Goal: Task Accomplishment & Management: Manage account settings

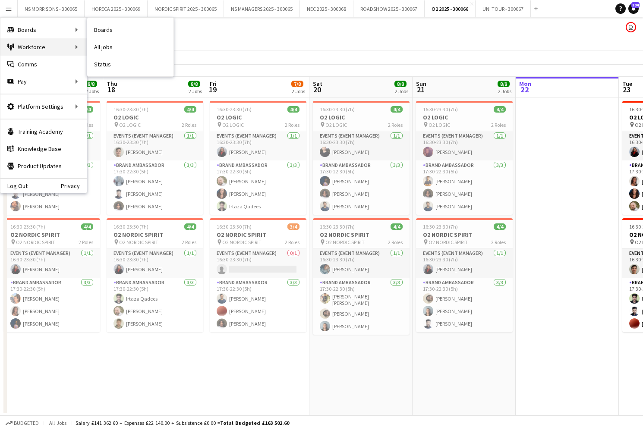
scroll to position [0, 206]
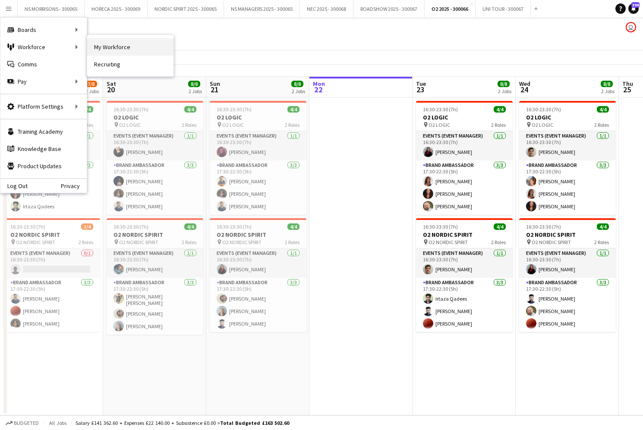
click at [102, 45] on link "My Workforce" at bounding box center [130, 46] width 86 height 17
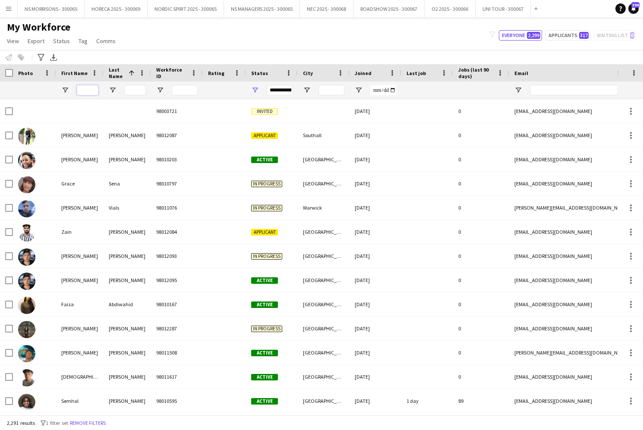
click at [84, 90] on input "First Name Filter Input" at bounding box center [88, 90] width 22 height 10
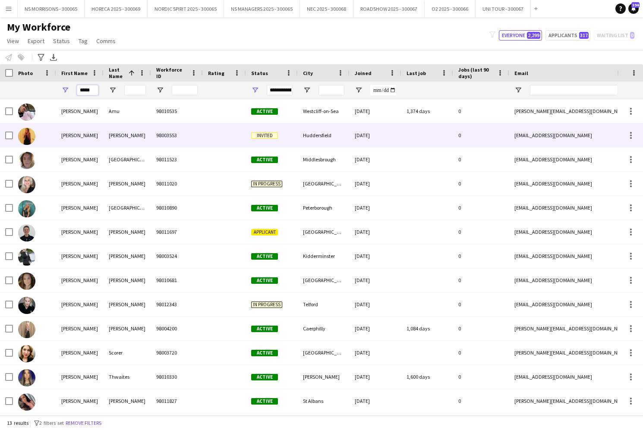
type input "*****"
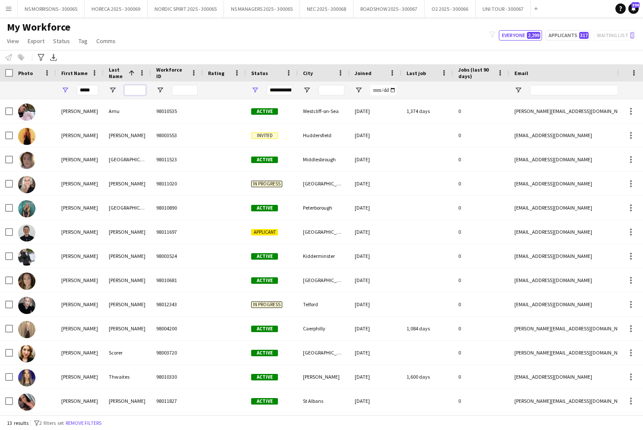
drag, startPoint x: 124, startPoint y: 128, endPoint x: 126, endPoint y: 85, distance: 42.4
click at [126, 85] on input "Last Name Filter Input" at bounding box center [135, 90] width 22 height 10
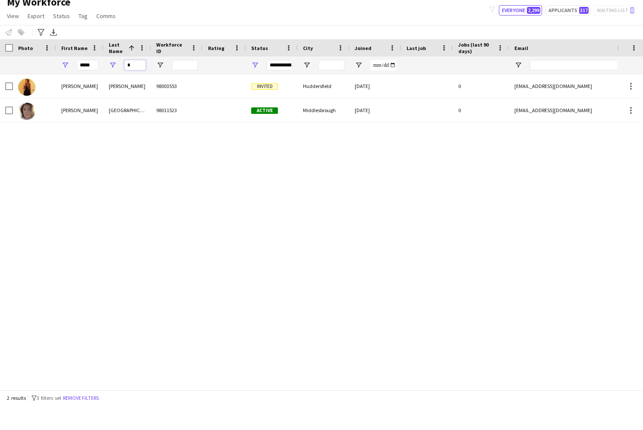
type input "*"
click at [257, 86] on span "Open Filter Menu" at bounding box center [255, 90] width 8 height 8
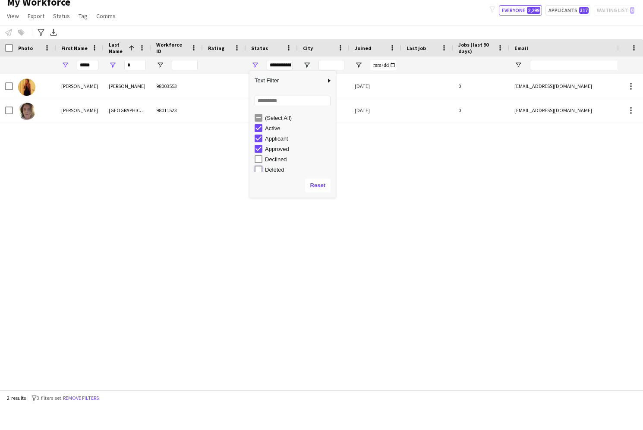
type input "**********"
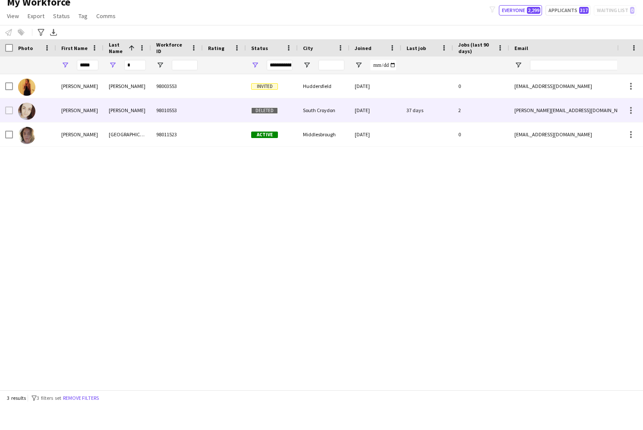
click at [73, 123] on div "Sarah" at bounding box center [79, 135] width 47 height 24
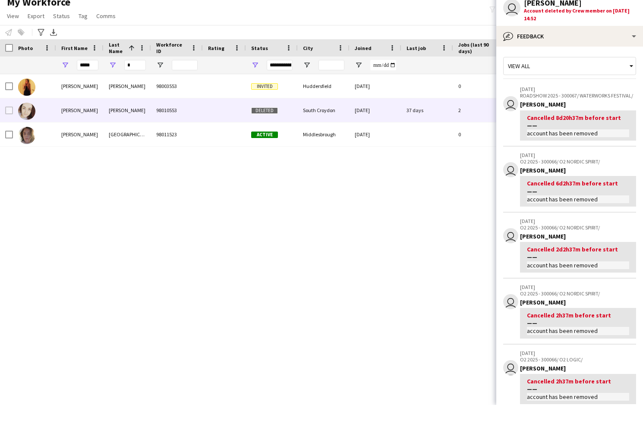
scroll to position [0, 0]
drag, startPoint x: 131, startPoint y: 66, endPoint x: 119, endPoint y: 66, distance: 11.7
click at [122, 82] on div "*" at bounding box center [127, 90] width 47 height 17
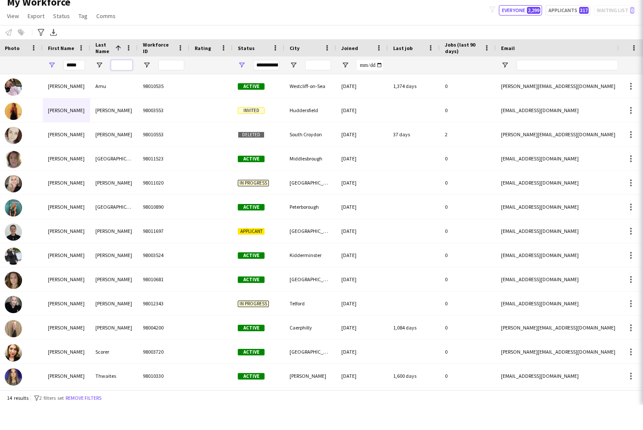
scroll to position [0, 14]
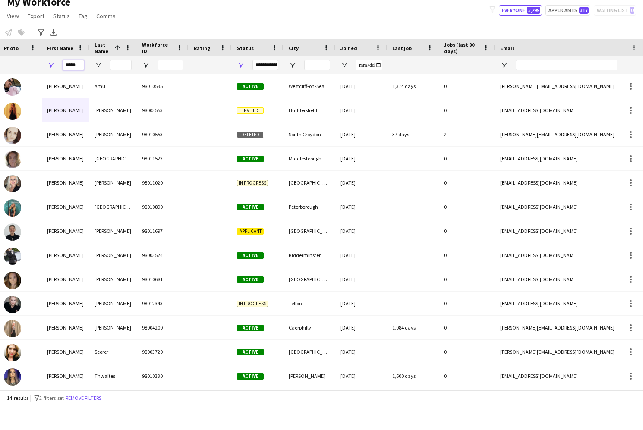
drag, startPoint x: 73, startPoint y: 66, endPoint x: 56, endPoint y: 67, distance: 17.7
click at [56, 82] on div "*****" at bounding box center [65, 90] width 47 height 17
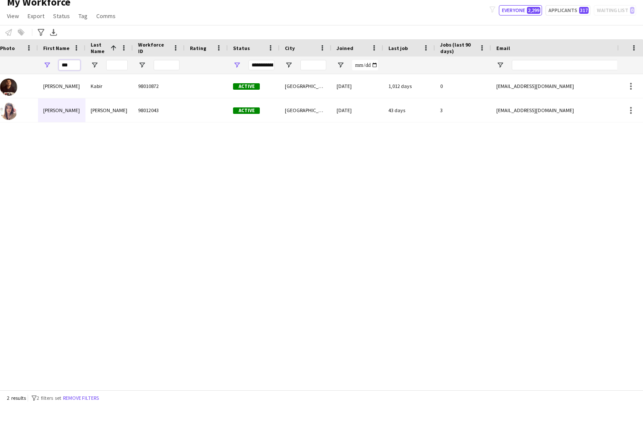
scroll to position [0, 25]
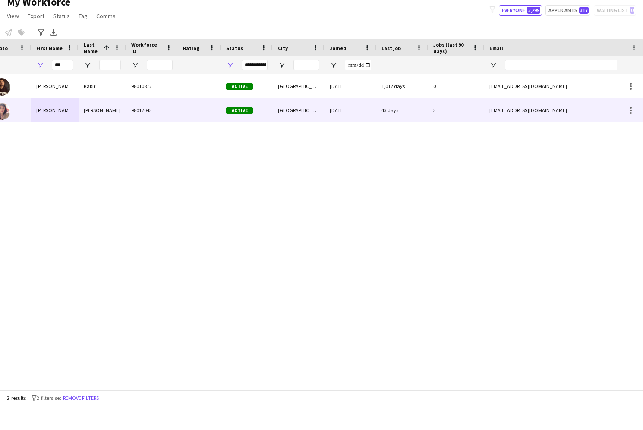
drag, startPoint x: 46, startPoint y: 110, endPoint x: 52, endPoint y: 110, distance: 6.0
click at [47, 123] on div "Paola" at bounding box center [54, 135] width 47 height 24
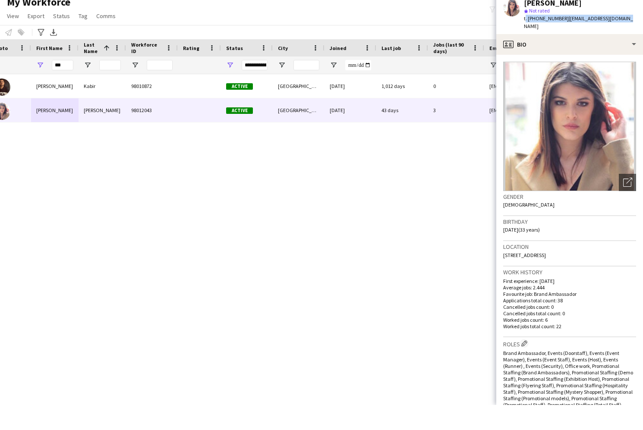
drag, startPoint x: 622, startPoint y: 17, endPoint x: 524, endPoint y: 19, distance: 98.0
click at [524, 21] on div "Paola Sdao star Not rated t. +447527059512 | paolasd1991@icloud.com" at bounding box center [569, 40] width 147 height 38
copy div "t. +447527059512 | paolasd1991@icloud.com"
click at [71, 85] on input "***" at bounding box center [63, 90] width 22 height 10
type input "*"
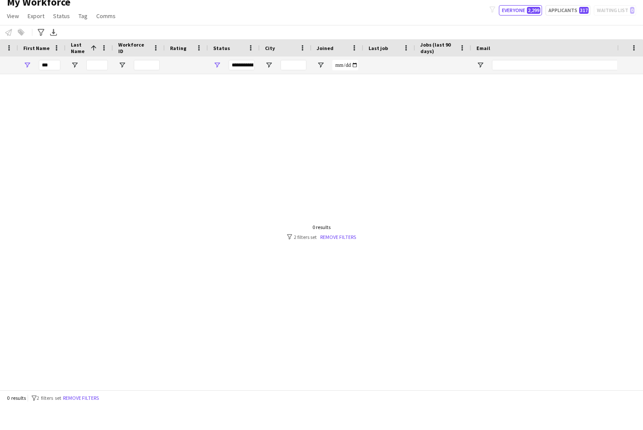
drag, startPoint x: 43, startPoint y: 87, endPoint x: 180, endPoint y: 84, distance: 136.4
click at [43, 99] on div "Ghulam" at bounding box center [41, 111] width 47 height 24
click at [57, 85] on input "***" at bounding box center [50, 90] width 22 height 10
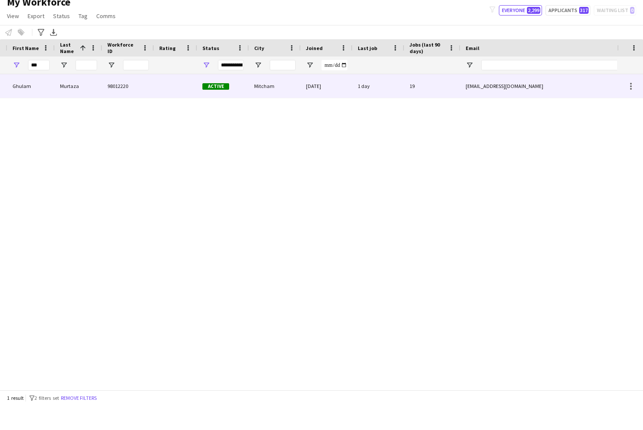
click at [38, 99] on div "Ghulam" at bounding box center [30, 111] width 47 height 24
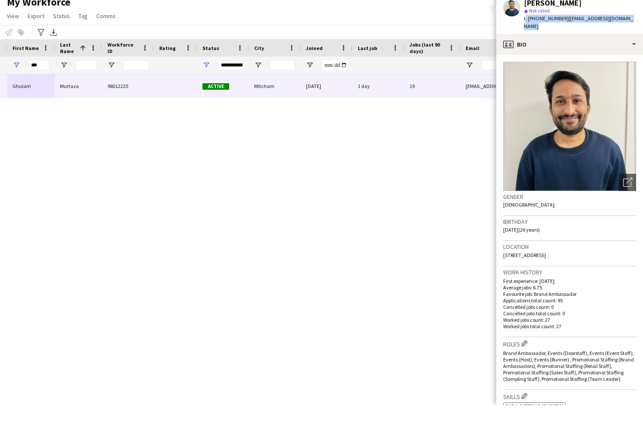
drag, startPoint x: 620, startPoint y: 19, endPoint x: 523, endPoint y: 16, distance: 97.2
click at [523, 21] on div "Ghulam Murtaza star Not rated t. +447445740708 | murtazalaghari256@gmail.com" at bounding box center [569, 40] width 147 height 38
copy div "t. +447445740708 | murtazalaghari256@gmail.com"
click at [41, 85] on input "***" at bounding box center [39, 90] width 22 height 10
click at [40, 85] on input "***" at bounding box center [39, 90] width 22 height 10
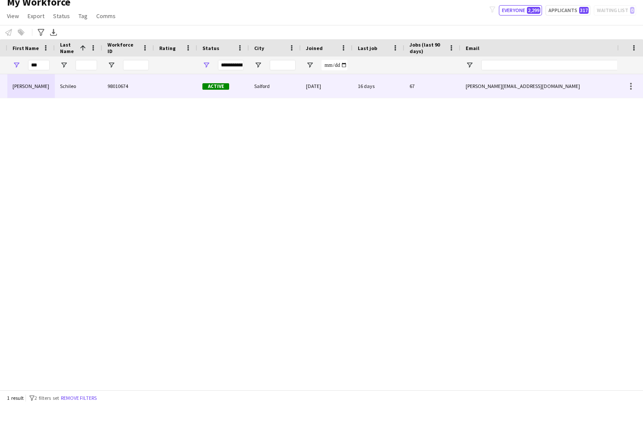
drag, startPoint x: 23, startPoint y: 86, endPoint x: 113, endPoint y: 87, distance: 89.4
click at [24, 99] on div "Luisa" at bounding box center [30, 111] width 47 height 24
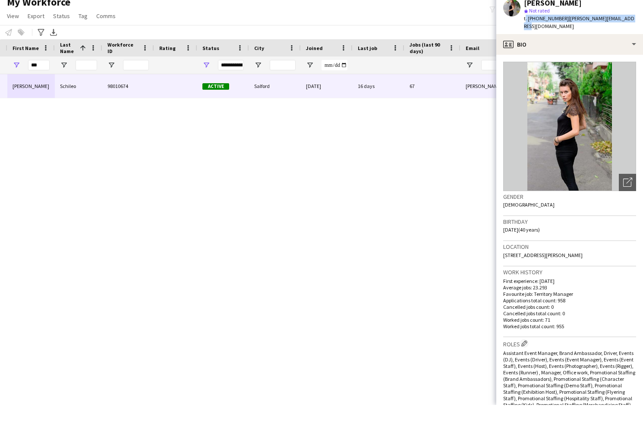
drag, startPoint x: 609, startPoint y: 21, endPoint x: 523, endPoint y: 18, distance: 86.4
click at [523, 21] on div "Luisa Schileo star Not rated t. +447498066757 | luisa.schileo@hotmail.com" at bounding box center [569, 40] width 147 height 38
copy div "t. +447498066757 | luisa.schileo@hotmail.com"
click at [40, 85] on input "***" at bounding box center [39, 90] width 22 height 10
type input "*"
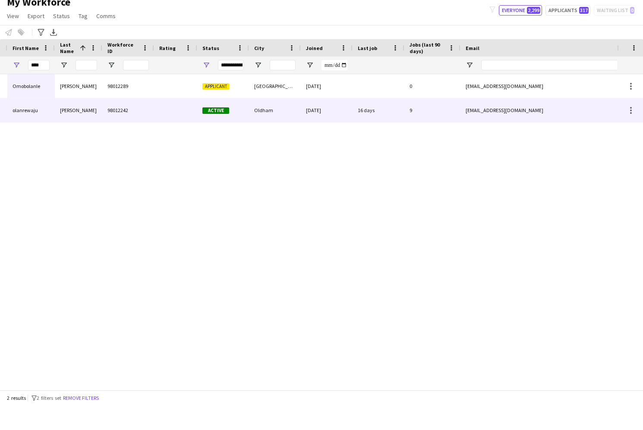
click at [26, 123] on div "olanrewaju" at bounding box center [30, 135] width 47 height 24
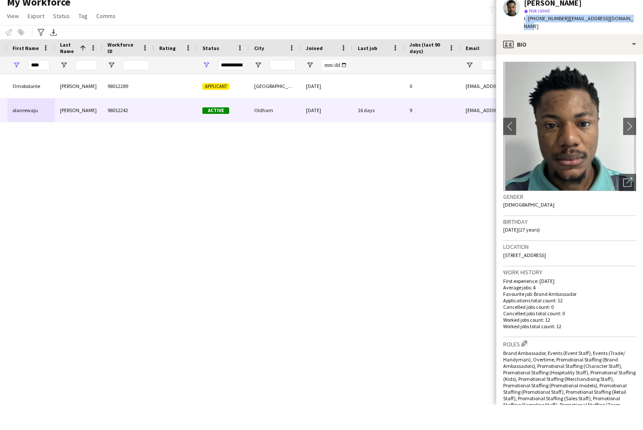
drag, startPoint x: 635, startPoint y: 19, endPoint x: 523, endPoint y: 16, distance: 111.8
click at [523, 21] on div "olanrewaju Jones star Not rated t. +447867476934 | jonesemmanuel48@gmail.com" at bounding box center [569, 40] width 147 height 38
copy div "t. +447867476934 | jonesemmanuel48@gmail.com"
drag, startPoint x: 41, startPoint y: 66, endPoint x: 25, endPoint y: 66, distance: 15.1
click at [25, 82] on div "****" at bounding box center [30, 90] width 47 height 17
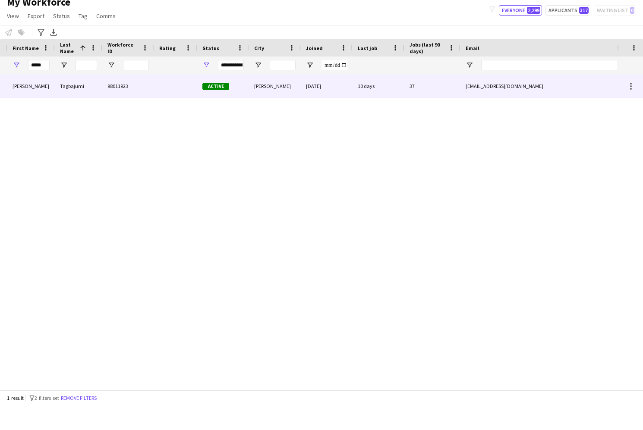
click at [17, 99] on div "Skelly" at bounding box center [30, 111] width 47 height 24
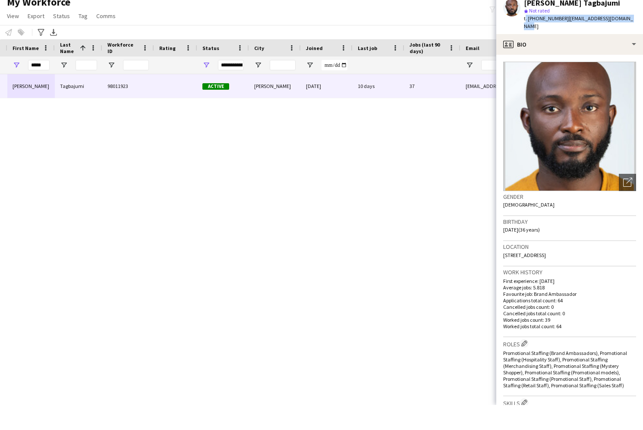
drag, startPoint x: 627, startPoint y: 20, endPoint x: 524, endPoint y: 21, distance: 102.7
click at [524, 21] on div "Skelly Tagbajumi star Not rated t. +447795321323 | skellytagbajumi@gmail.com" at bounding box center [569, 40] width 147 height 38
copy div "t. +447795321323 | skellytagbajumi@gmail.com"
click at [44, 85] on input "*****" at bounding box center [39, 90] width 22 height 10
drag, startPoint x: 30, startPoint y: 67, endPoint x: 18, endPoint y: 68, distance: 12.1
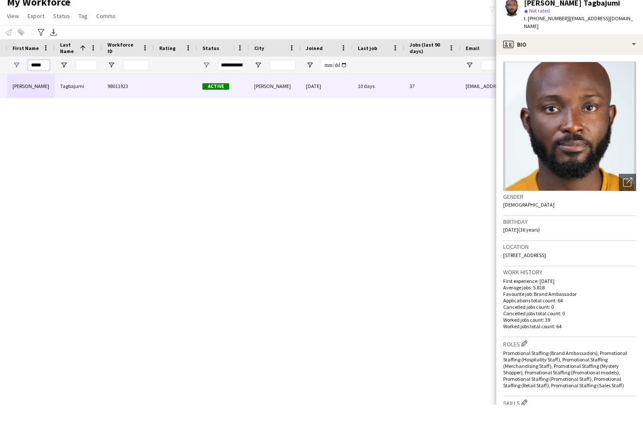
click at [19, 82] on div "*****" at bounding box center [30, 90] width 47 height 17
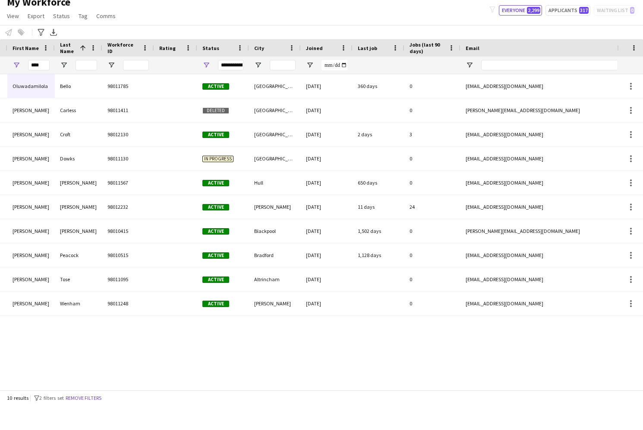
drag, startPoint x: 18, startPoint y: 68, endPoint x: 16, endPoint y: 308, distance: 239.6
click at [16, 317] on div "Adam" at bounding box center [30, 329] width 47 height 24
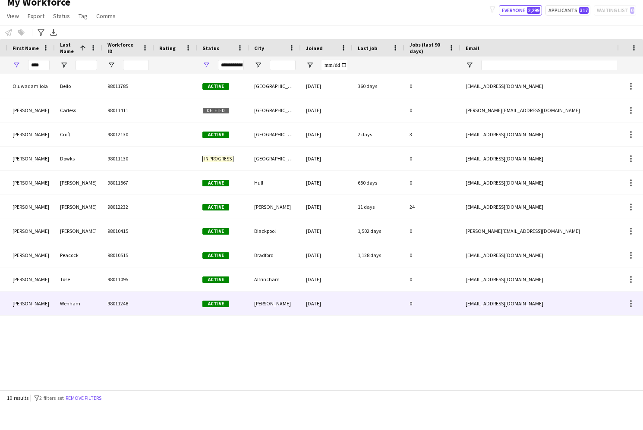
drag, startPoint x: 22, startPoint y: 302, endPoint x: 234, endPoint y: 237, distance: 222.3
click at [23, 317] on div "Adam" at bounding box center [30, 329] width 47 height 24
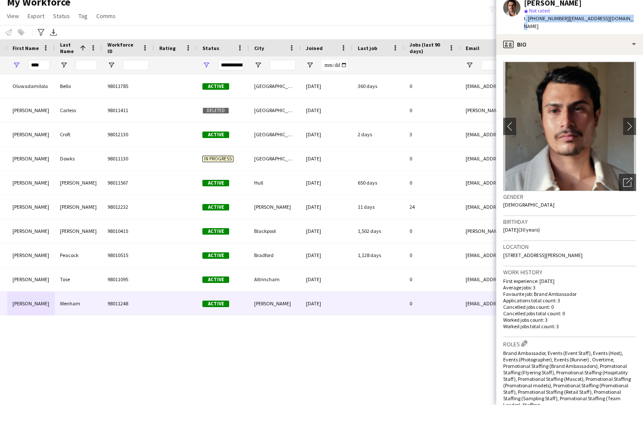
drag, startPoint x: 632, startPoint y: 19, endPoint x: 524, endPoint y: 16, distance: 107.5
click at [524, 21] on div "Adam Wenham star Not rated t. +447535904629 | adamwenhamart@gmail.com" at bounding box center [569, 40] width 147 height 38
copy div "t. +447535904629 | adamwenhamart@gmail.com"
click at [45, 85] on input "****" at bounding box center [39, 90] width 22 height 10
type input "*"
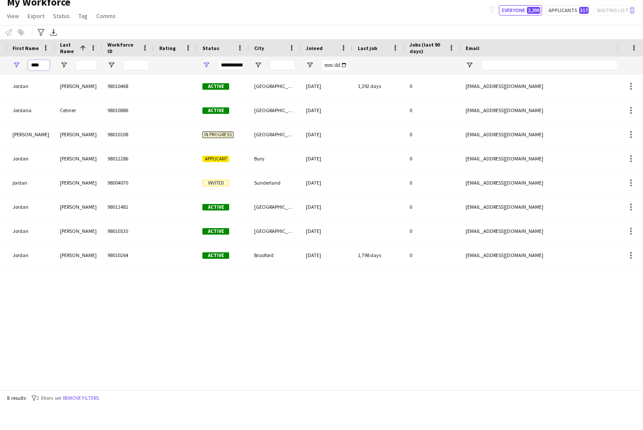
type input "****"
click at [205, 86] on span "Open Filter Menu" at bounding box center [206, 90] width 8 height 8
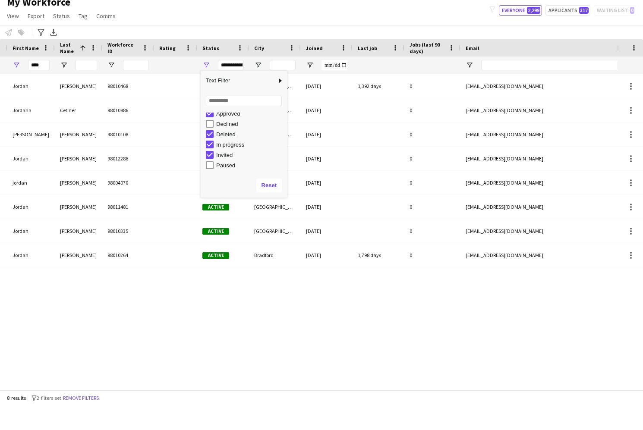
scroll to position [28, 0]
type input "**********"
click at [169, 309] on div "Jordan Brightman-Charles 98010468 Active London 31-10-2021 1,392 days 0 brightm…" at bounding box center [308, 257] width 617 height 316
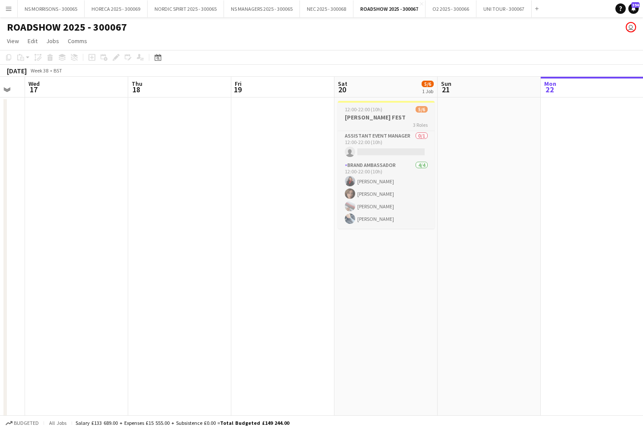
click at [371, 118] on h3 "[PERSON_NAME] FEST" at bounding box center [386, 118] width 97 height 8
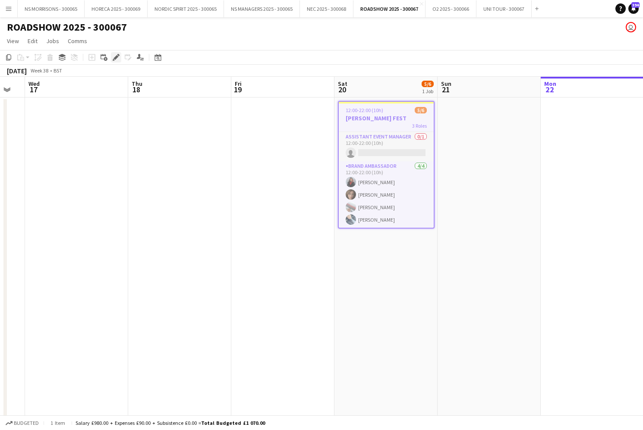
click at [118, 56] on icon "Edit" at bounding box center [116, 57] width 7 height 7
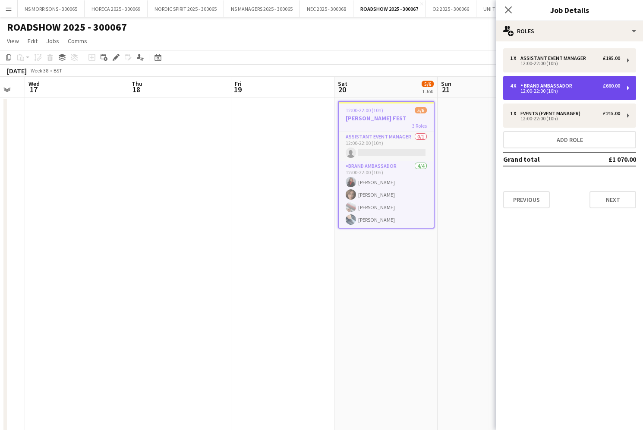
click at [529, 92] on div "12:00-22:00 (10h)" at bounding box center [565, 91] width 110 height 4
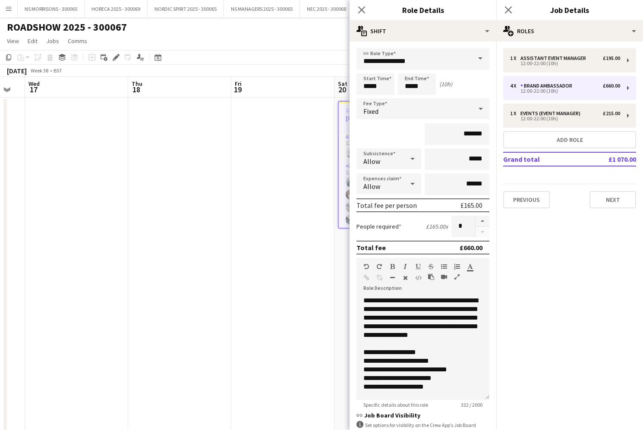
drag, startPoint x: 483, startPoint y: 222, endPoint x: 494, endPoint y: 189, distance: 34.7
click at [483, 222] on button "button" at bounding box center [483, 221] width 14 height 11
type input "*"
click at [559, 63] on div "12:00-22:00 (10h)" at bounding box center [565, 63] width 110 height 4
type input "**********"
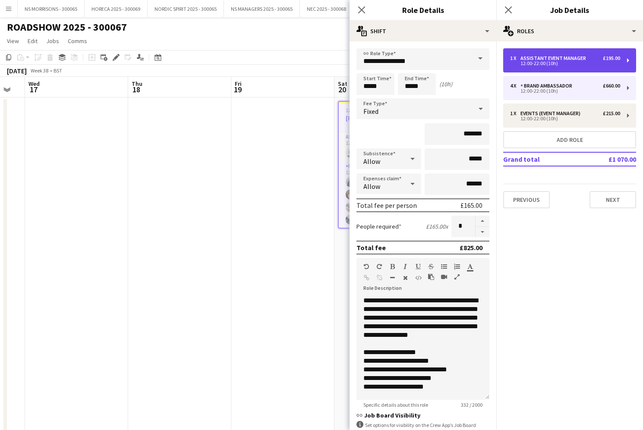
type input "*******"
type input "*"
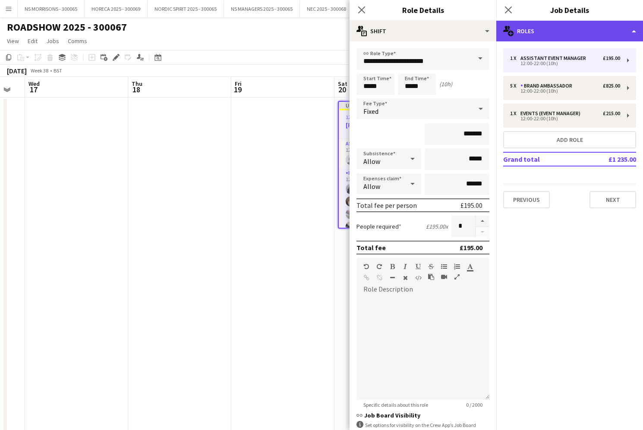
click at [534, 34] on div "multiple-users-add Roles" at bounding box center [569, 31] width 147 height 21
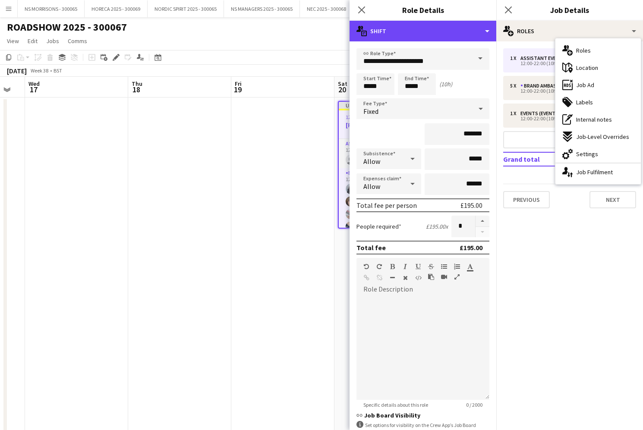
drag, startPoint x: 415, startPoint y: 28, endPoint x: 419, endPoint y: 58, distance: 29.7
click at [415, 28] on div "multiple-actions-text Shift" at bounding box center [423, 31] width 147 height 21
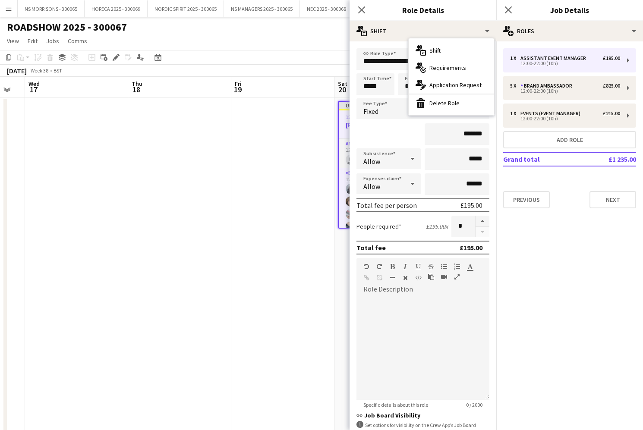
drag, startPoint x: 428, startPoint y: 102, endPoint x: 421, endPoint y: 93, distance: 11.7
click at [428, 101] on div "bin-2 Delete Role" at bounding box center [451, 103] width 85 height 17
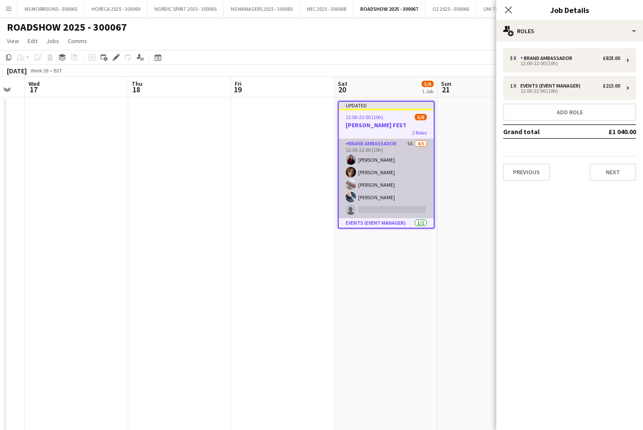
click at [374, 202] on app-card-role "Brand Ambassador 6A [DATE] 12:00-22:00 (10h) [PERSON_NAME] [PERSON_NAME] [PERSO…" at bounding box center [386, 178] width 95 height 79
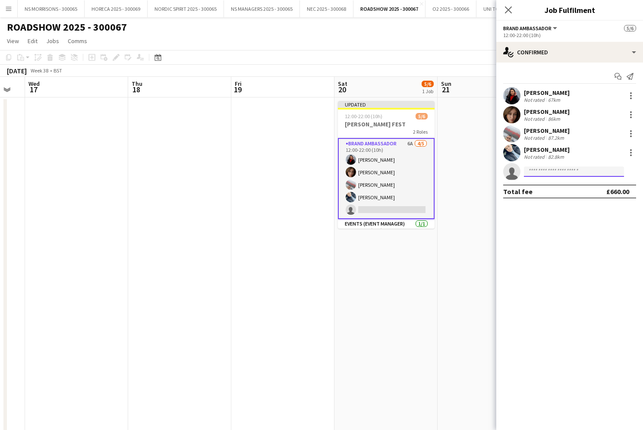
drag, startPoint x: 531, startPoint y: 171, endPoint x: 525, endPoint y: 168, distance: 7.3
click at [527, 169] on input at bounding box center [574, 172] width 100 height 10
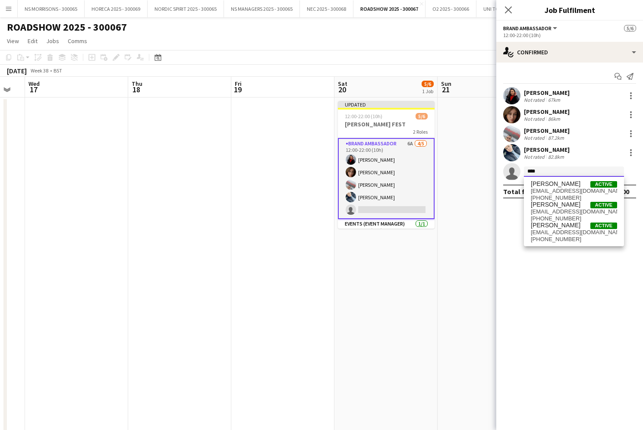
scroll to position [0, 0]
type input "****"
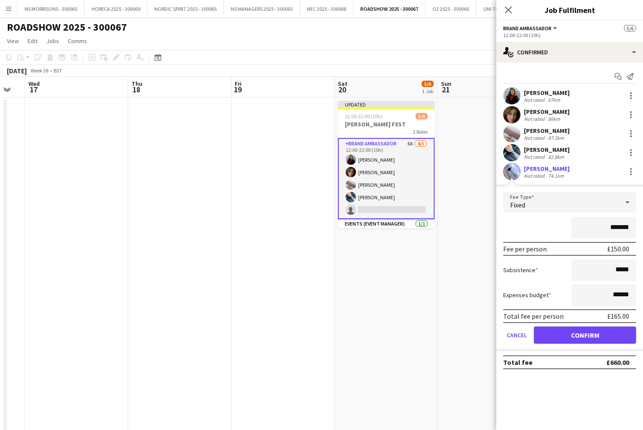
scroll to position [0, 0]
click at [584, 335] on button "Confirm" at bounding box center [585, 335] width 102 height 17
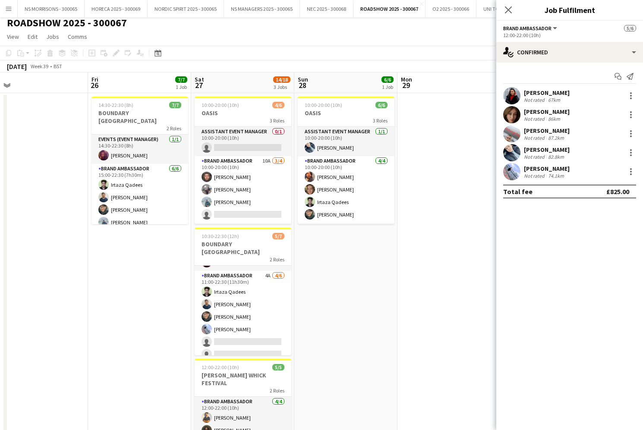
scroll to position [24, 0]
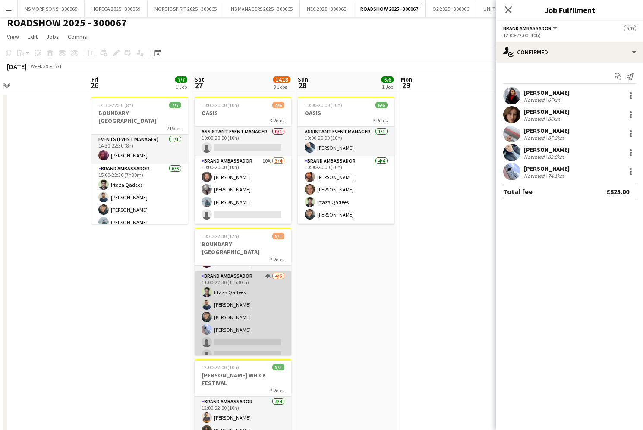
click at [276, 332] on app-card-role "Brand Ambassador 4A [DATE] 11:00-22:30 (11h30m) [PERSON_NAME] [PERSON_NAME] [PE…" at bounding box center [243, 318] width 97 height 92
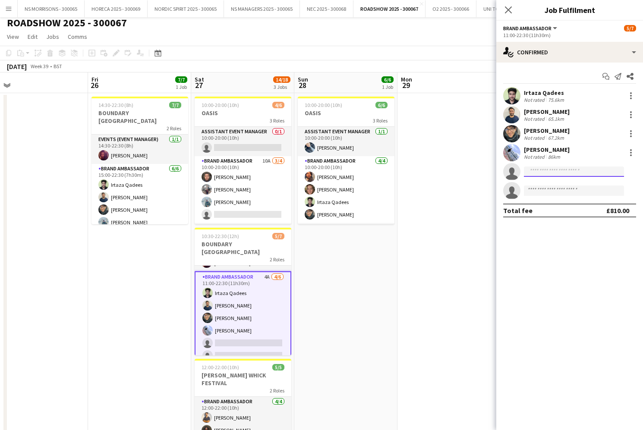
click at [535, 175] on input at bounding box center [574, 172] width 100 height 10
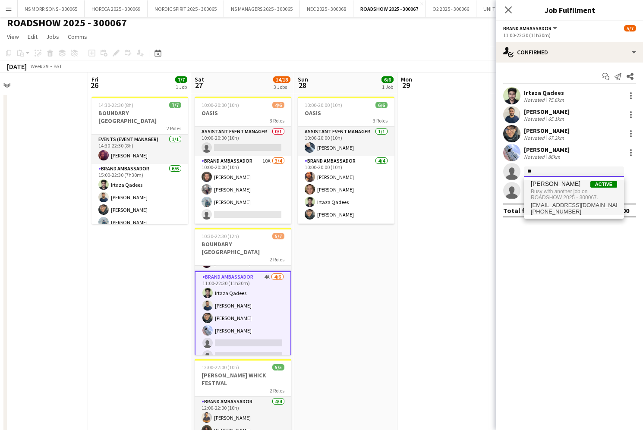
type input "*"
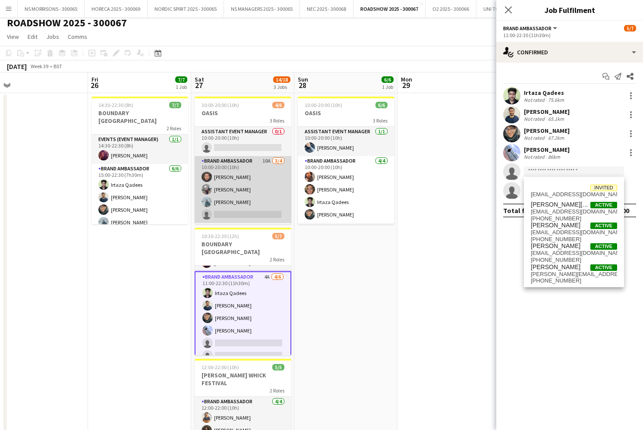
drag, startPoint x: 248, startPoint y: 178, endPoint x: 253, endPoint y: 177, distance: 5.3
click at [248, 178] on app-card-role "Brand Ambassador 10A [DATE] 10:00-20:00 (10h) [PERSON_NAME] [PERSON_NAME] [PERS…" at bounding box center [243, 189] width 97 height 67
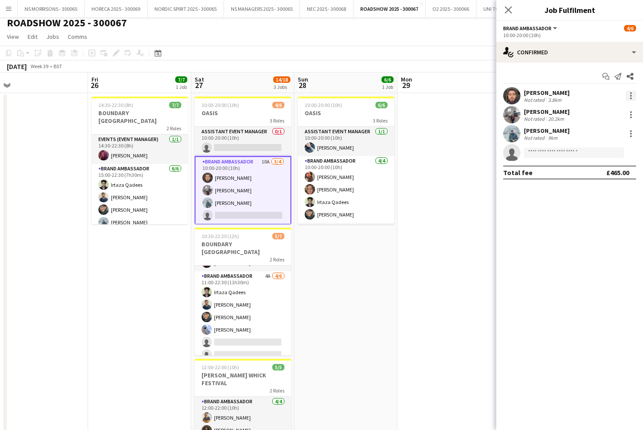
click at [630, 98] on div at bounding box center [631, 99] width 2 height 2
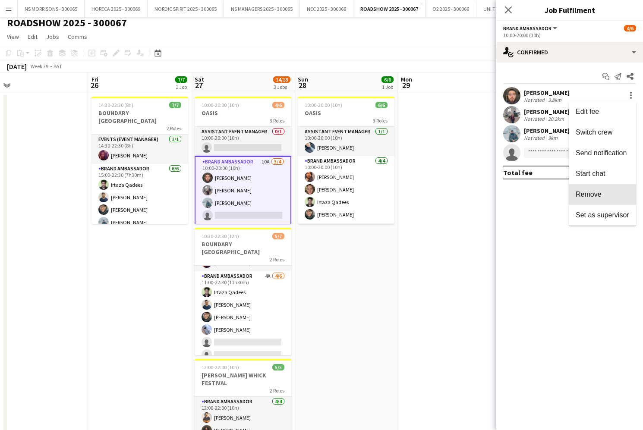
drag, startPoint x: 622, startPoint y: 199, endPoint x: 502, endPoint y: 204, distance: 120.5
click at [620, 199] on button "Remove" at bounding box center [602, 194] width 67 height 21
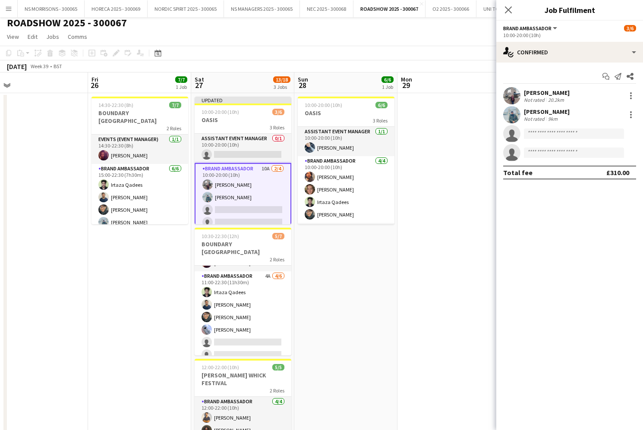
drag, startPoint x: 434, startPoint y: 200, endPoint x: 502, endPoint y: 115, distance: 108.1
click at [434, 199] on app-date-cell at bounding box center [449, 298] width 103 height 411
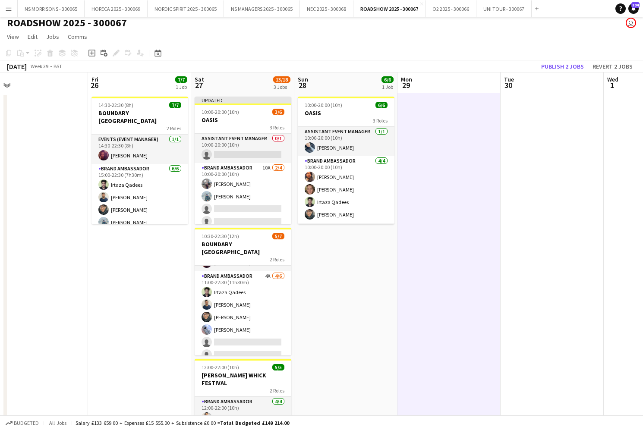
drag, startPoint x: 560, startPoint y: 68, endPoint x: 440, endPoint y: 183, distance: 166.1
click at [559, 69] on button "Publish 2 jobs" at bounding box center [563, 66] width 50 height 11
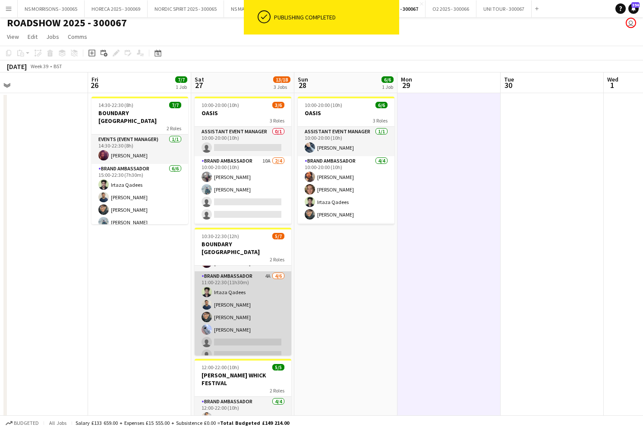
click at [234, 328] on app-card-role "Brand Ambassador 4A [DATE] 11:00-22:30 (11h30m) [PERSON_NAME] [PERSON_NAME] [PE…" at bounding box center [243, 318] width 97 height 92
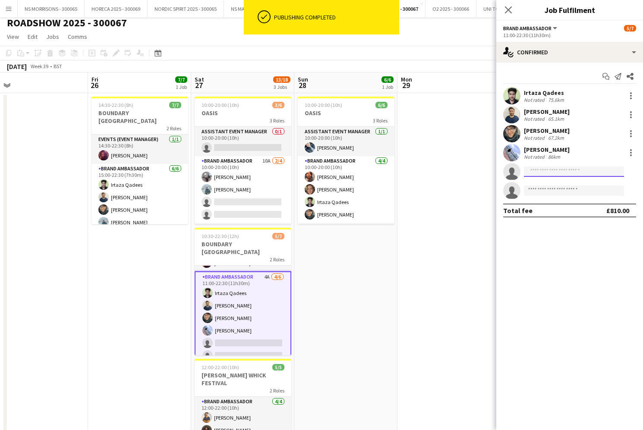
click at [543, 169] on input at bounding box center [574, 172] width 100 height 10
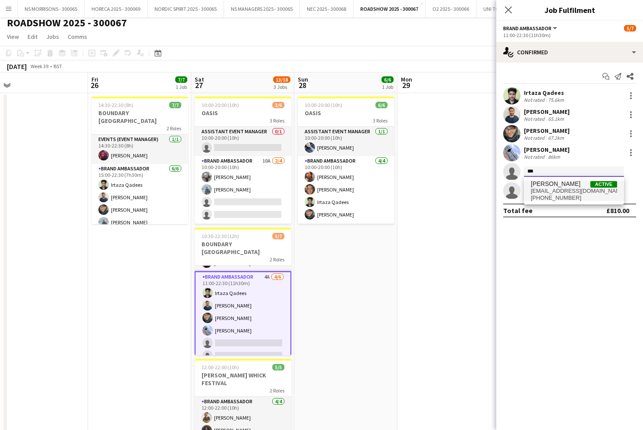
type input "***"
drag, startPoint x: 546, startPoint y: 184, endPoint x: 555, endPoint y: 216, distance: 33.1
click at [546, 184] on span "[PERSON_NAME]" at bounding box center [556, 183] width 50 height 7
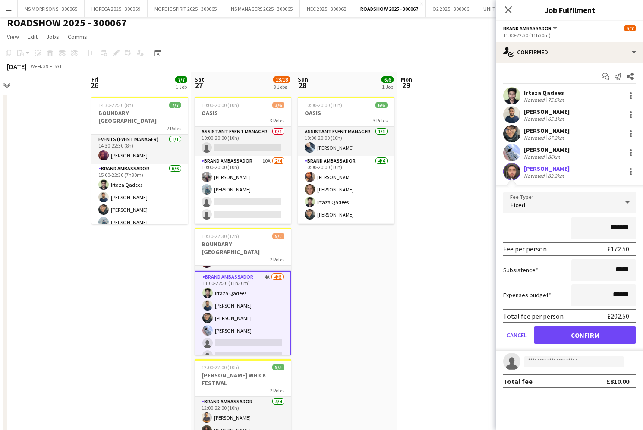
click at [578, 335] on button "Confirm" at bounding box center [585, 335] width 102 height 17
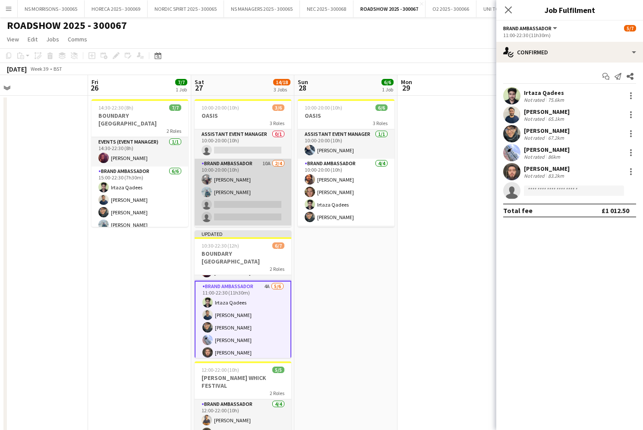
scroll to position [1, 0]
drag, startPoint x: 238, startPoint y: 209, endPoint x: 286, endPoint y: 201, distance: 49.1
click at [238, 209] on app-card-role "Brand Ambassador 10A [DATE] 10:00-20:00 (10h) [PERSON_NAME] [PERSON_NAME] singl…" at bounding box center [243, 193] width 97 height 67
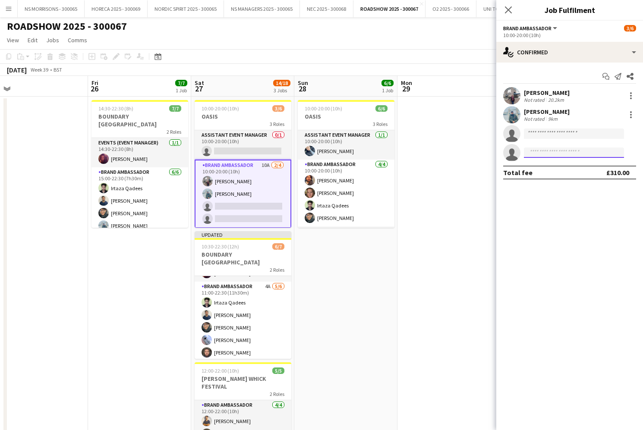
click at [531, 155] on input at bounding box center [574, 153] width 100 height 10
type input "*****"
drag, startPoint x: 534, startPoint y: 168, endPoint x: 533, endPoint y: 175, distance: 7.0
click at [534, 168] on span "[PERSON_NAME]" at bounding box center [556, 164] width 50 height 7
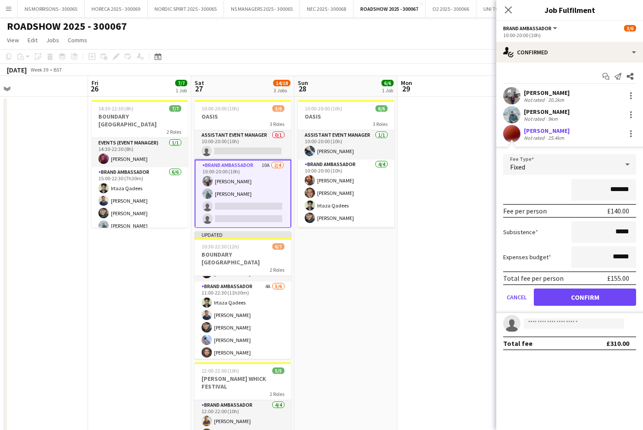
click at [541, 297] on button "Confirm" at bounding box center [585, 297] width 102 height 17
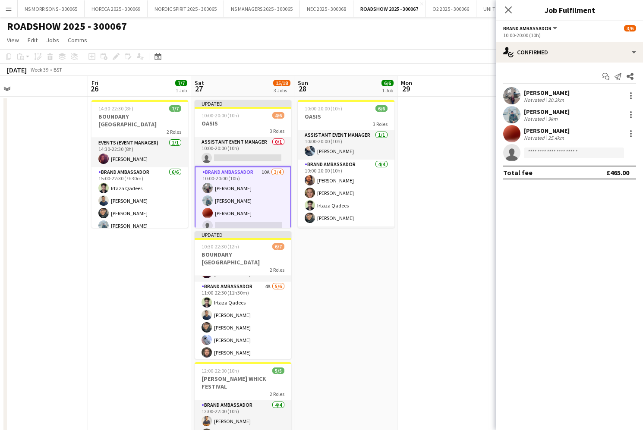
drag, startPoint x: 502, startPoint y: 152, endPoint x: 496, endPoint y: 147, distance: 7.7
click at [502, 152] on app-invite-slot "single-neutral-actions" at bounding box center [569, 152] width 147 height 17
drag, startPoint x: 450, startPoint y: 122, endPoint x: 454, endPoint y: 117, distance: 6.4
click at [450, 122] on app-date-cell at bounding box center [449, 302] width 103 height 411
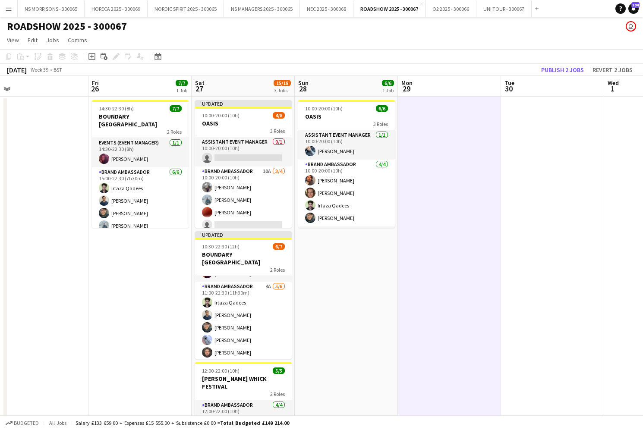
click at [563, 65] on button "Publish 2 jobs" at bounding box center [563, 69] width 50 height 11
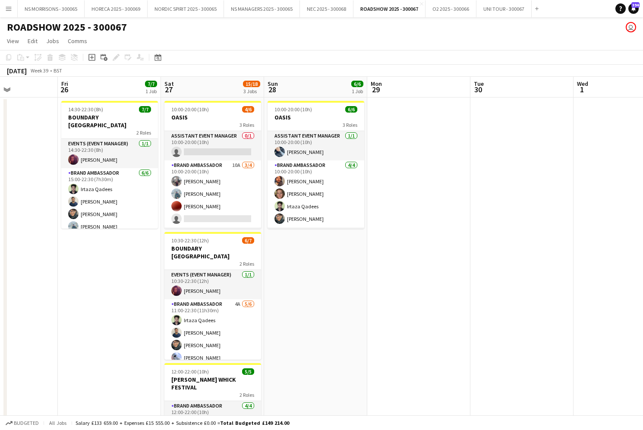
scroll to position [0, 0]
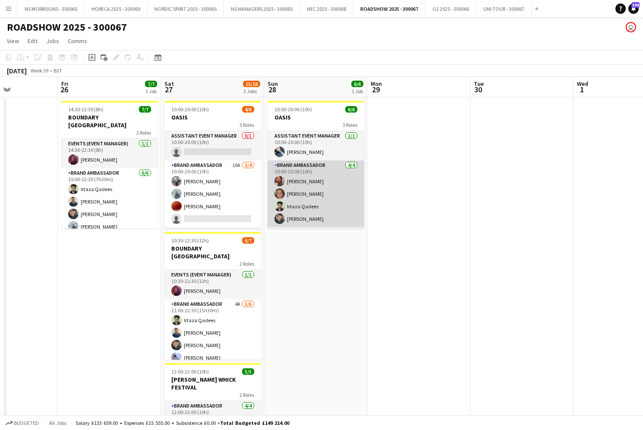
click at [334, 212] on app-card-role "Brand Ambassador [DATE] 10:00-20:00 (10h) [PERSON_NAME] [PERSON_NAME] [PERSON_N…" at bounding box center [316, 194] width 97 height 67
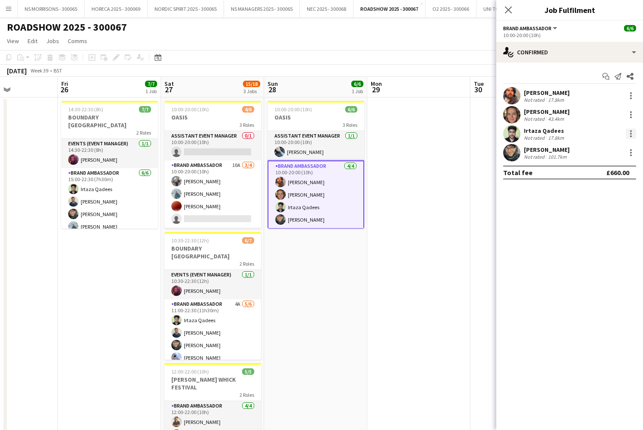
click at [626, 134] on div at bounding box center [631, 134] width 10 height 10
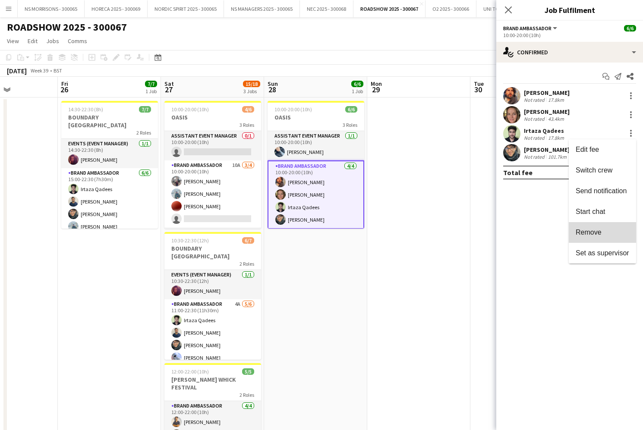
click at [604, 229] on span "Remove" at bounding box center [603, 233] width 54 height 8
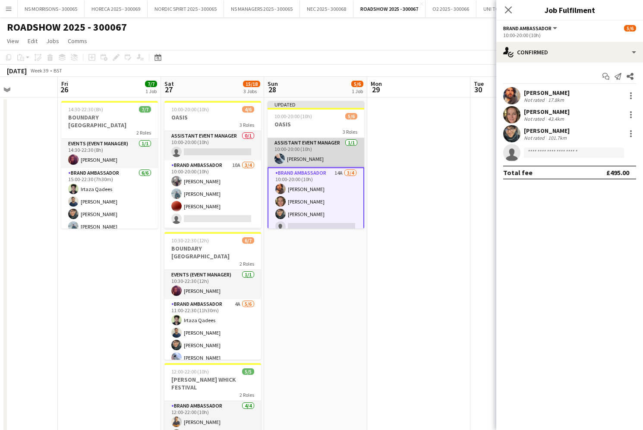
click at [316, 146] on app-card-role "Assistant Event Manager [DATE] 10:00-20:00 (10h) [PERSON_NAME]" at bounding box center [316, 152] width 97 height 29
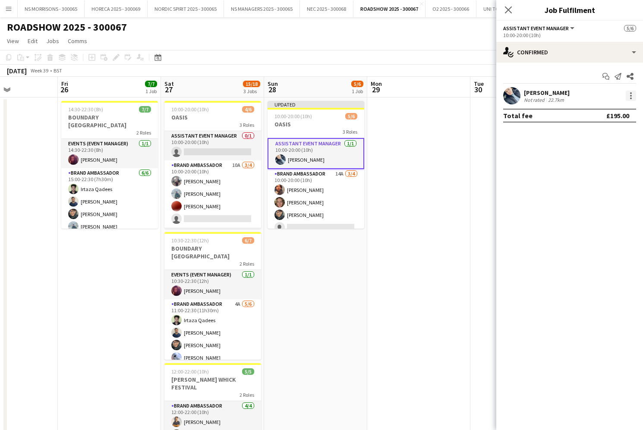
click at [628, 94] on div at bounding box center [631, 96] width 10 height 10
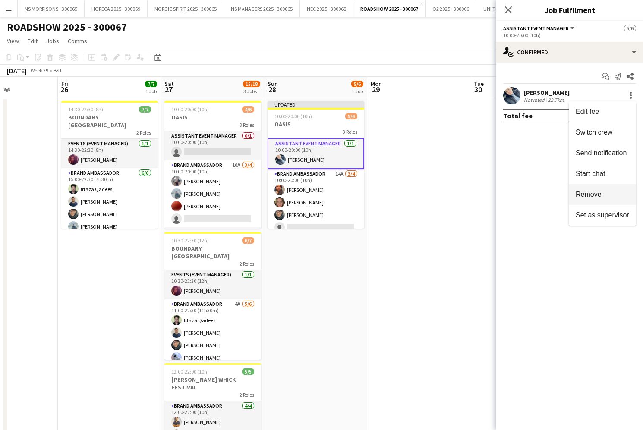
click at [584, 187] on button "Remove" at bounding box center [602, 194] width 67 height 21
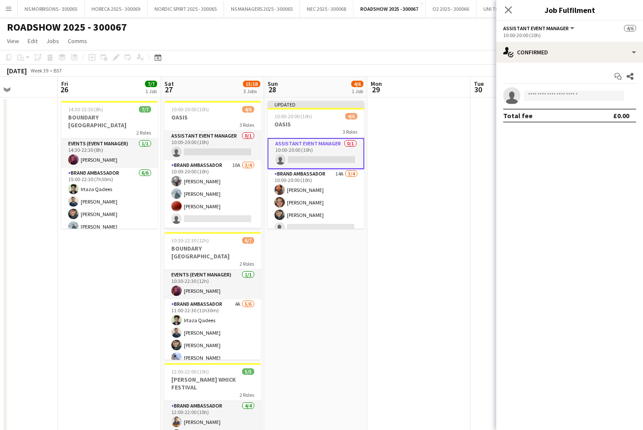
drag, startPoint x: 462, startPoint y: 164, endPoint x: 475, endPoint y: 151, distance: 18.0
click at [463, 163] on app-date-cell at bounding box center [418, 303] width 103 height 411
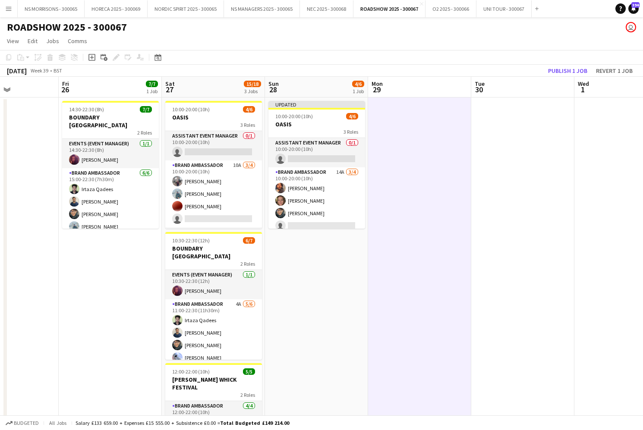
drag, startPoint x: 553, startPoint y: 70, endPoint x: 397, endPoint y: 153, distance: 176.3
click at [552, 70] on button "Publish 1 job" at bounding box center [568, 70] width 46 height 11
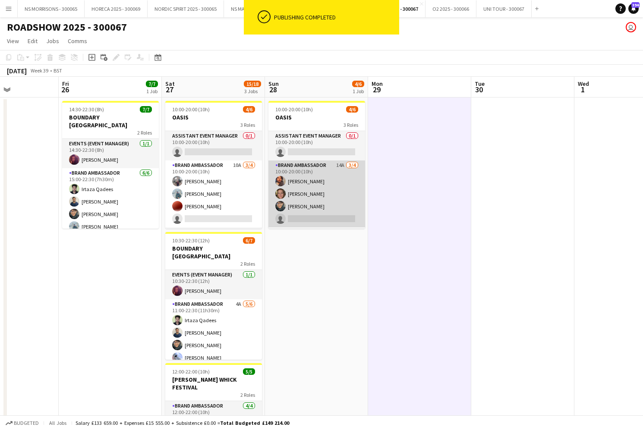
click at [325, 219] on app-card-role "Brand Ambassador 14A [DATE] 10:00-20:00 (10h) [PERSON_NAME] [PERSON_NAME] [PERS…" at bounding box center [316, 194] width 97 height 67
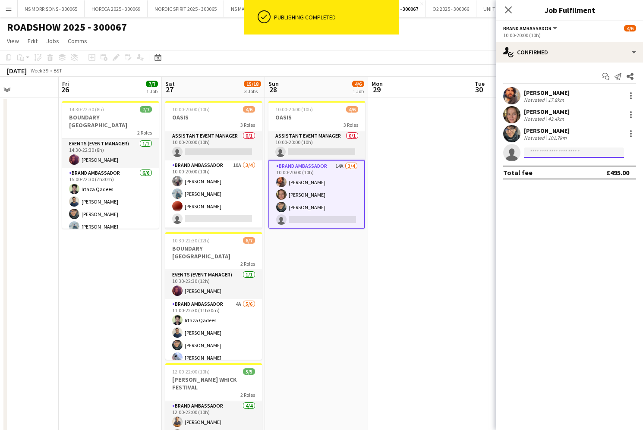
click at [543, 156] on input at bounding box center [574, 153] width 100 height 10
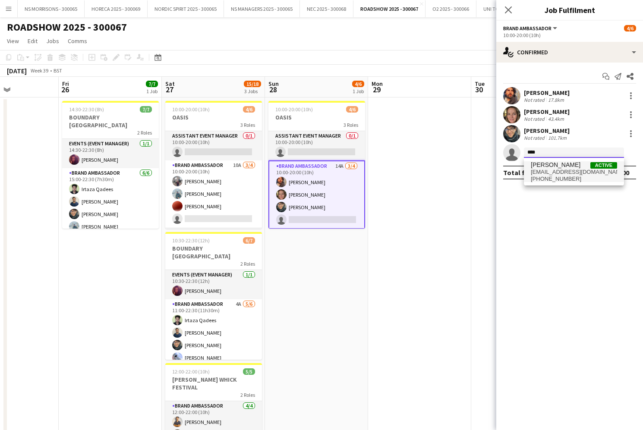
type input "****"
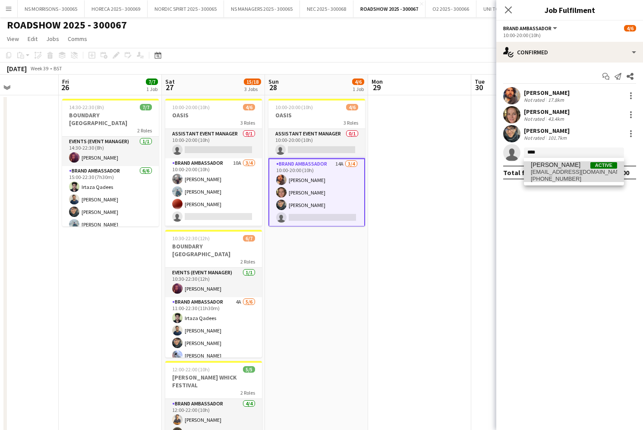
click at [542, 173] on span "[EMAIL_ADDRESS][DOMAIN_NAME]" at bounding box center [574, 172] width 86 height 7
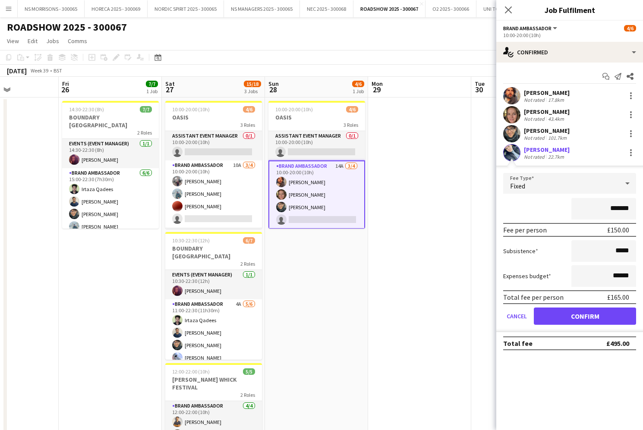
scroll to position [0, 0]
click at [568, 319] on button "Confirm" at bounding box center [585, 316] width 102 height 17
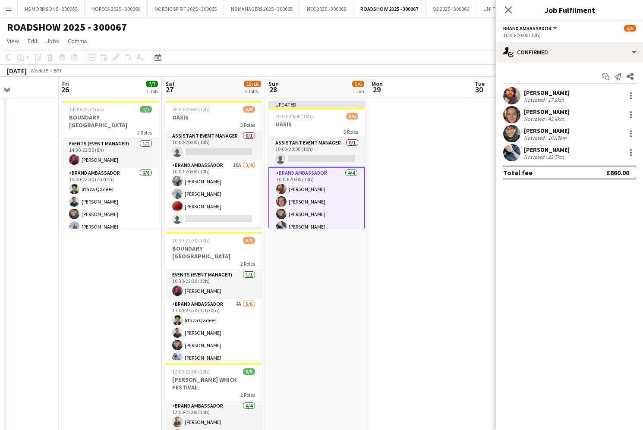
click at [455, 271] on app-date-cell at bounding box center [419, 303] width 103 height 411
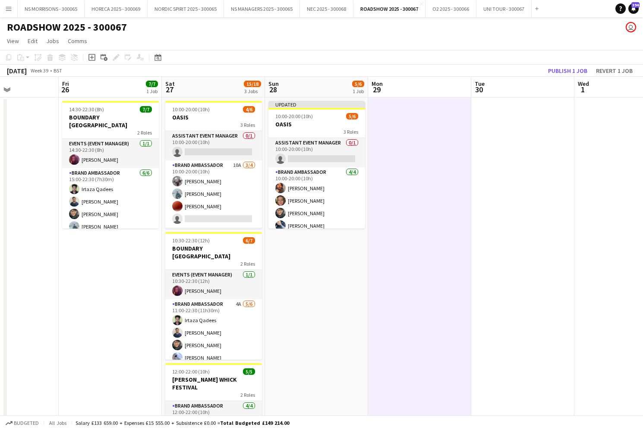
click at [562, 71] on button "Publish 1 job" at bounding box center [568, 70] width 46 height 11
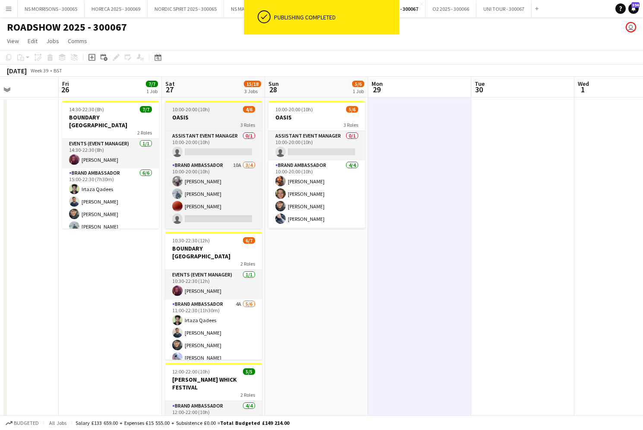
click at [201, 116] on h3 "OASIS" at bounding box center [213, 118] width 97 height 8
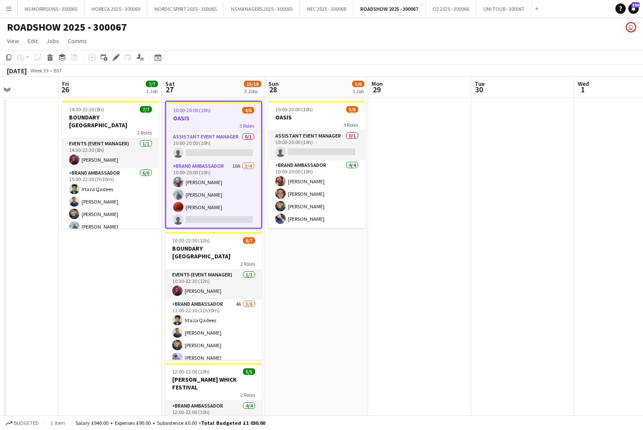
click at [267, 111] on app-date-cell "10:00-20:00 (10h) 5/6 OASIS 3 Roles Assistant Event Manager 0/1 10:00-20:00 (10…" at bounding box center [316, 303] width 103 height 411
drag, startPoint x: 297, startPoint y: 111, endPoint x: 237, endPoint y: 96, distance: 61.8
click at [296, 111] on span "10:00-20:00 (10h)" at bounding box center [294, 109] width 38 height 6
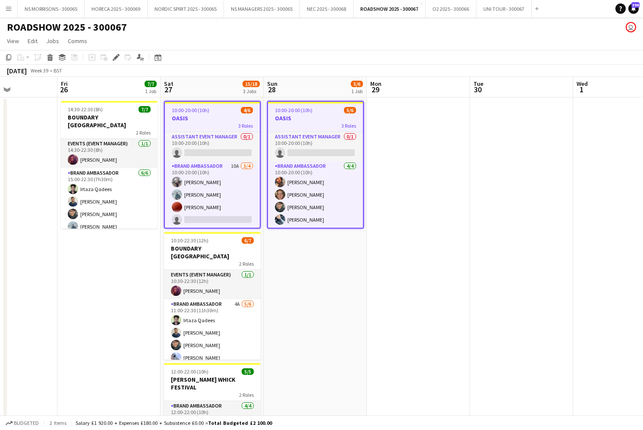
drag, startPoint x: 115, startPoint y: 56, endPoint x: 280, endPoint y: 63, distance: 165.0
click at [115, 56] on icon "Edit" at bounding box center [116, 57] width 7 height 7
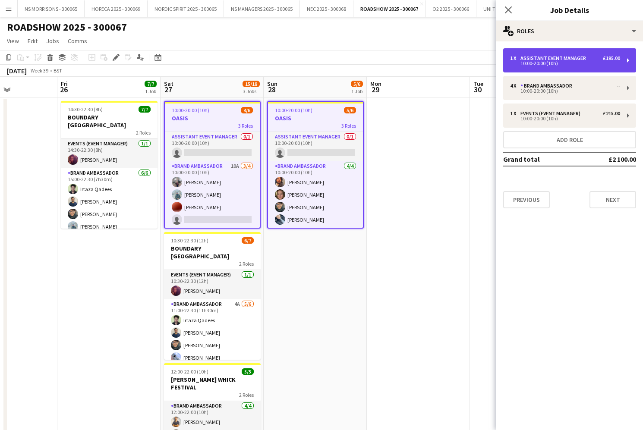
drag, startPoint x: 559, startPoint y: 66, endPoint x: 510, endPoint y: 59, distance: 48.9
click at [557, 66] on div "1 x Assistant Event Manager £195.00 10:00-20:00 (10h)" at bounding box center [569, 60] width 133 height 24
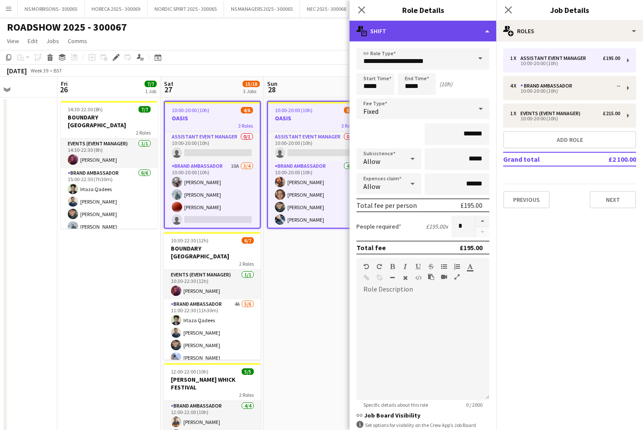
click at [403, 37] on div "multiple-actions-text Shift" at bounding box center [423, 31] width 147 height 21
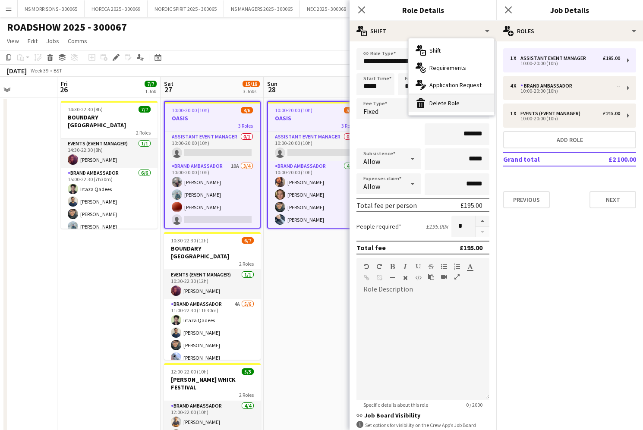
click at [428, 100] on div "bin-2 Delete Role" at bounding box center [451, 103] width 85 height 17
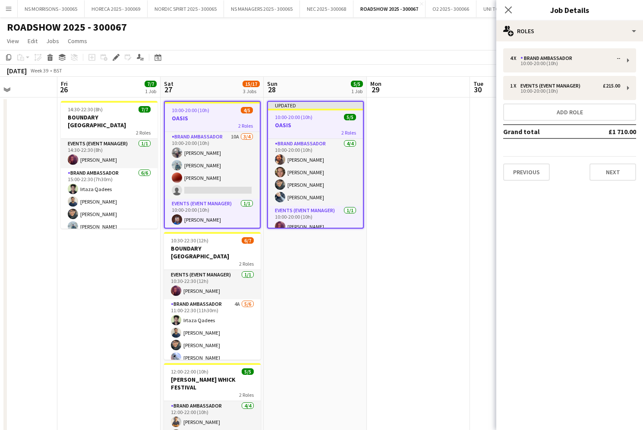
click at [329, 268] on app-date-cell "Updated 10:00-20:00 (10h) 5/5 OASIS 2 Roles Brand Ambassador [DATE] 10:00-20:00…" at bounding box center [315, 303] width 103 height 411
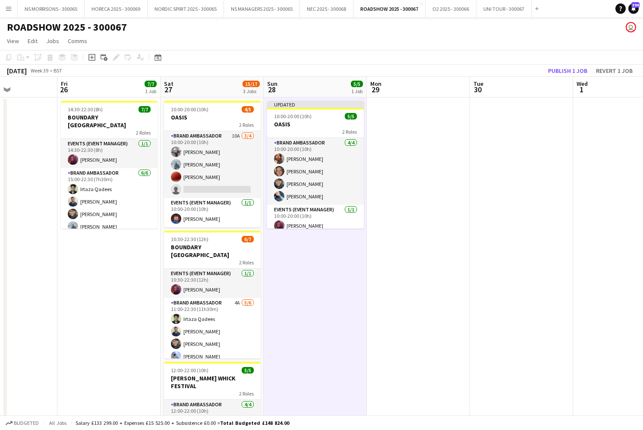
click at [561, 67] on button "Publish 1 job" at bounding box center [568, 70] width 46 height 11
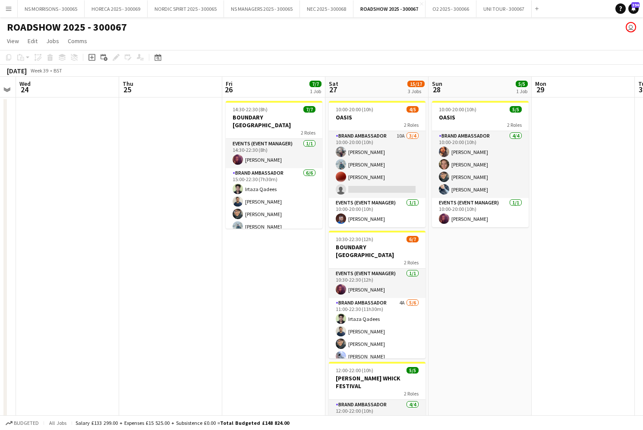
scroll to position [0, 191]
click at [275, 11] on button "NS MANAGERS 2025 - 300065 Close" at bounding box center [262, 8] width 76 height 17
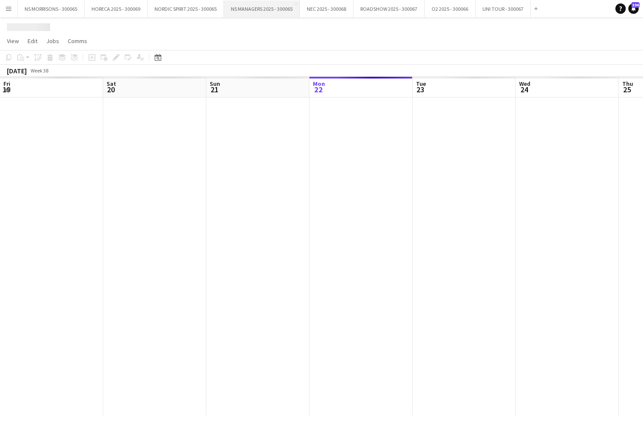
scroll to position [0, 206]
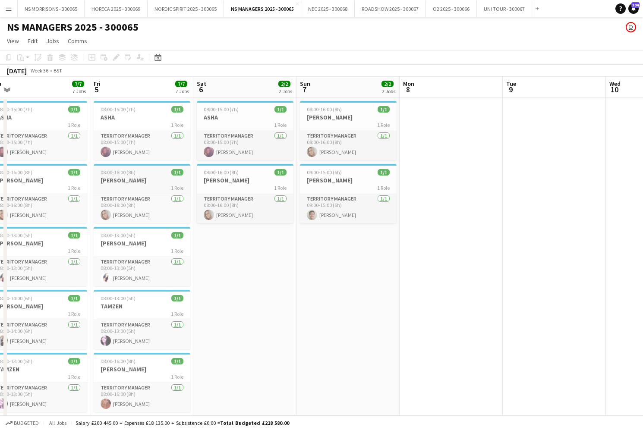
drag, startPoint x: 132, startPoint y: 182, endPoint x: 125, endPoint y: 179, distance: 7.4
click at [132, 182] on h3 "[PERSON_NAME]" at bounding box center [142, 181] width 97 height 8
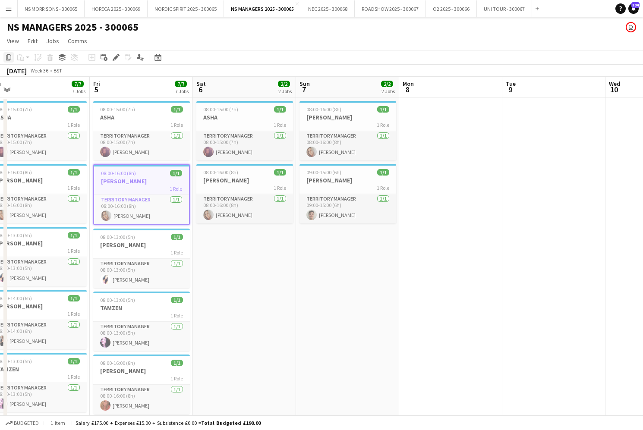
click at [11, 57] on icon at bounding box center [8, 57] width 5 height 6
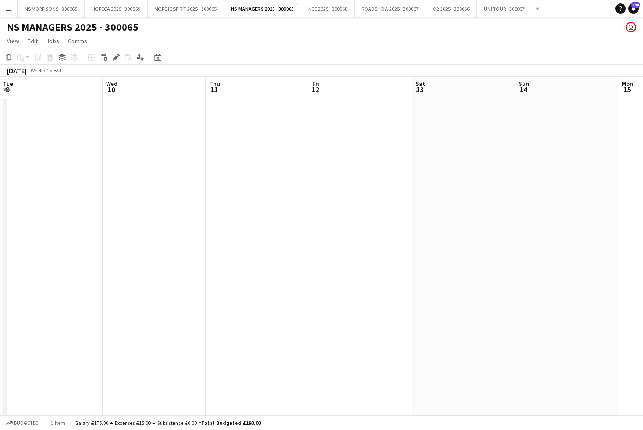
scroll to position [0, 249]
drag, startPoint x: 48, startPoint y: 149, endPoint x: 161, endPoint y: 147, distance: 112.7
click at [48, 149] on app-date-cell at bounding box center [9, 329] width 103 height 463
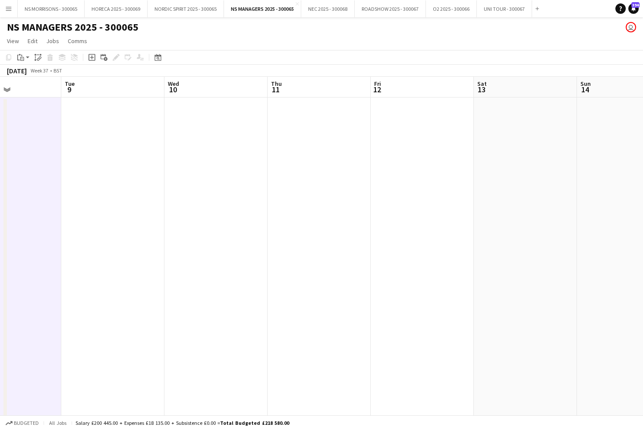
drag, startPoint x: 188, startPoint y: 147, endPoint x: 153, endPoint y: 148, distance: 35.0
click at [188, 147] on app-date-cell at bounding box center [215, 329] width 103 height 463
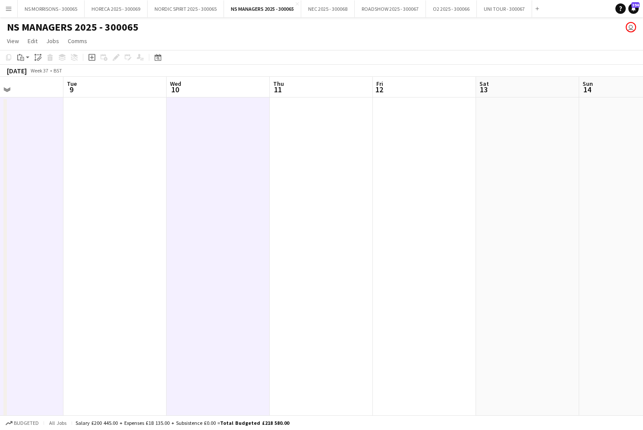
drag, startPoint x: 129, startPoint y: 148, endPoint x: 141, endPoint y: 147, distance: 12.1
click at [131, 148] on app-date-cell at bounding box center [114, 329] width 103 height 463
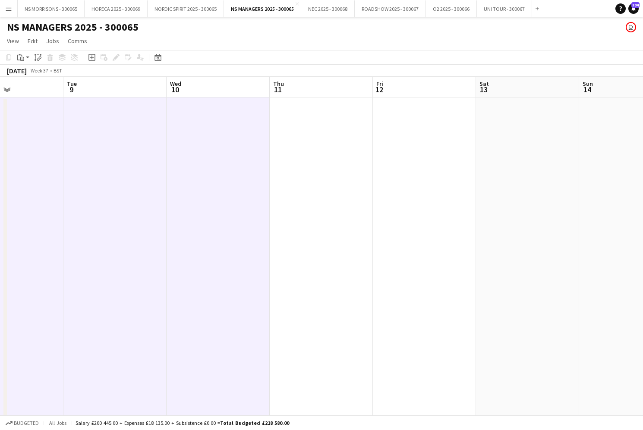
drag, startPoint x: 300, startPoint y: 139, endPoint x: 396, endPoint y: 136, distance: 95.9
click at [303, 138] on app-date-cell at bounding box center [321, 329] width 103 height 463
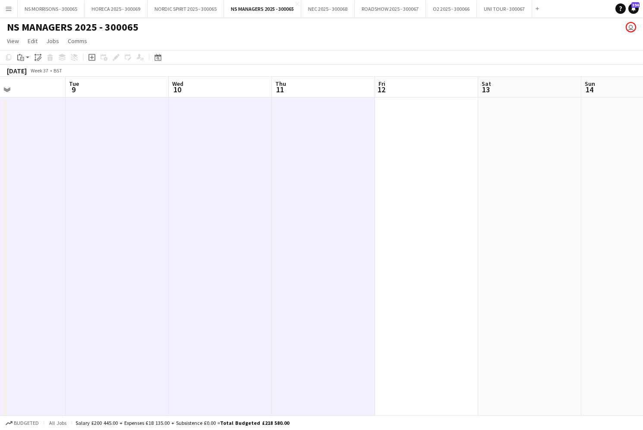
click at [396, 137] on app-date-cell at bounding box center [426, 329] width 103 height 463
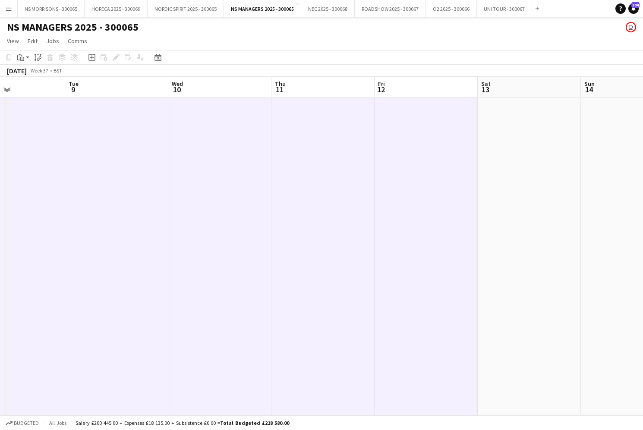
drag, startPoint x: 492, startPoint y: 143, endPoint x: 461, endPoint y: 139, distance: 30.5
click at [492, 143] on app-date-cell at bounding box center [529, 329] width 103 height 463
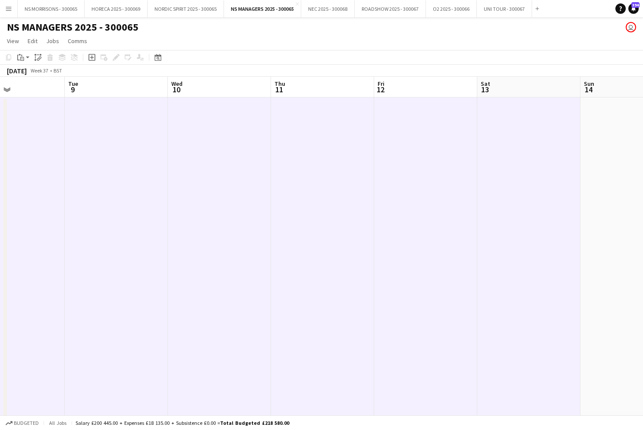
drag, startPoint x: 24, startPoint y: 59, endPoint x: 40, endPoint y: 82, distance: 27.9
click at [24, 59] on icon at bounding box center [22, 59] width 4 height 4
click at [45, 91] on link "Paste with crew Command Shift V" at bounding box center [57, 89] width 68 height 8
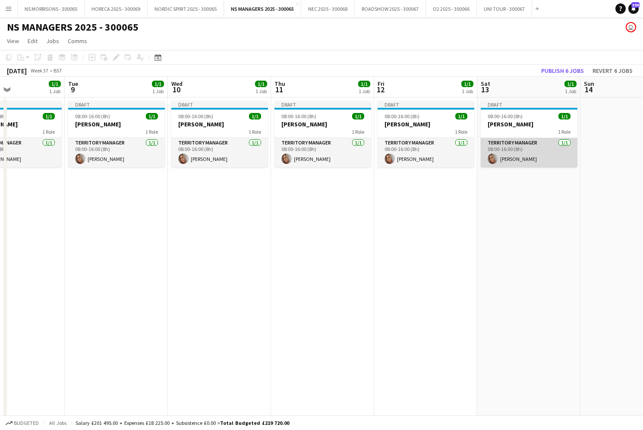
click at [543, 159] on app-card-role "Territory Manager [DATE] 08:00-16:00 (8h) [PERSON_NAME]" at bounding box center [529, 152] width 97 height 29
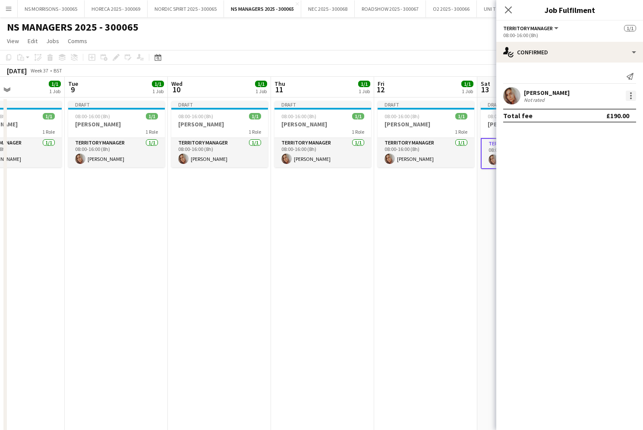
click at [632, 95] on div at bounding box center [631, 96] width 10 height 10
drag, startPoint x: 624, startPoint y: 107, endPoint x: 635, endPoint y: 127, distance: 23.4
click at [624, 107] on button "Edit fee" at bounding box center [602, 111] width 67 height 21
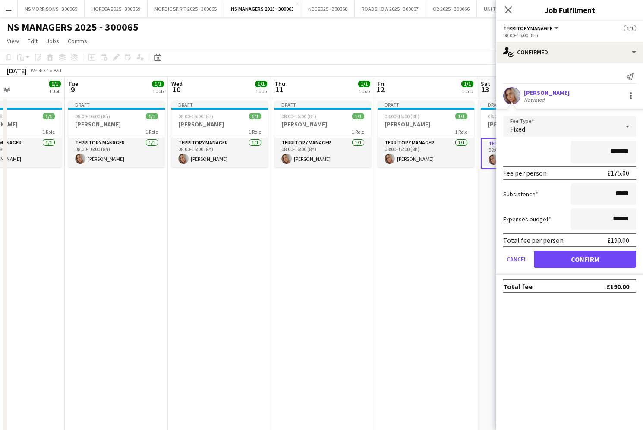
click at [618, 149] on input "*******" at bounding box center [604, 152] width 65 height 22
type input "*******"
click at [585, 263] on button "Confirm" at bounding box center [585, 259] width 102 height 17
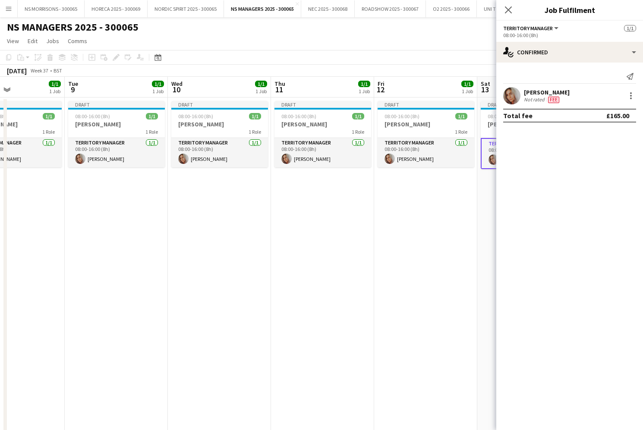
click at [416, 234] on app-date-cell "Draft 08:00-16:00 (8h) 1/1 [PERSON_NAME] 1 Role Territory Manager [DATE] 08:00-…" at bounding box center [425, 329] width 103 height 463
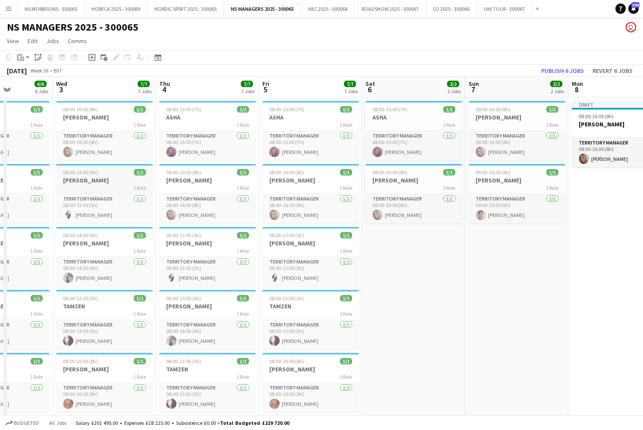
drag, startPoint x: 190, startPoint y: 241, endPoint x: 136, endPoint y: 171, distance: 88.3
click at [189, 241] on h3 "[PERSON_NAME]" at bounding box center [207, 244] width 97 height 8
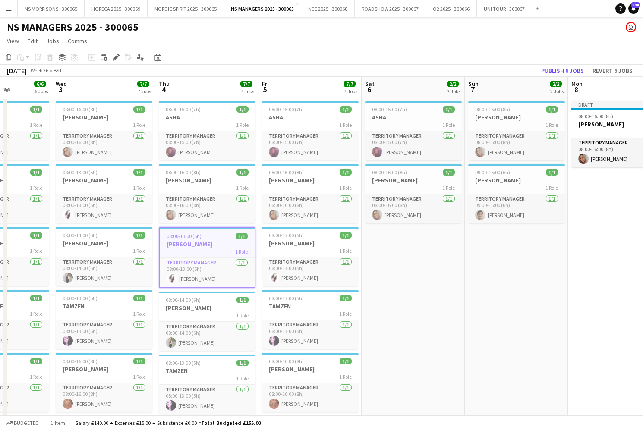
drag, startPoint x: 8, startPoint y: 57, endPoint x: 79, endPoint y: 83, distance: 75.9
click at [8, 57] on icon "Copy" at bounding box center [8, 57] width 7 height 7
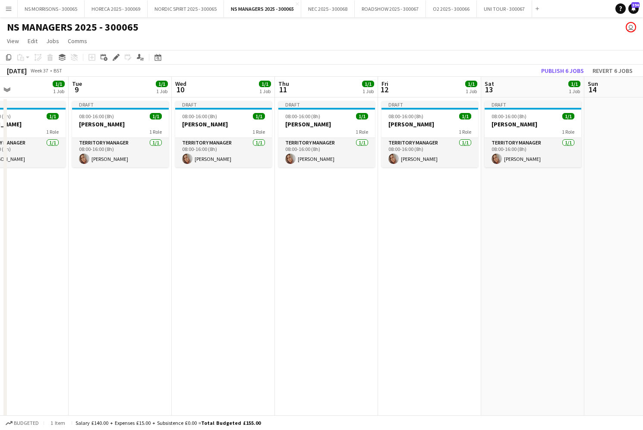
drag, startPoint x: 138, startPoint y: 187, endPoint x: 148, endPoint y: 187, distance: 9.5
click at [139, 187] on app-date-cell "Draft 08:00-16:00 (8h) 1/1 [PERSON_NAME] 1 Role Territory Manager [DATE] 08:00-…" at bounding box center [120, 329] width 103 height 463
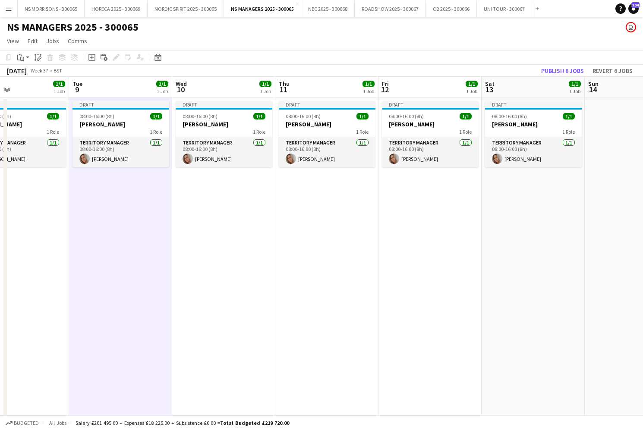
click at [263, 192] on app-date-cell "Draft 08:00-16:00 (8h) 1/1 [PERSON_NAME] 1 Role Territory Manager [DATE] 08:00-…" at bounding box center [223, 329] width 103 height 463
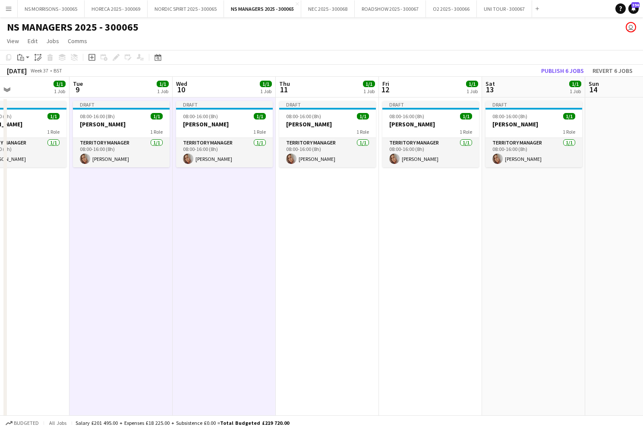
drag, startPoint x: 352, startPoint y: 201, endPoint x: 373, endPoint y: 202, distance: 20.8
click at [352, 201] on app-date-cell "Draft 08:00-16:00 (8h) 1/1 [PERSON_NAME] 1 Role Territory Manager [DATE] 08:00-…" at bounding box center [327, 329] width 103 height 463
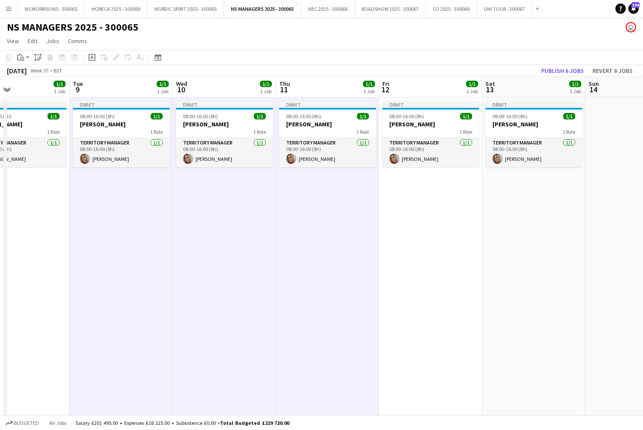
drag, startPoint x: 447, startPoint y: 206, endPoint x: 411, endPoint y: 196, distance: 37.4
click at [446, 206] on app-date-cell "Draft 08:00-16:00 (8h) 1/1 [PERSON_NAME] 1 Role Territory Manager [DATE] 08:00-…" at bounding box center [430, 329] width 103 height 463
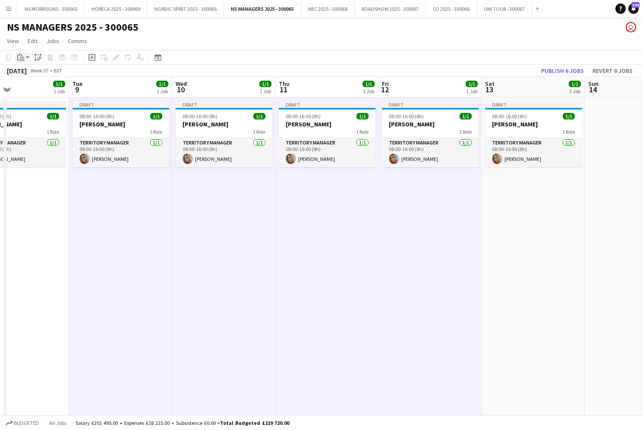
click at [19, 59] on icon "Paste" at bounding box center [20, 57] width 7 height 7
click at [35, 85] on link "Paste with crew Command Shift V" at bounding box center [57, 89] width 68 height 8
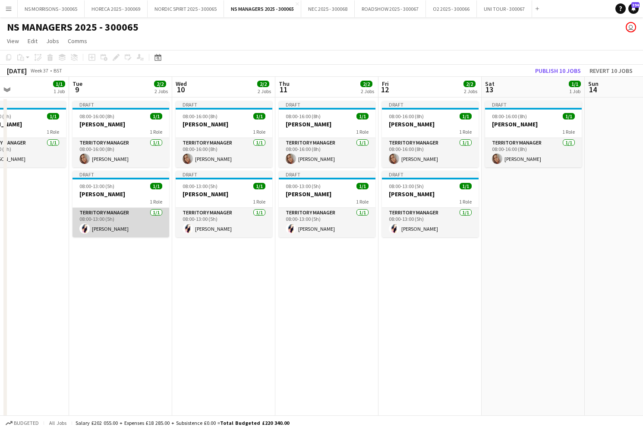
click at [139, 232] on app-card-role "Territory Manager [DATE] 08:00-13:00 (5h) [PERSON_NAME]" at bounding box center [121, 222] width 97 height 29
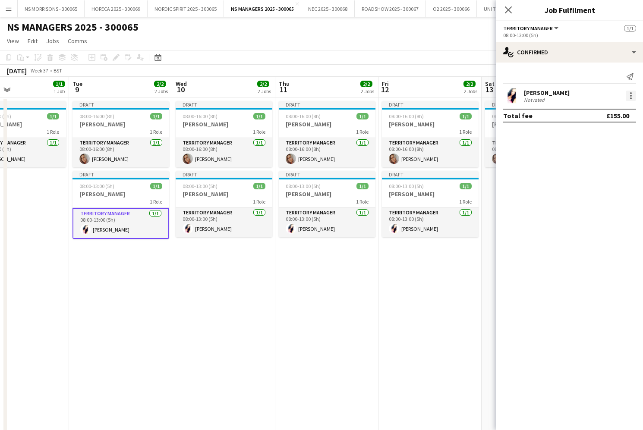
click at [631, 95] on div at bounding box center [631, 96] width 10 height 10
click at [619, 109] on span "Edit fee" at bounding box center [603, 112] width 54 height 8
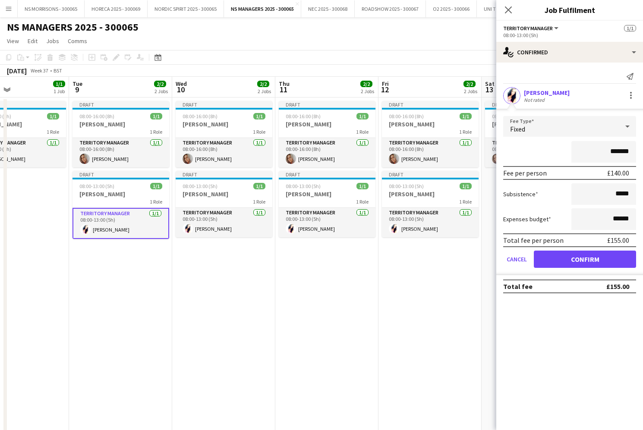
click at [358, 259] on app-date-cell "Draft 08:00-16:00 (8h) 1/1 [PERSON_NAME] 1 Role Territory Manager [DATE] 08:00-…" at bounding box center [326, 329] width 103 height 463
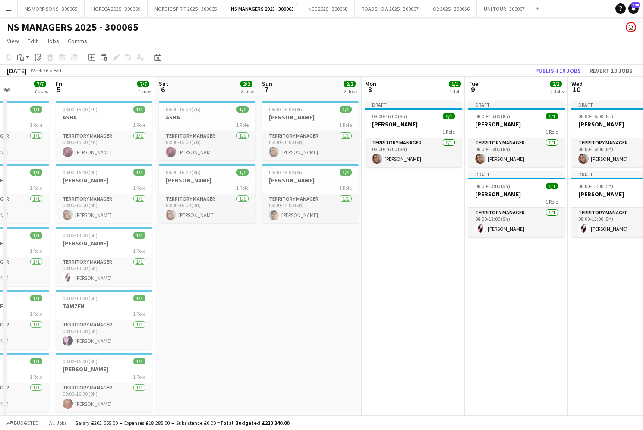
scroll to position [0, 257]
click at [82, 113] on app-job-card "08:00-15:00 (7h) 1/1 ASHA 1 Role Territory Manager [DATE] 08:00-15:00 (7h) [PER…" at bounding box center [104, 131] width 97 height 60
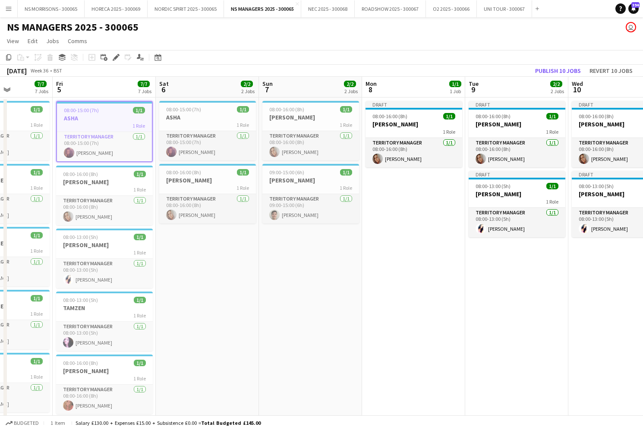
scroll to position [0, 257]
click at [10, 57] on icon "Copy" at bounding box center [8, 57] width 7 height 7
click at [227, 272] on app-date-cell "08:00-15:00 (7h) 1/1 ASHA 1 Role Territory Manager [DATE] 08:00-15:00 (7h) [PER…" at bounding box center [206, 329] width 103 height 463
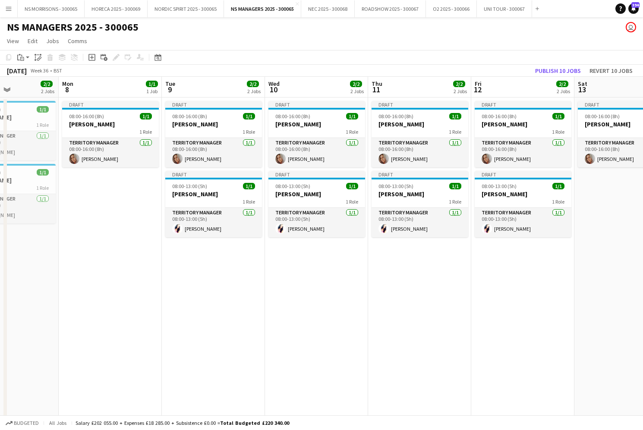
drag, startPoint x: 117, startPoint y: 241, endPoint x: 183, endPoint y: 253, distance: 67.1
click at [118, 241] on app-date-cell "Draft 08:00-16:00 (8h) 1/1 [PERSON_NAME] 1 Role Territory Manager [DATE] 08:00-…" at bounding box center [110, 329] width 103 height 463
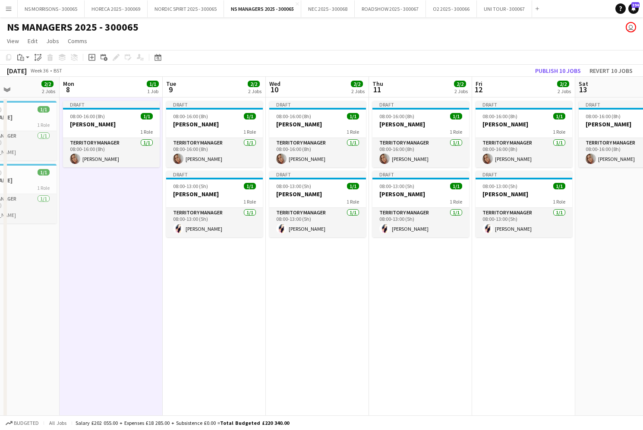
drag, startPoint x: 201, startPoint y: 264, endPoint x: 327, endPoint y: 272, distance: 126.7
click at [202, 264] on app-date-cell "Draft 08:00-16:00 (8h) 1/1 [PERSON_NAME] 1 Role Territory Manager [DATE] 08:00-…" at bounding box center [214, 329] width 103 height 463
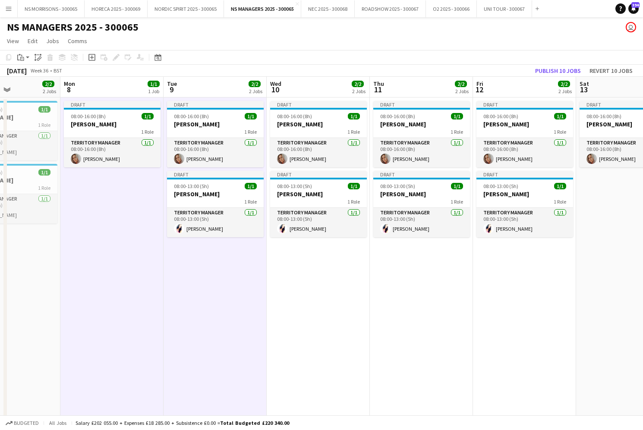
click at [332, 272] on app-date-cell "Draft 08:00-16:00 (8h) 1/1 [PERSON_NAME] 1 Role Territory Manager [DATE] 08:00-…" at bounding box center [318, 329] width 103 height 463
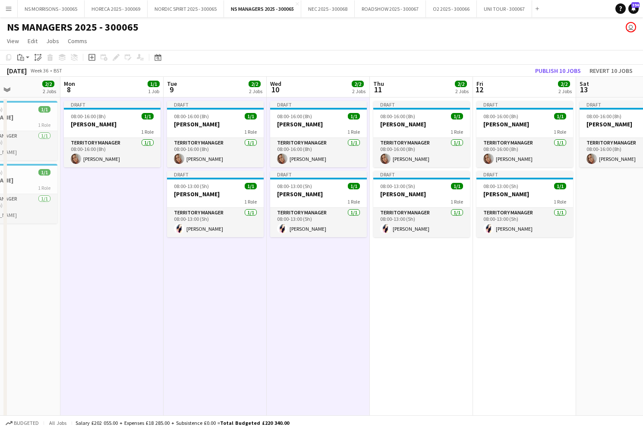
scroll to position [0, 352]
click at [448, 282] on app-date-cell "Draft 08:00-16:00 (8h) 1/1 [PERSON_NAME] 1 Role Territory Manager [DATE] 08:00-…" at bounding box center [421, 329] width 103 height 463
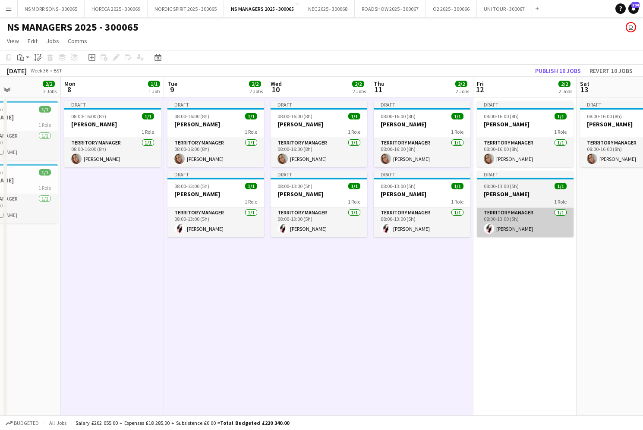
drag, startPoint x: 609, startPoint y: 237, endPoint x: 552, endPoint y: 225, distance: 57.8
click at [608, 237] on app-date-cell "Draft 08:00-16:00 (8h) 1/1 [PERSON_NAME] 1 Role Territory Manager [DATE] 08:00-…" at bounding box center [628, 329] width 103 height 463
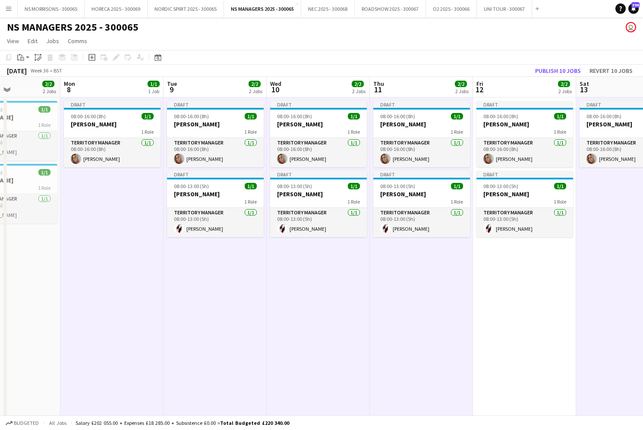
drag, startPoint x: 20, startPoint y: 59, endPoint x: 21, endPoint y: 66, distance: 7.4
click at [20, 59] on icon "Paste" at bounding box center [20, 57] width 7 height 7
click at [27, 89] on link "Paste with crew Command Shift V" at bounding box center [57, 89] width 68 height 8
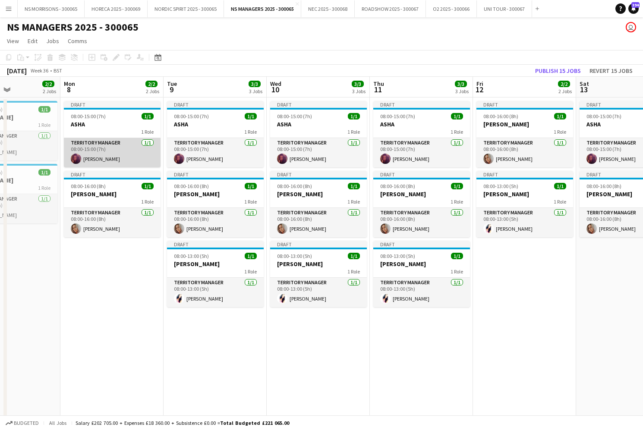
click at [105, 154] on app-card-role "Territory Manager [DATE] 08:00-15:00 (7h) [PERSON_NAME]" at bounding box center [112, 152] width 97 height 29
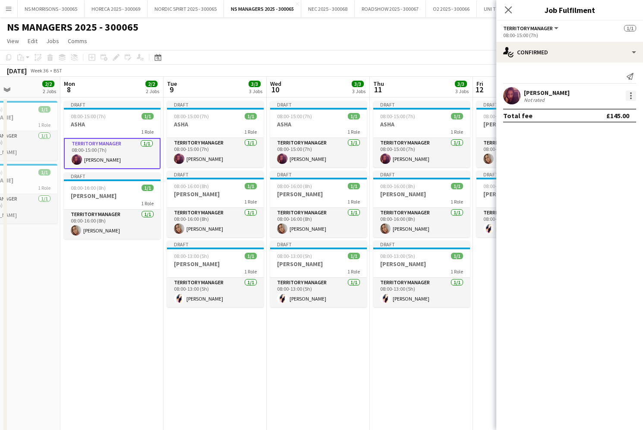
click at [631, 94] on div at bounding box center [631, 96] width 10 height 10
click at [623, 114] on span "Edit fee" at bounding box center [603, 112] width 54 height 8
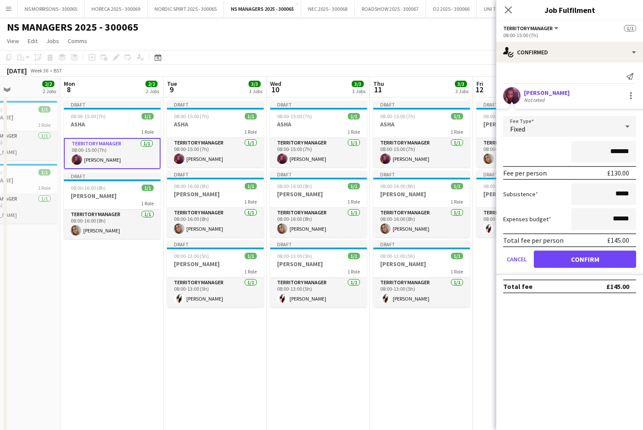
click at [114, 271] on app-date-cell "Draft 08:00-15:00 (7h) 1/1 ASHA 1 Role Territory Manager [DATE] 08:00-15:00 (7h…" at bounding box center [111, 329] width 103 height 463
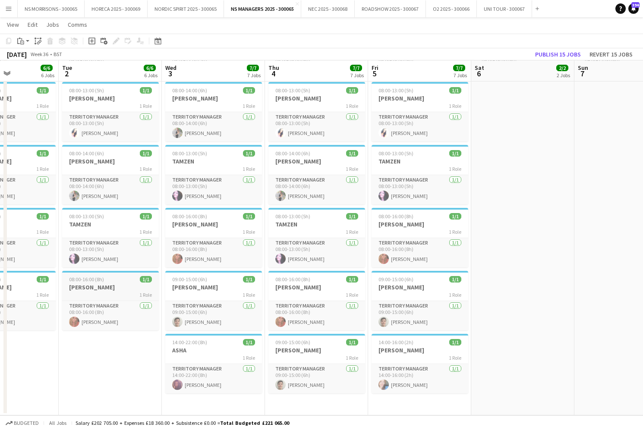
scroll to position [144, 0]
click at [92, 290] on h3 "[PERSON_NAME]" at bounding box center [110, 288] width 97 height 8
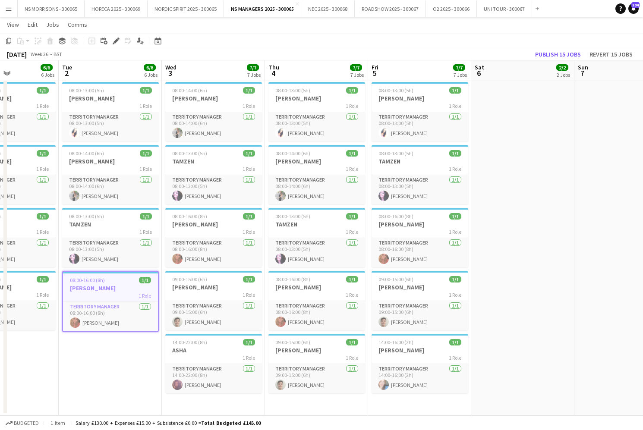
drag, startPoint x: 6, startPoint y: 41, endPoint x: 97, endPoint y: 72, distance: 96.0
click at [6, 41] on icon at bounding box center [8, 41] width 5 height 6
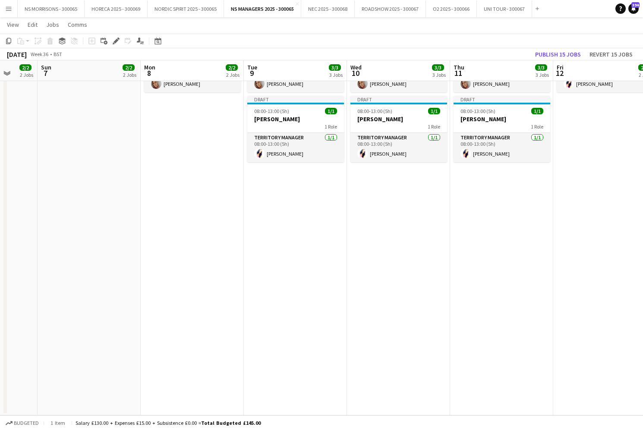
drag, startPoint x: 286, startPoint y: 222, endPoint x: 347, endPoint y: 217, distance: 61.9
click at [287, 222] on app-date-cell "Draft 08:00-15:00 (7h) 1/1 ASHA 1 Role Territory Manager [DATE] 08:00-15:00 (7h…" at bounding box center [295, 184] width 103 height 463
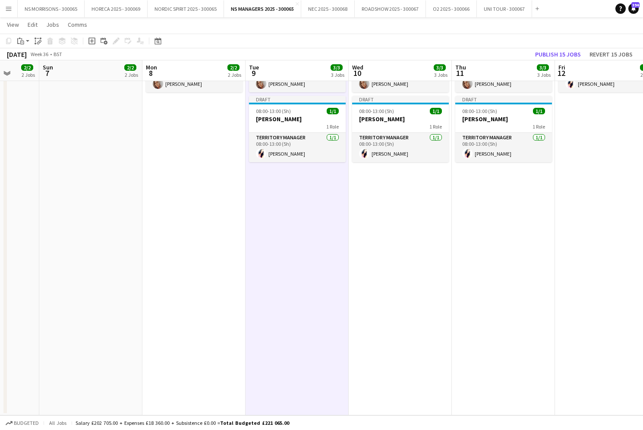
click at [362, 215] on app-date-cell "Draft 08:00-15:00 (7h) 1/1 ASHA 1 Role Territory Manager [DATE] 08:00-15:00 (7h…" at bounding box center [400, 184] width 103 height 463
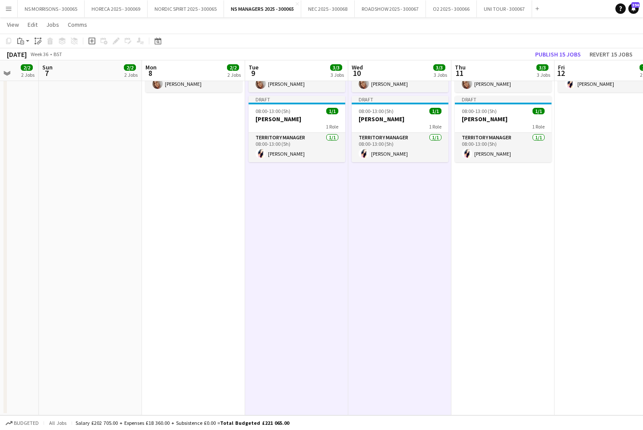
drag, startPoint x: 19, startPoint y: 42, endPoint x: 29, endPoint y: 59, distance: 19.4
click at [19, 42] on icon "Paste" at bounding box center [20, 41] width 7 height 7
drag, startPoint x: 38, startPoint y: 75, endPoint x: 36, endPoint y: 79, distance: 4.7
click at [38, 75] on link "Paste with crew Command Shift V" at bounding box center [57, 72] width 68 height 8
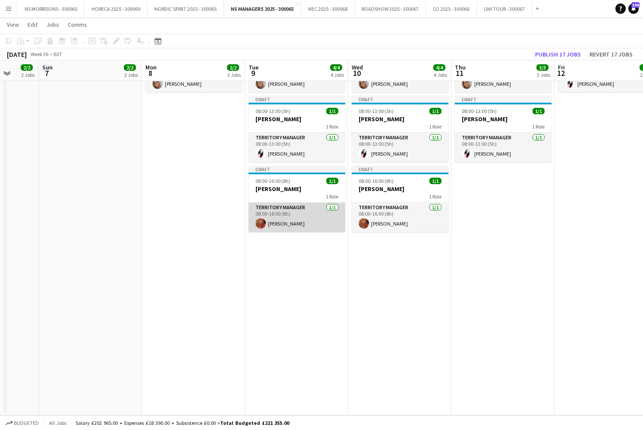
click at [285, 218] on app-card-role "Territory Manager [DATE] 08:00-16:00 (8h) [PERSON_NAME]" at bounding box center [297, 217] width 97 height 29
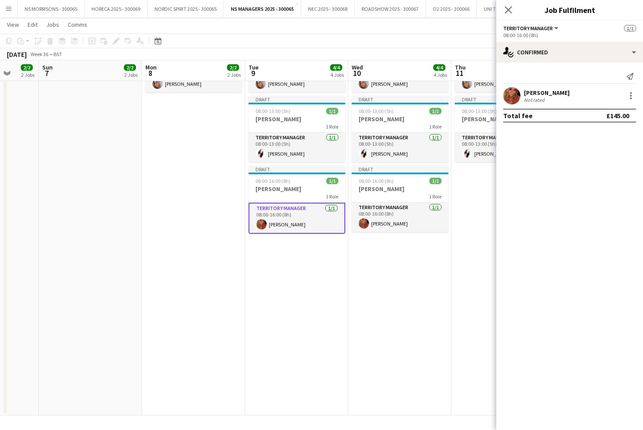
click at [285, 263] on app-date-cell "Draft 08:00-15:00 (7h) 1/1 ASHA 1 Role Territory Manager [DATE] 08:00-15:00 (7h…" at bounding box center [296, 184] width 103 height 463
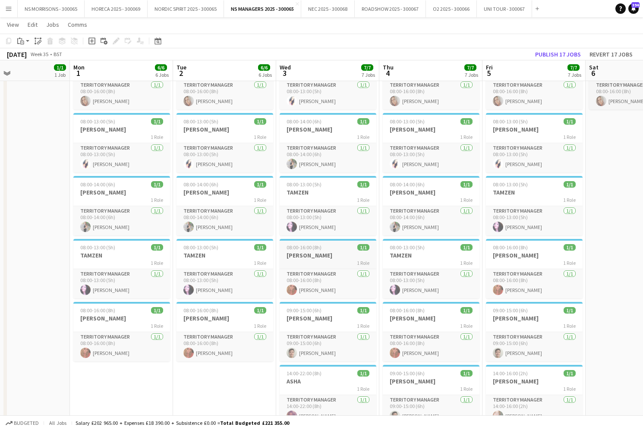
scroll to position [0, 239]
click at [112, 257] on h3 "TAMZEN" at bounding box center [122, 256] width 97 height 8
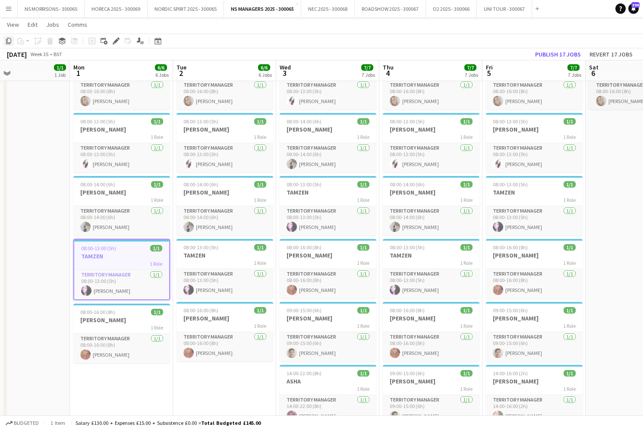
click at [10, 42] on icon "Copy" at bounding box center [8, 41] width 7 height 7
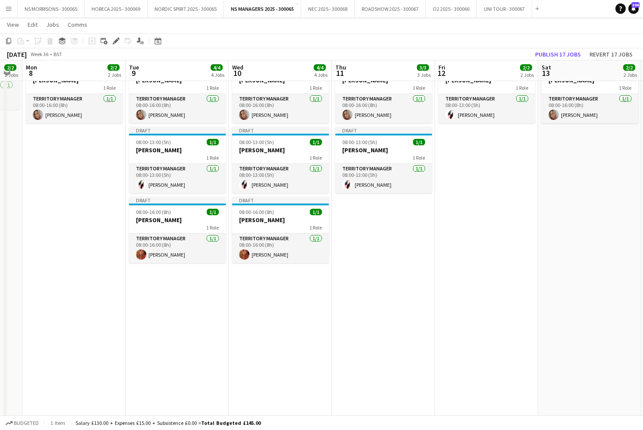
drag, startPoint x: 88, startPoint y: 183, endPoint x: 110, endPoint y: 197, distance: 25.6
click at [88, 183] on app-date-cell "Draft 08:00-15:00 (7h) 1/1 ASHA 1 Role Territory Manager [DATE] 08:00-15:00 (7h…" at bounding box center [73, 247] width 103 height 527
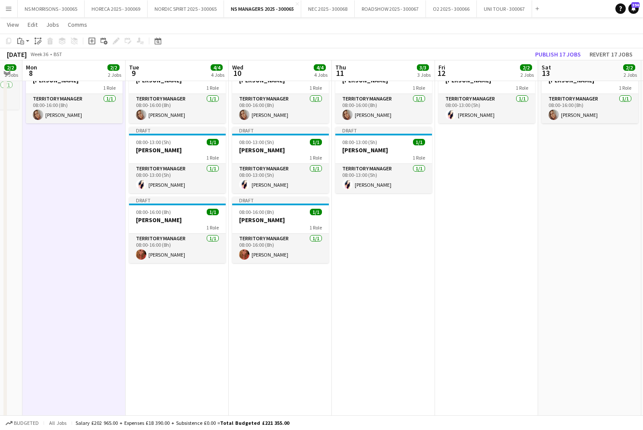
drag, startPoint x: 186, startPoint y: 290, endPoint x: 204, endPoint y: 290, distance: 17.7
click at [193, 289] on app-calendar-viewport "Sat 6 2/2 2 Jobs Sun 7 2/2 2 Jobs Mon 8 2/2 2 Jobs Tue 9 4/4 4 Jobs Wed 10 4/4 …" at bounding box center [321, 216] width 643 height 590
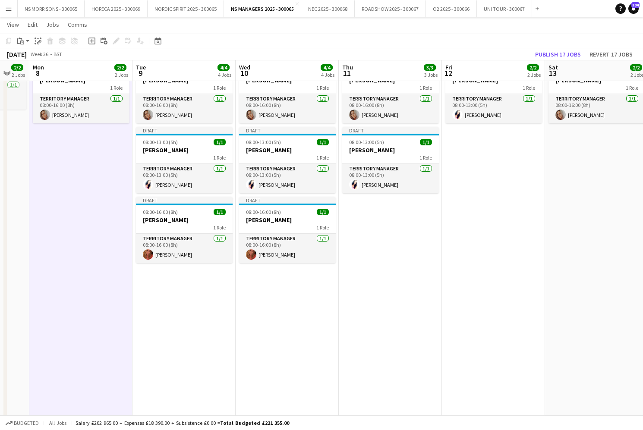
click at [295, 297] on app-date-cell "Draft 08:00-15:00 (7h) 1/1 ASHA 1 Role Territory Manager [DATE] 08:00-15:00 (7h…" at bounding box center [287, 247] width 103 height 527
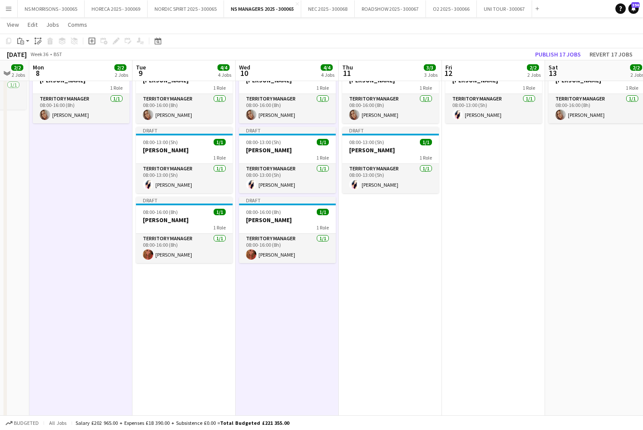
click at [231, 301] on app-date-cell "Draft 08:00-15:00 (7h) 1/1 ASHA 1 Role Territory Manager [DATE] 08:00-15:00 (7h…" at bounding box center [184, 247] width 103 height 527
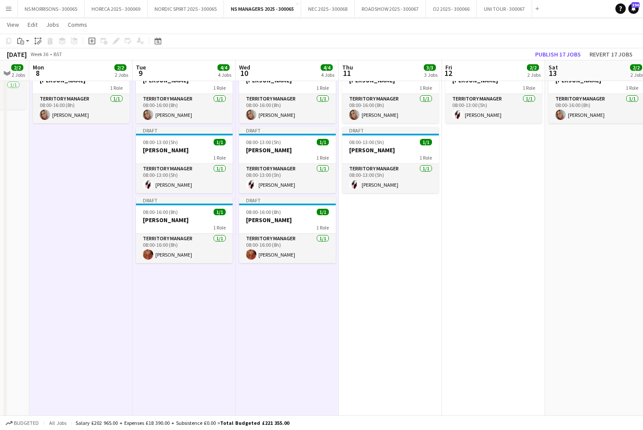
click at [389, 268] on app-date-cell "Draft 08:00-15:00 (7h) 1/1 ASHA 1 Role Territory Manager [DATE] 08:00-15:00 (7h…" at bounding box center [390, 247] width 103 height 527
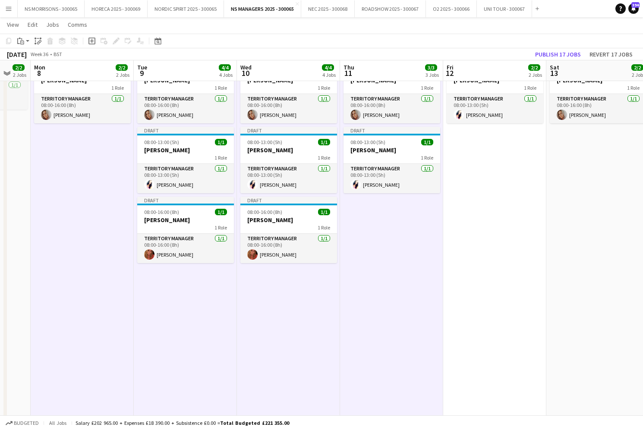
drag, startPoint x: 522, startPoint y: 209, endPoint x: 466, endPoint y: 194, distance: 58.1
click at [522, 209] on app-date-cell "Draft 08:00-16:00 (8h) 1/1 [PERSON_NAME] 1 Role Territory Manager [DATE] 08:00-…" at bounding box center [494, 247] width 103 height 527
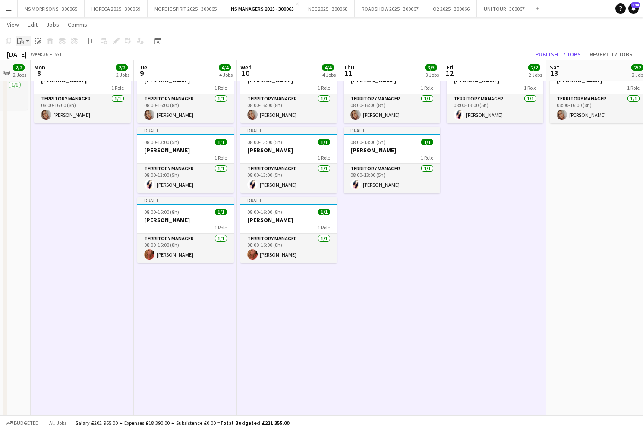
drag, startPoint x: 20, startPoint y: 40, endPoint x: 22, endPoint y: 45, distance: 6.0
click at [20, 40] on icon "Paste" at bounding box center [20, 41] width 7 height 7
click at [35, 73] on link "Paste with crew Command Shift V" at bounding box center [57, 72] width 68 height 8
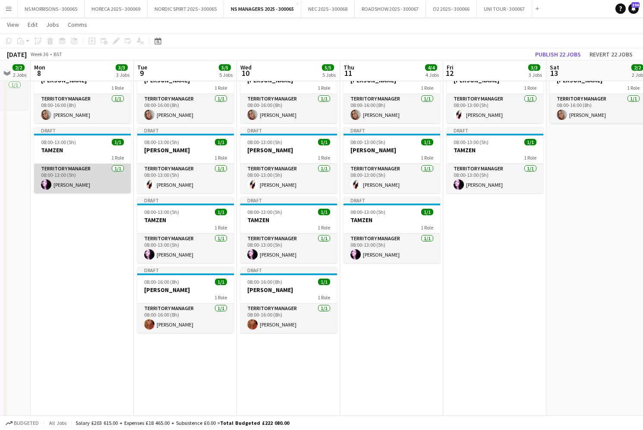
click at [86, 185] on app-card-role "Territory Manager [DATE] 08:00-13:00 (5h) [PERSON_NAME]" at bounding box center [82, 178] width 97 height 29
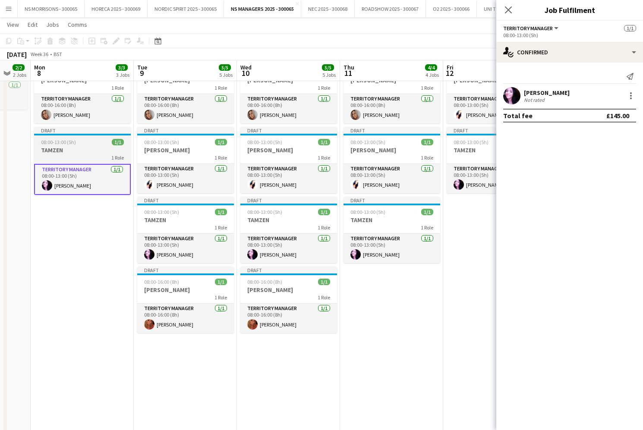
click at [83, 145] on app-job-card "Draft 08:00-13:00 (5h) 1/1 TAMZEN 1 Role Territory Manager [DATE] 08:00-13:00 (…" at bounding box center [82, 161] width 97 height 68
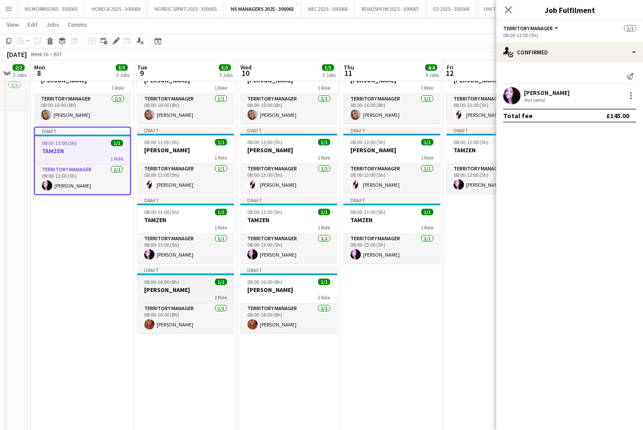
click at [163, 282] on span "08:00-16:00 (8h)" at bounding box center [161, 282] width 35 height 6
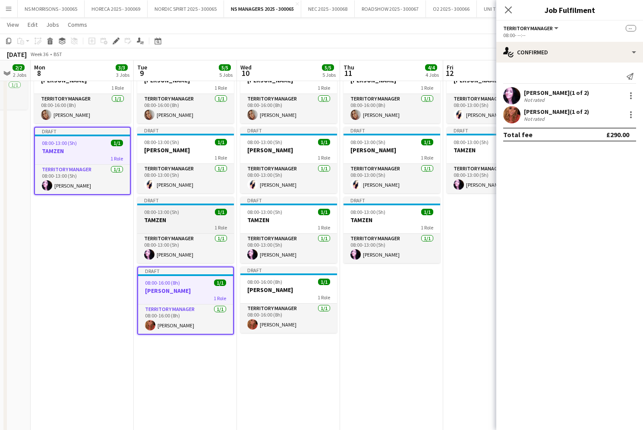
click at [155, 215] on span "08:00-13:00 (5h)" at bounding box center [161, 212] width 35 height 6
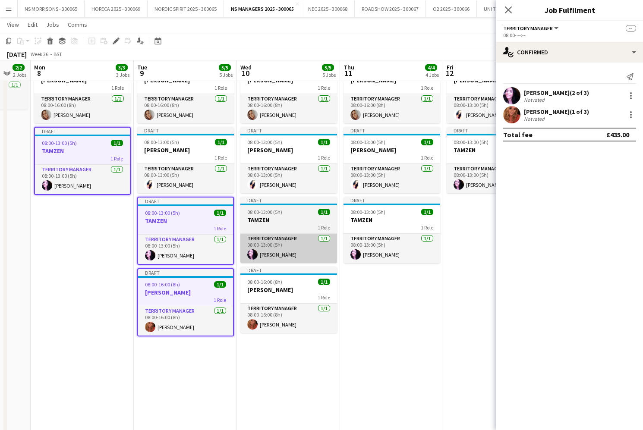
drag, startPoint x: 167, startPoint y: 283, endPoint x: 254, endPoint y: 250, distance: 92.6
click at [169, 282] on span "08:00-16:00 (8h)" at bounding box center [162, 284] width 35 height 6
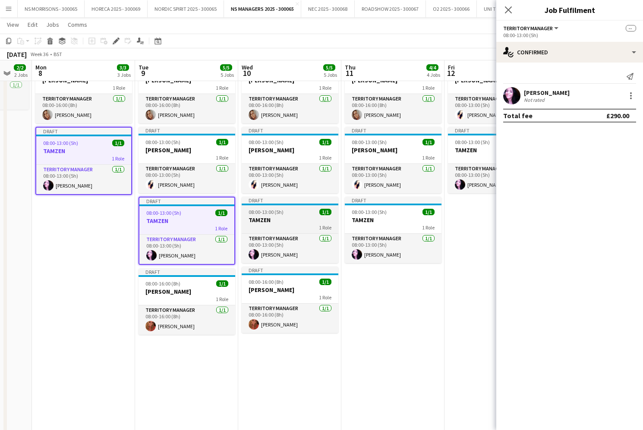
click at [309, 219] on h3 "TAMZEN" at bounding box center [290, 220] width 97 height 8
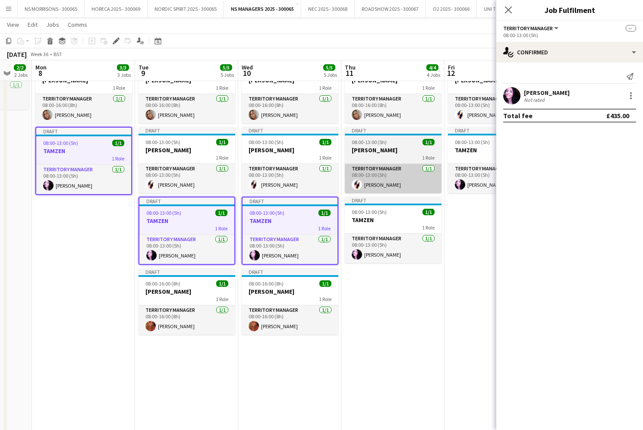
drag, startPoint x: 363, startPoint y: 216, endPoint x: 425, endPoint y: 180, distance: 71.4
click at [363, 216] on h3 "TAMZEN" at bounding box center [393, 220] width 97 height 8
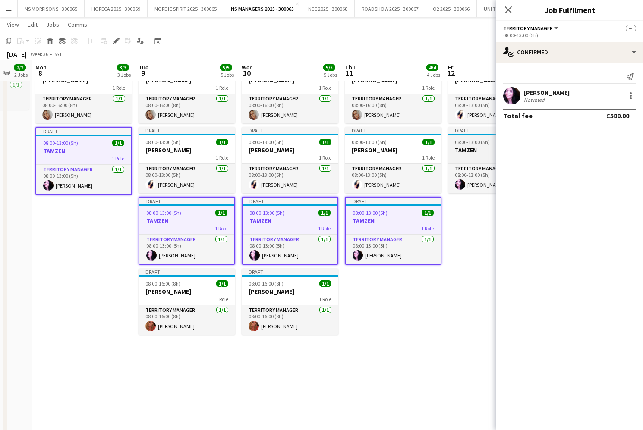
click at [456, 155] on div "1 Role" at bounding box center [496, 157] width 97 height 7
drag, startPoint x: 117, startPoint y: 41, endPoint x: 234, endPoint y: 42, distance: 117.4
click at [117, 41] on icon at bounding box center [116, 41] width 5 height 5
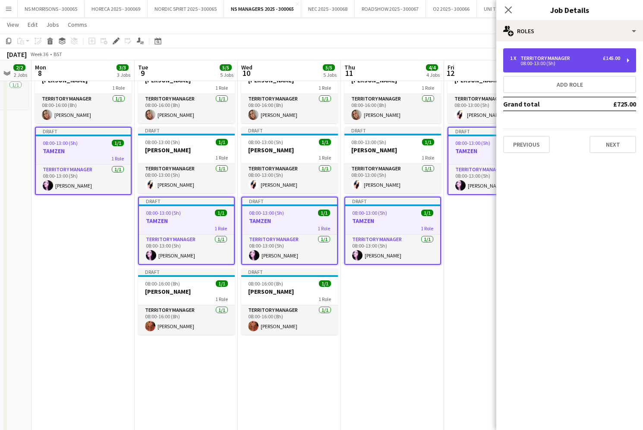
drag, startPoint x: 556, startPoint y: 56, endPoint x: 553, endPoint y: 62, distance: 6.4
click at [555, 56] on div "Territory Manager" at bounding box center [547, 58] width 53 height 6
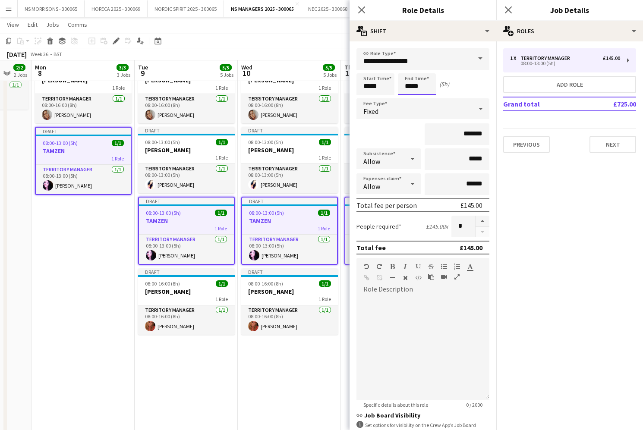
click at [417, 86] on input "*****" at bounding box center [417, 84] width 38 height 22
click at [408, 69] on div at bounding box center [408, 69] width 17 height 9
type input "*****"
click at [408, 69] on div at bounding box center [408, 69] width 17 height 9
click at [370, 85] on input "*****" at bounding box center [376, 84] width 38 height 22
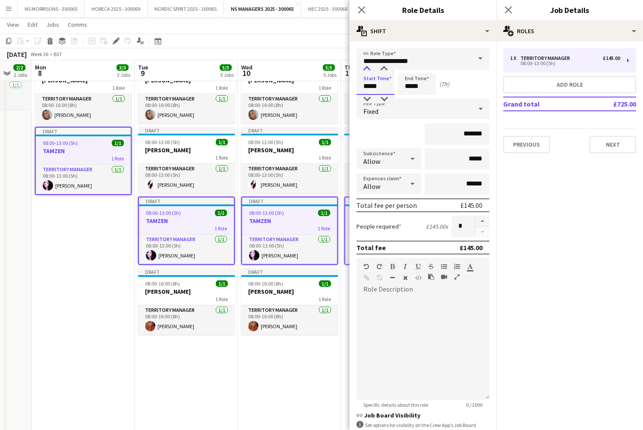
type input "*****"
click at [369, 66] on div at bounding box center [366, 69] width 17 height 9
click at [415, 85] on input "*****" at bounding box center [417, 84] width 38 height 22
type input "*****"
click at [411, 67] on div at bounding box center [408, 69] width 17 height 9
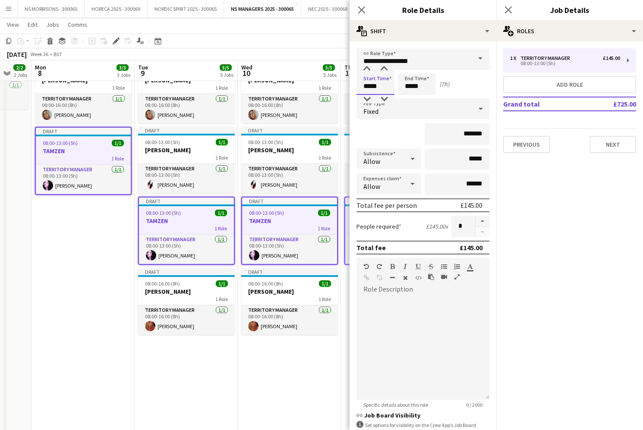
click at [372, 87] on input "*****" at bounding box center [376, 84] width 38 height 22
type input "*****"
click at [367, 98] on div at bounding box center [366, 99] width 17 height 9
click at [86, 263] on app-date-cell "Draft 08:00-15:00 (7h) 1/1 ASHA 1 Role Territory Manager [DATE] 08:00-15:00 (7h…" at bounding box center [83, 247] width 103 height 527
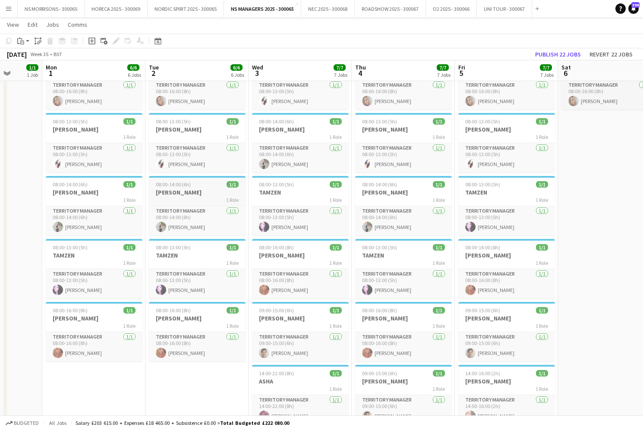
scroll to position [0, 267]
click at [181, 198] on div "1 Role" at bounding box center [197, 199] width 97 height 7
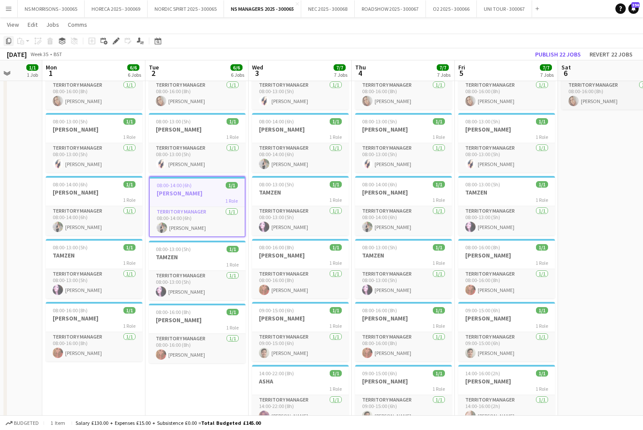
click at [9, 41] on icon "Copy" at bounding box center [8, 41] width 7 height 7
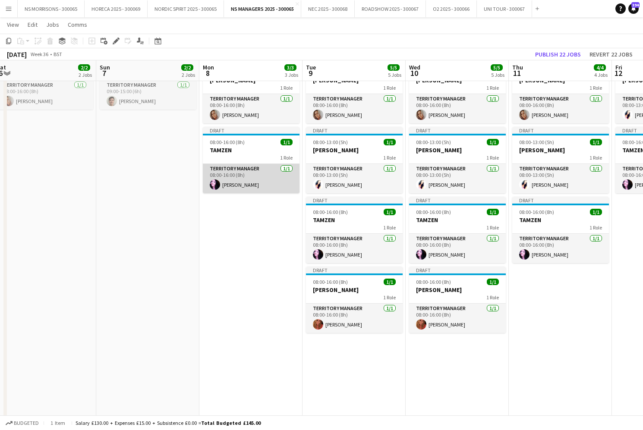
scroll to position [0, 421]
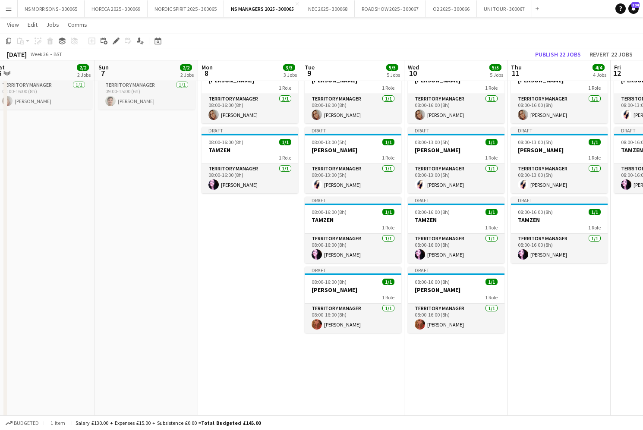
click at [275, 247] on app-date-cell "Draft 08:00-15:00 (7h) 1/1 ASHA 1 Role Territory Manager [DATE] 08:00-15:00 (7h…" at bounding box center [249, 247] width 103 height 527
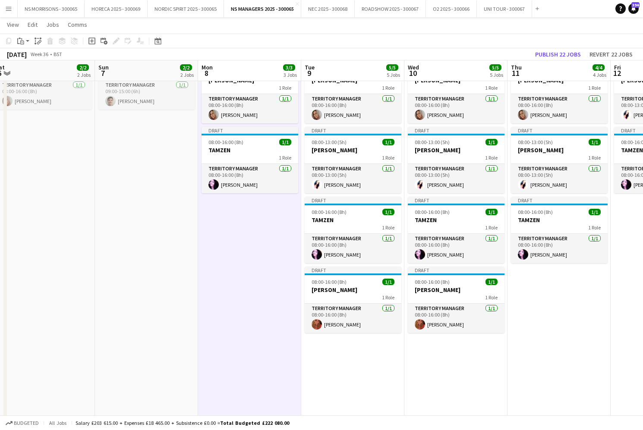
drag, startPoint x: 338, startPoint y: 367, endPoint x: 363, endPoint y: 369, distance: 25.1
click at [338, 367] on app-date-cell "Draft 08:00-15:00 (7h) 1/1 ASHA 1 Role Territory Manager [DATE] 08:00-15:00 (7h…" at bounding box center [352, 247] width 103 height 527
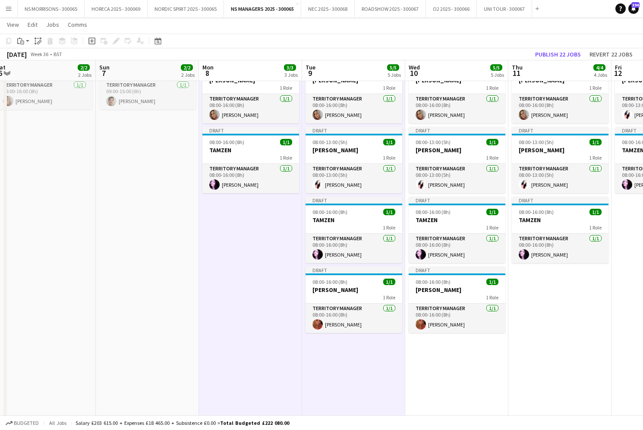
click at [477, 374] on app-date-cell "Draft 08:00-15:00 (7h) 1/1 ASHA 1 Role Territory Manager [DATE] 08:00-15:00 (7h…" at bounding box center [456, 247] width 103 height 527
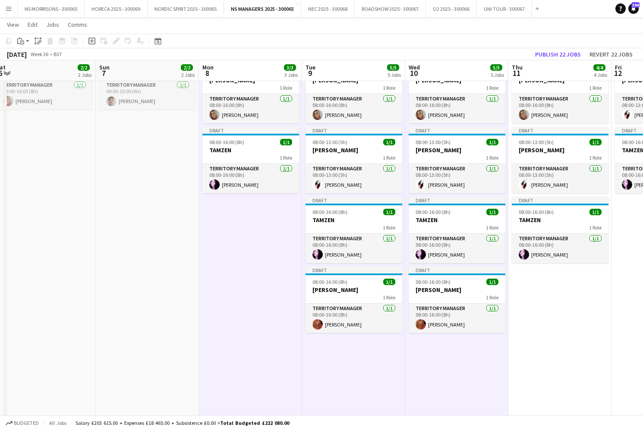
click at [589, 289] on app-date-cell "Draft 08:00-15:00 (7h) 1/1 ASHA 1 Role Territory Manager [DATE] 08:00-15:00 (7h…" at bounding box center [559, 247] width 103 height 527
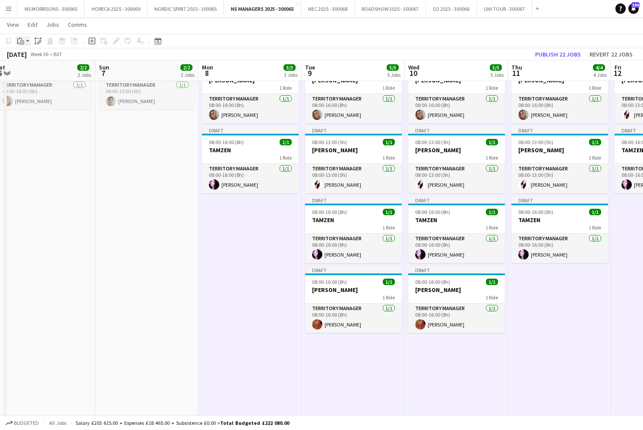
click at [24, 40] on div "Paste" at bounding box center [21, 41] width 10 height 10
click at [35, 70] on link "Paste with crew Command Shift V" at bounding box center [57, 72] width 68 height 8
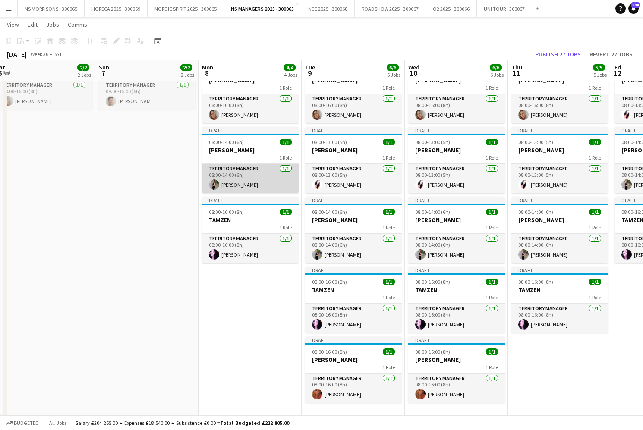
click at [229, 188] on app-card-role "Territory Manager [DATE] 08:00-14:00 (6h) [PERSON_NAME]" at bounding box center [250, 178] width 97 height 29
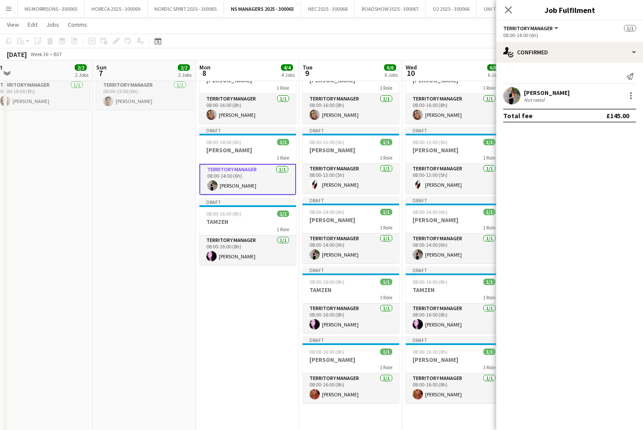
scroll to position [0, 216]
click at [243, 310] on app-date-cell "Draft 08:00-15:00 (7h) 1/1 ASHA 1 Role Territory Manager [DATE] 08:00-15:00 (7h…" at bounding box center [248, 247] width 103 height 527
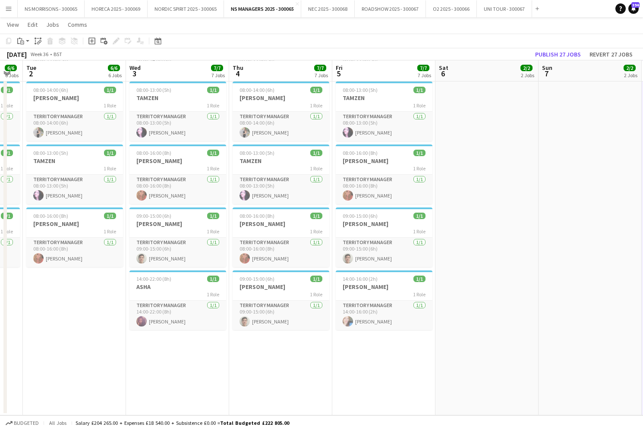
scroll to position [208, 0]
click at [180, 235] on app-job-card "09:00-15:00 (6h) 1/1 [PERSON_NAME] 1 Role Territory Manager [DATE] 09:00-15:00 …" at bounding box center [177, 238] width 97 height 60
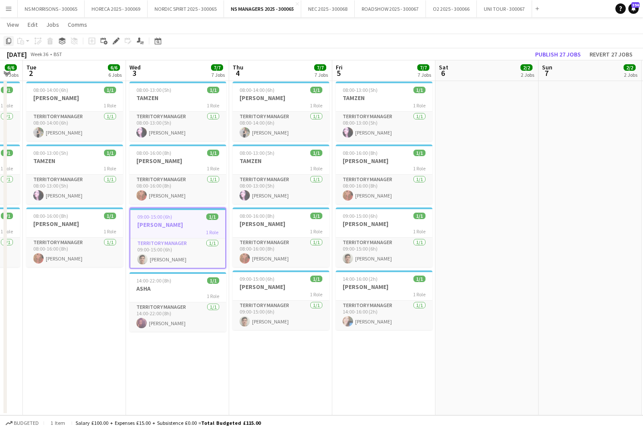
click at [9, 40] on icon "Copy" at bounding box center [8, 41] width 7 height 7
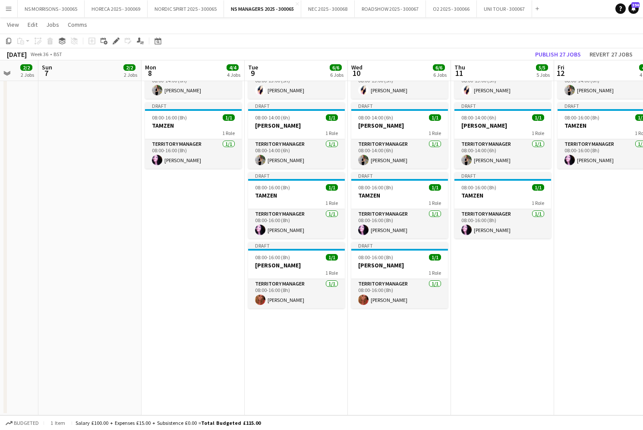
scroll to position [0, 279]
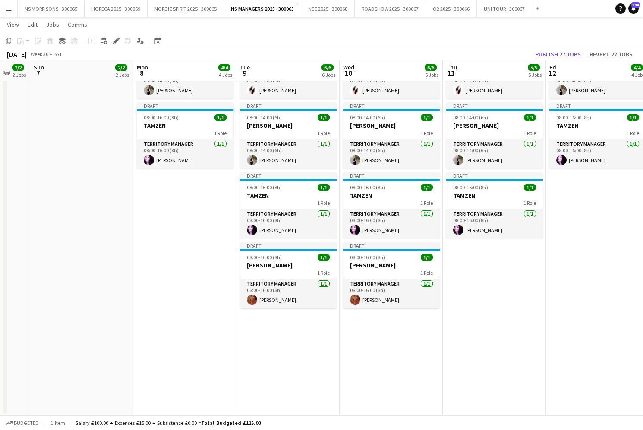
click at [215, 212] on app-date-cell "Draft 08:00-15:00 (7h) 1/1 ASHA 1 Role Territory Manager [DATE] 08:00-15:00 (7h…" at bounding box center [184, 152] width 103 height 527
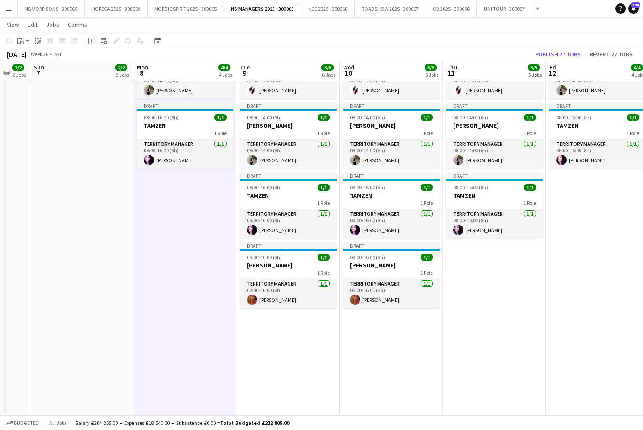
click at [265, 326] on app-date-cell "Draft 08:00-15:00 (7h) 1/1 ASHA 1 Role Territory Manager [DATE] 08:00-15:00 (7h…" at bounding box center [288, 152] width 103 height 527
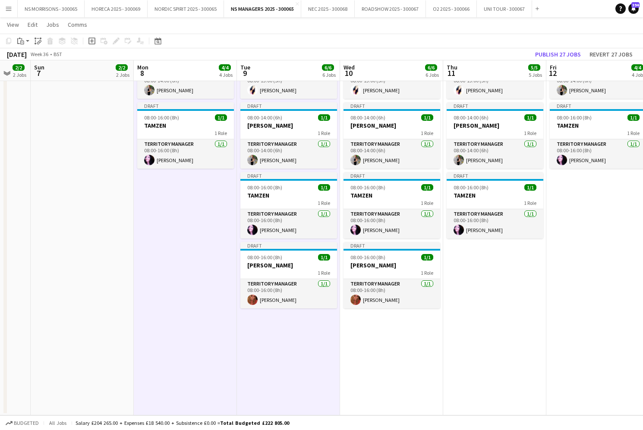
drag, startPoint x: 353, startPoint y: 333, endPoint x: 437, endPoint y: 326, distance: 84.1
click at [355, 333] on app-date-cell "Draft 08:00-15:00 (7h) 1/1 ASHA 1 Role Territory Manager [DATE] 08:00-15:00 (7h…" at bounding box center [391, 152] width 103 height 527
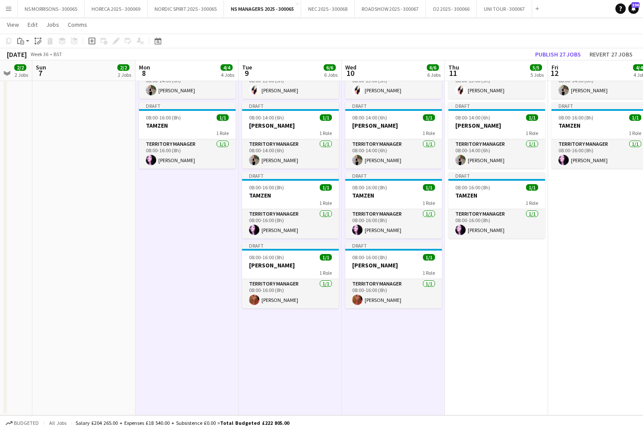
drag, startPoint x: 489, startPoint y: 281, endPoint x: 486, endPoint y: 277, distance: 5.2
click at [489, 281] on app-date-cell "Draft 08:00-15:00 (7h) 1/1 ASHA 1 Role Territory Manager [DATE] 08:00-15:00 (7h…" at bounding box center [496, 152] width 103 height 527
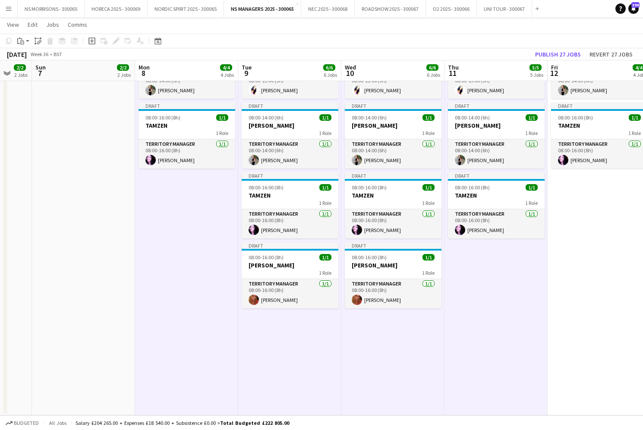
drag, startPoint x: 563, startPoint y: 226, endPoint x: 558, endPoint y: 227, distance: 5.3
click at [562, 226] on app-date-cell "Draft 08:00-16:00 (8h) 1/1 [PERSON_NAME] 1 Role Territory Manager [DATE] 08:00-…" at bounding box center [599, 152] width 103 height 527
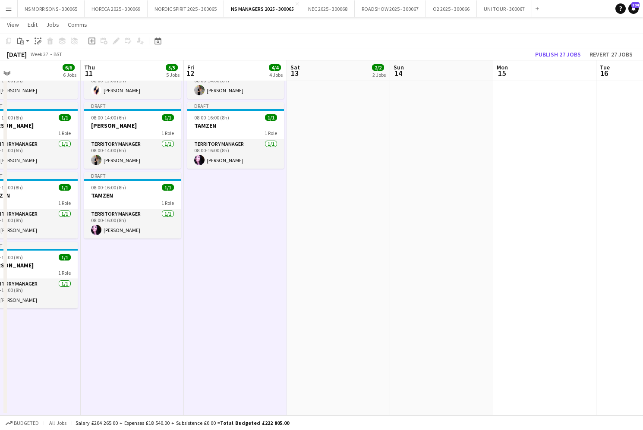
scroll to position [0, 229]
click at [426, 156] on app-date-cell at bounding box center [441, 152] width 103 height 527
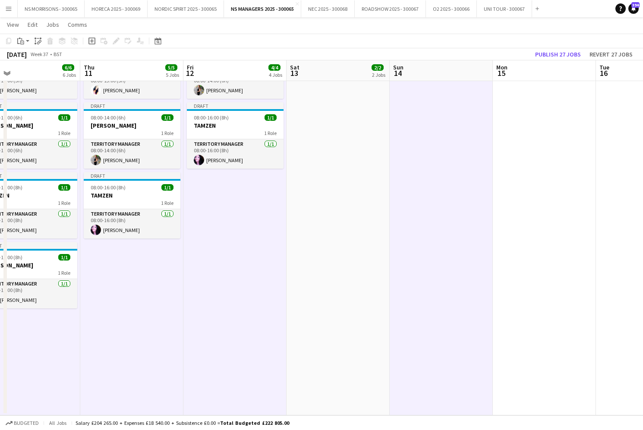
drag, startPoint x: 27, startPoint y: 44, endPoint x: 30, endPoint y: 55, distance: 12.2
click at [26, 44] on app-action-btn "Paste" at bounding box center [24, 41] width 16 height 10
click at [34, 70] on link "Paste with crew Command Shift V" at bounding box center [57, 72] width 68 height 8
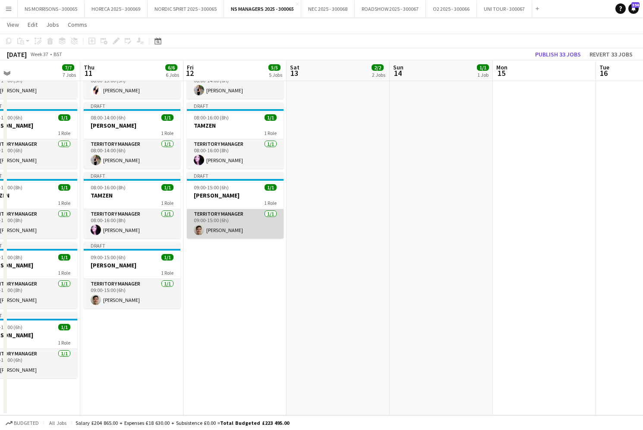
click at [229, 221] on app-card-role "Territory Manager [DATE] 09:00-15:00 (6h) [PERSON_NAME]" at bounding box center [235, 223] width 97 height 29
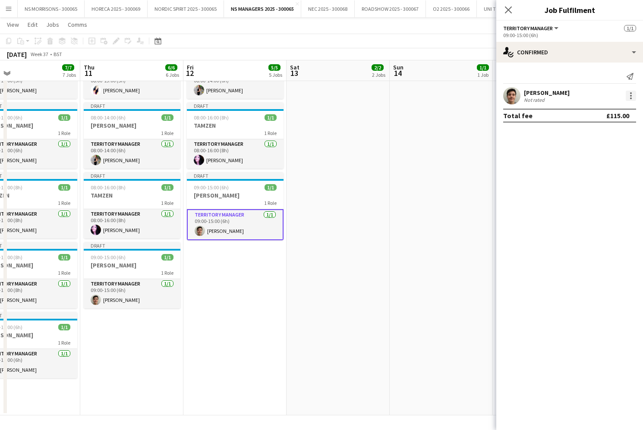
click at [627, 97] on div at bounding box center [631, 96] width 10 height 10
click at [617, 108] on span "Edit fee" at bounding box center [603, 112] width 54 height 8
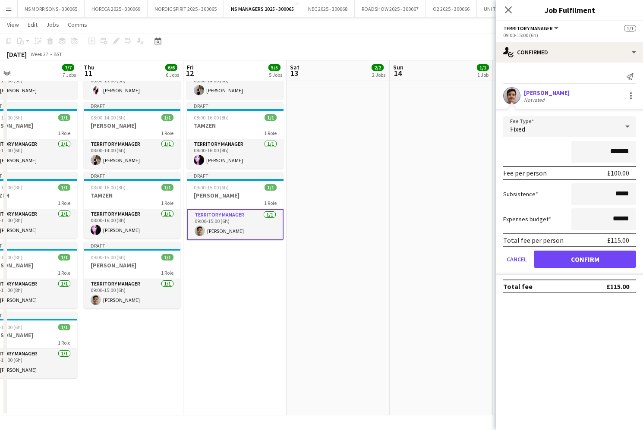
click at [373, 218] on app-date-cell "Draft 08:00-15:00 (7h) 1/1 ASHA 1 Role Territory Manager [DATE] 08:00-15:00 (7h…" at bounding box center [338, 152] width 103 height 527
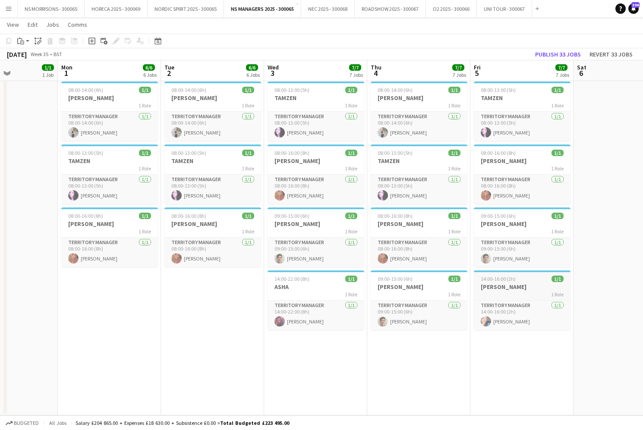
click at [502, 284] on h3 "[PERSON_NAME]" at bounding box center [522, 287] width 97 height 8
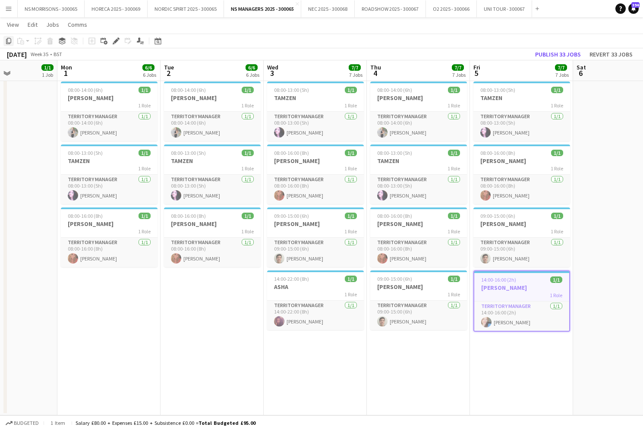
click at [7, 42] on icon "Copy" at bounding box center [8, 41] width 7 height 7
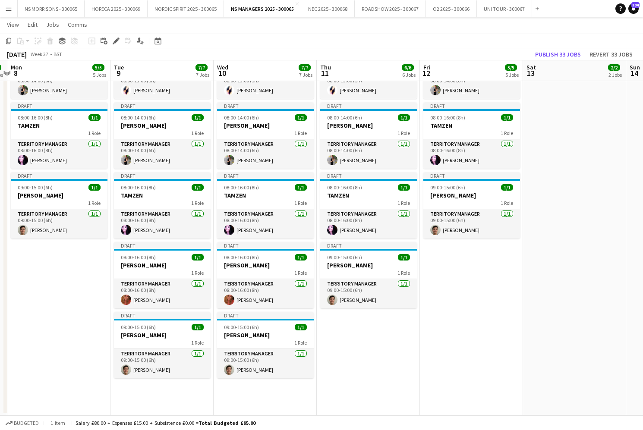
click at [50, 277] on app-date-cell "Draft 08:00-15:00 (7h) 1/1 ASHA 1 Role Territory Manager [DATE] 08:00-15:00 (7h…" at bounding box center [58, 152] width 103 height 527
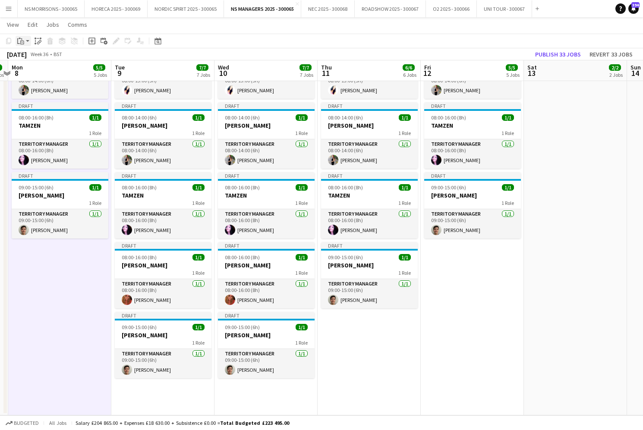
click at [24, 38] on div "Paste" at bounding box center [21, 41] width 10 height 10
click at [35, 73] on link "Paste with crew Command Shift V" at bounding box center [57, 72] width 68 height 8
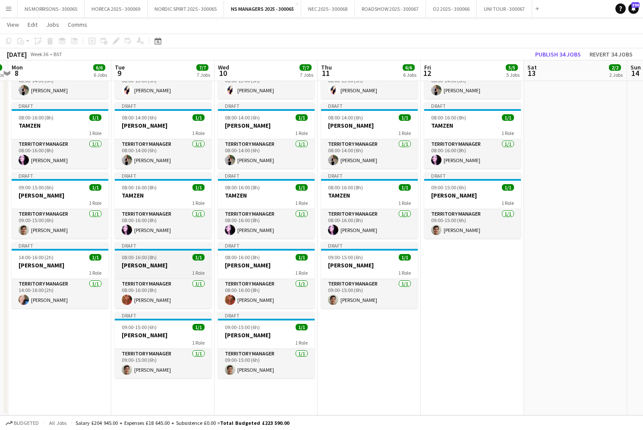
drag, startPoint x: 70, startPoint y: 299, endPoint x: 182, endPoint y: 275, distance: 114.4
click at [71, 297] on app-card-role "Territory Manager [DATE] 14:00-16:00 (2h) [PERSON_NAME]" at bounding box center [60, 293] width 97 height 29
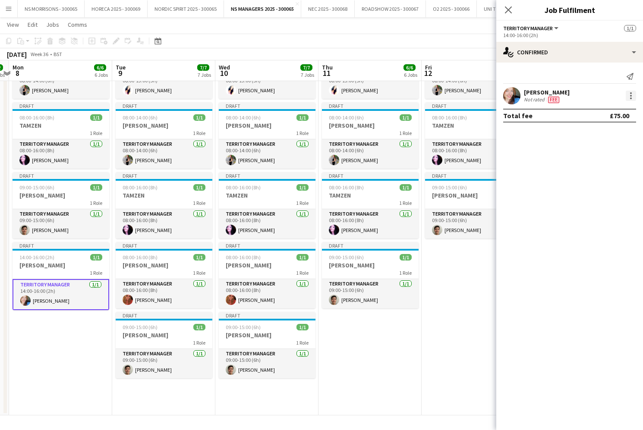
click at [628, 98] on div at bounding box center [631, 96] width 10 height 10
click at [626, 108] on span "Edit fee" at bounding box center [603, 112] width 54 height 8
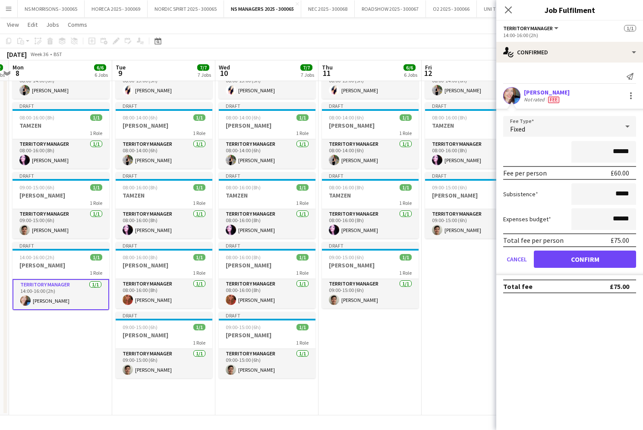
click at [618, 149] on input "******" at bounding box center [604, 152] width 65 height 22
type input "******"
click at [586, 259] on button "Confirm" at bounding box center [585, 259] width 102 height 17
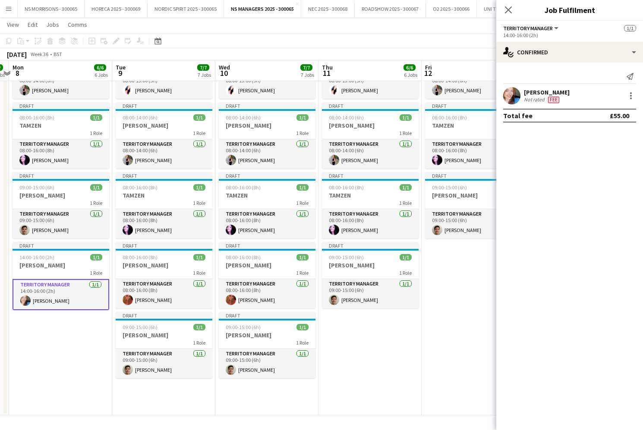
click at [277, 392] on app-date-cell "Draft 08:00-15:00 (7h) 1/1 ASHA 1 Role Territory Manager [DATE] 08:00-15:00 (7h…" at bounding box center [266, 152] width 103 height 527
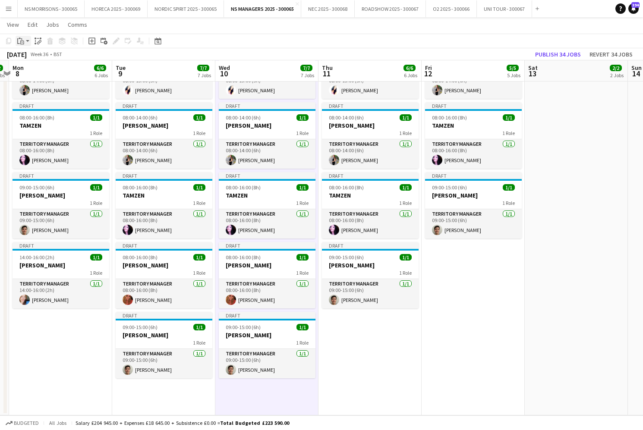
click at [22, 41] on icon "Paste" at bounding box center [20, 41] width 7 height 7
click at [35, 76] on div "Paste Command V Paste with crew Command Shift V" at bounding box center [57, 65] width 82 height 36
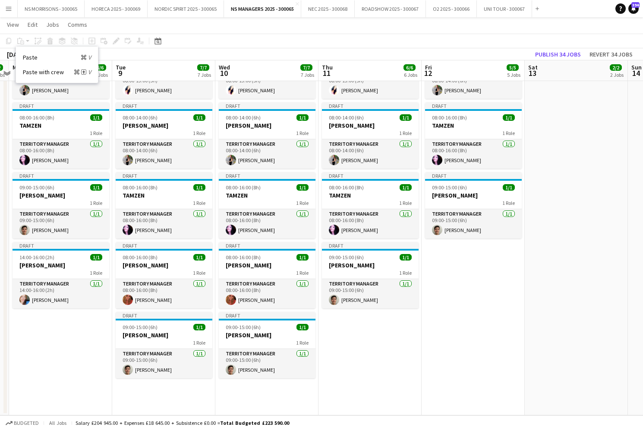
click at [32, 73] on link "Paste with crew Command Shift V" at bounding box center [57, 72] width 68 height 8
click at [266, 383] on app-date-cell "Draft 08:00-15:00 (7h) 1/1 ASHA 1 Role Territory Manager [DATE] 08:00-15:00 (7h…" at bounding box center [266, 152] width 103 height 527
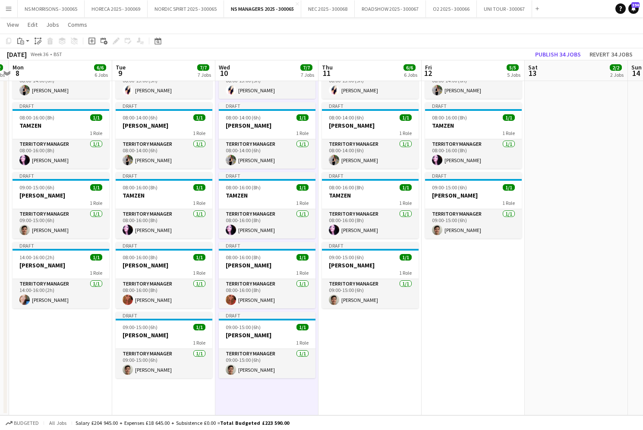
drag, startPoint x: 23, startPoint y: 42, endPoint x: 25, endPoint y: 57, distance: 14.5
click at [23, 42] on icon "Paste" at bounding box center [20, 41] width 7 height 7
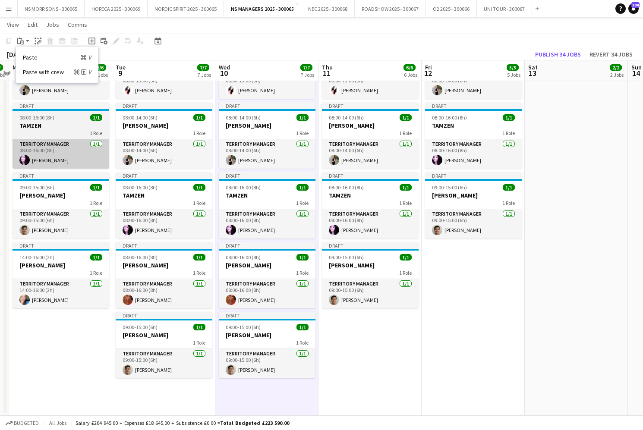
drag, startPoint x: 26, startPoint y: 71, endPoint x: 92, endPoint y: 160, distance: 110.7
click at [26, 71] on link "Paste with crew Command Shift V" at bounding box center [57, 72] width 68 height 8
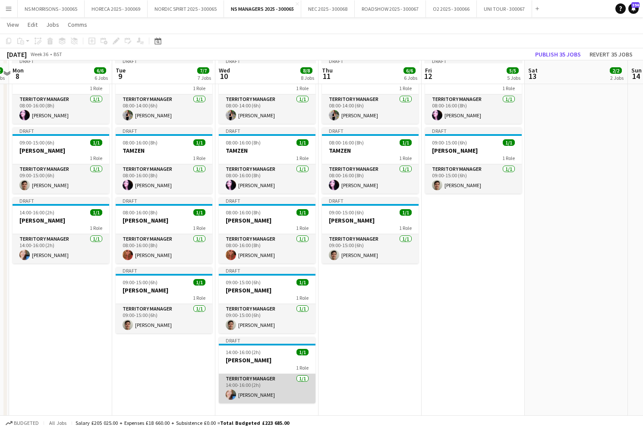
scroll to position [256, 0]
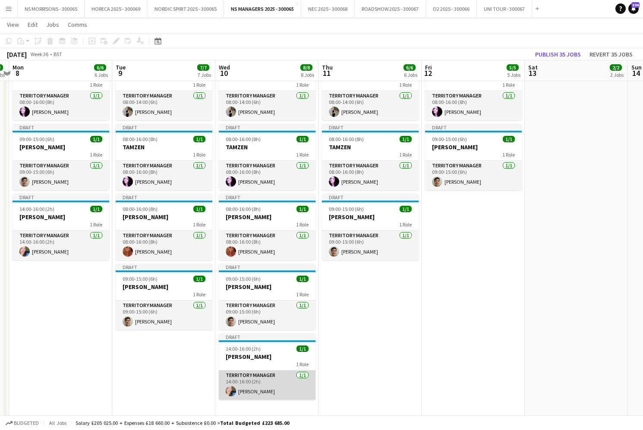
drag, startPoint x: 263, startPoint y: 383, endPoint x: 253, endPoint y: 371, distance: 15.7
click at [263, 382] on app-card-role "Territory Manager [DATE] 14:00-16:00 (2h) [PERSON_NAME]" at bounding box center [267, 385] width 97 height 29
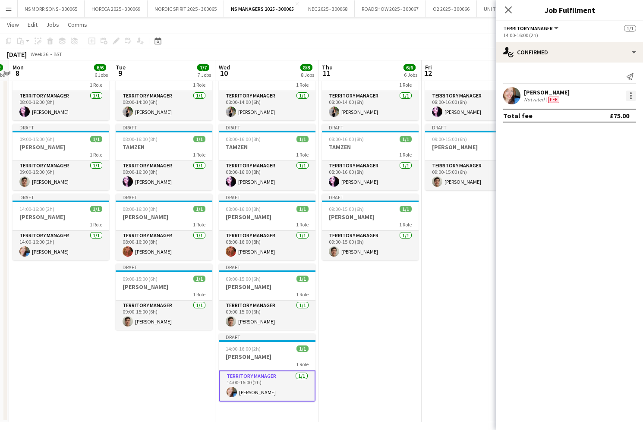
click at [632, 96] on div at bounding box center [631, 96] width 10 height 10
click at [622, 114] on span "Edit fee" at bounding box center [603, 112] width 54 height 8
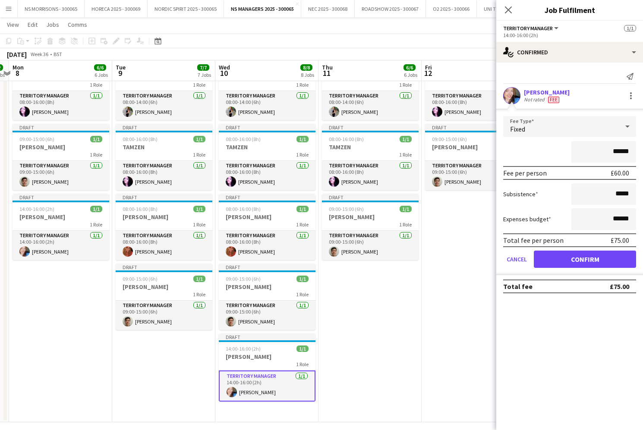
click at [617, 148] on input "******" at bounding box center [604, 152] width 65 height 22
type input "******"
drag, startPoint x: 575, startPoint y: 259, endPoint x: 562, endPoint y: 260, distance: 13.4
click at [575, 259] on button "Confirm" at bounding box center [585, 259] width 102 height 17
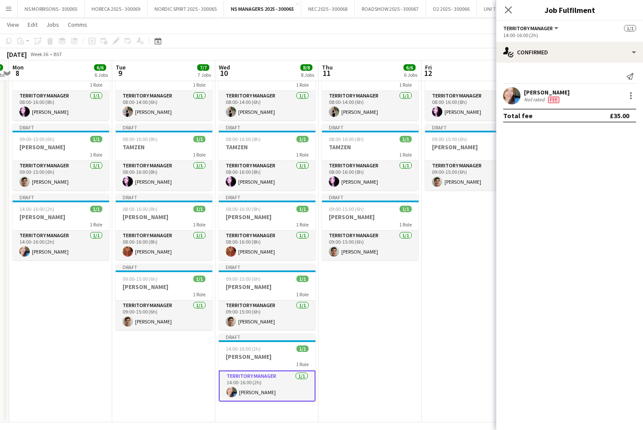
click at [501, 275] on mat-expansion-panel "check Confirmed Send notification [PERSON_NAME] Not rated Fee Total fee £35.00" at bounding box center [569, 247] width 147 height 368
drag, startPoint x: 479, startPoint y: 264, endPoint x: 485, endPoint y: 251, distance: 14.7
click at [479, 264] on app-date-cell "Draft 08:00-16:00 (8h) 1/1 [PERSON_NAME] 1 Role Territory Manager [DATE] 08:00-…" at bounding box center [473, 132] width 103 height 582
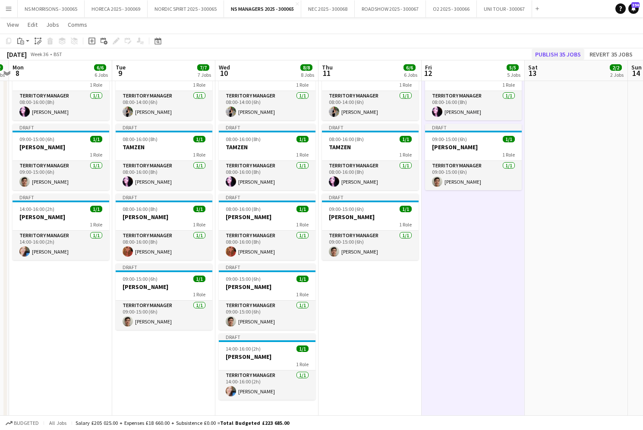
click at [556, 55] on button "Publish 35 jobs" at bounding box center [558, 54] width 53 height 11
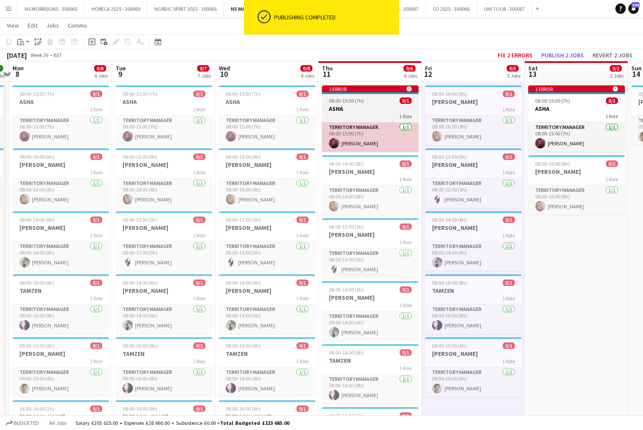
scroll to position [15, 0]
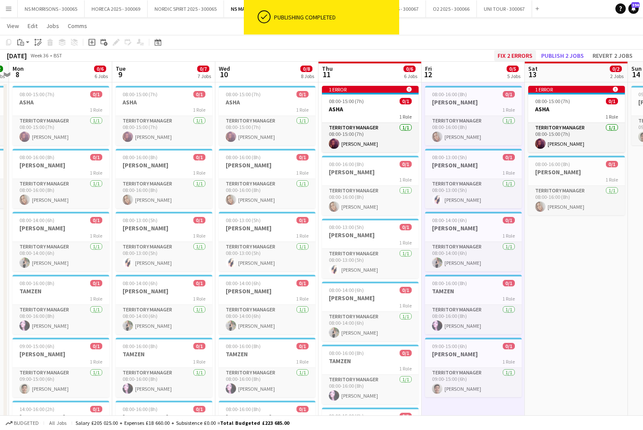
click at [513, 55] on button "Fix 2 errors" at bounding box center [515, 55] width 42 height 11
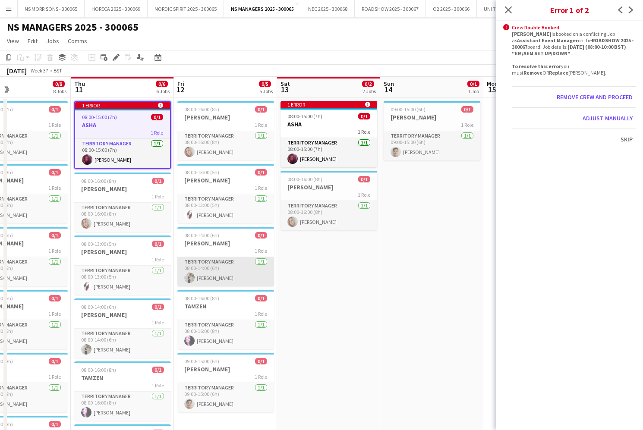
scroll to position [0, 240]
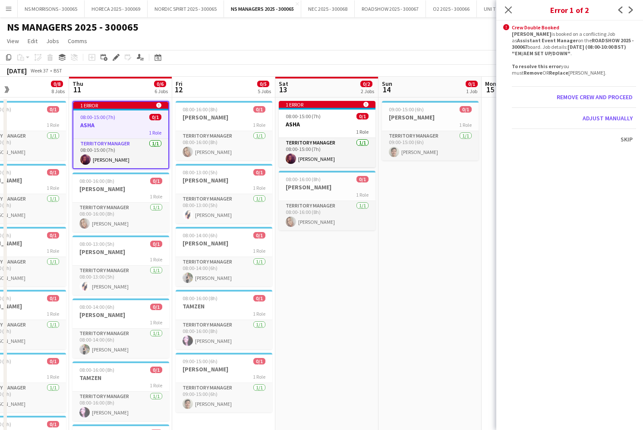
click at [413, 204] on app-date-cell "09:00-15:00 (6h) 0/1 [PERSON_NAME] 1 Role Territory Manager [DATE] 09:00-15:00 …" at bounding box center [430, 385] width 103 height 575
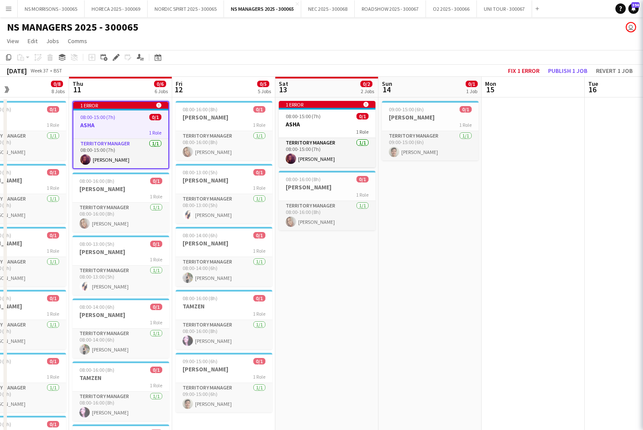
scroll to position [0, 241]
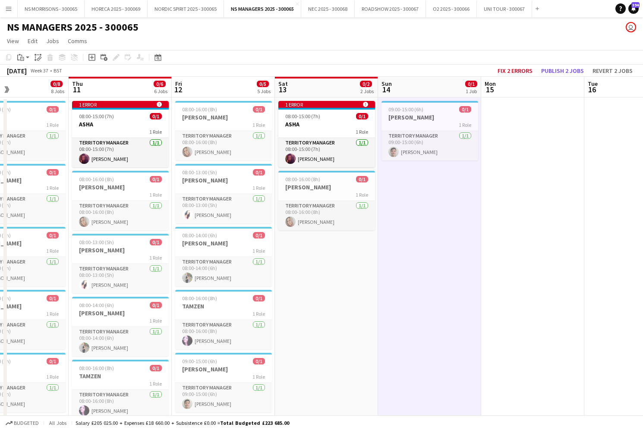
click at [88, 56] on div "Add job" at bounding box center [92, 57] width 10 height 10
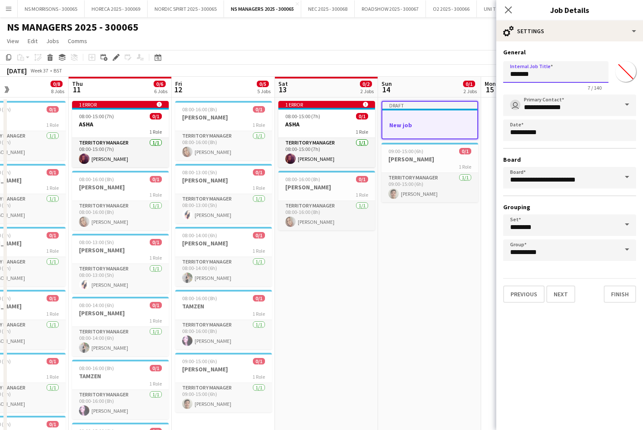
drag, startPoint x: 536, startPoint y: 77, endPoint x: 489, endPoint y: 75, distance: 47.1
click at [489, 75] on body "Menu Boards Boards Boards All jobs Status Workforce Workforce My Workforce Recr…" at bounding box center [321, 343] width 643 height 687
type input "******"
click at [554, 300] on button "Next" at bounding box center [560, 294] width 29 height 17
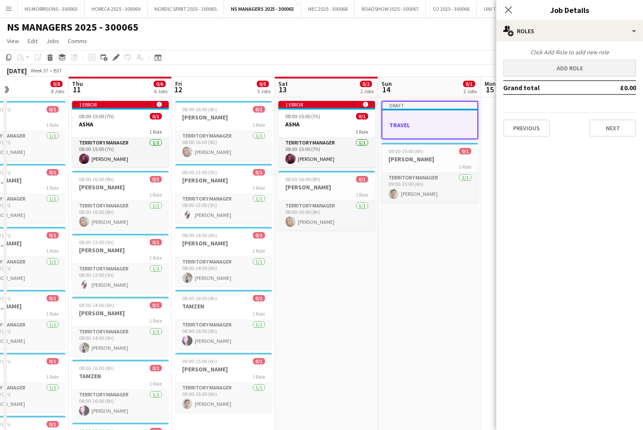
click at [522, 73] on button "Add role" at bounding box center [569, 68] width 133 height 17
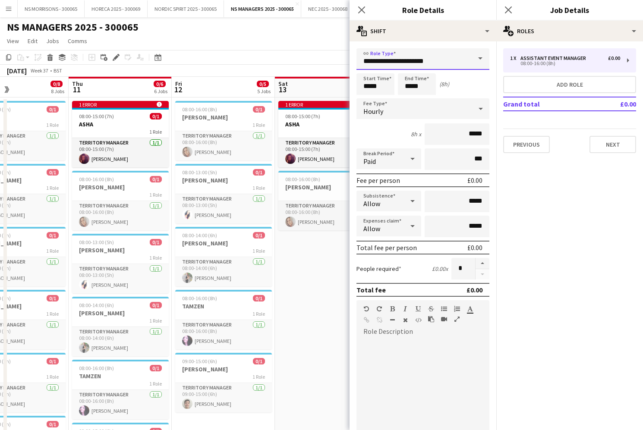
click at [392, 60] on input "**********" at bounding box center [423, 59] width 133 height 22
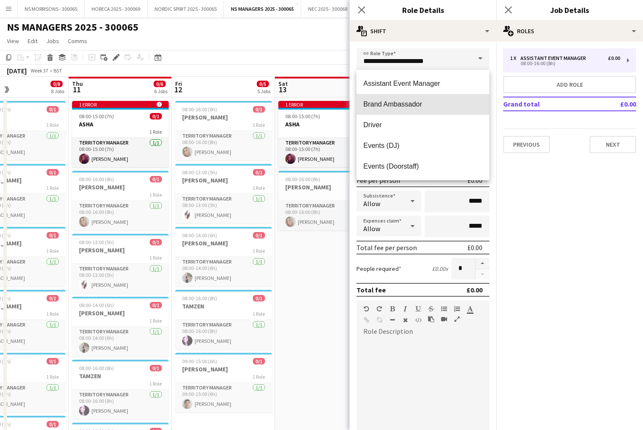
click at [392, 103] on span "Brand Ambassador" at bounding box center [422, 104] width 119 height 8
type input "**********"
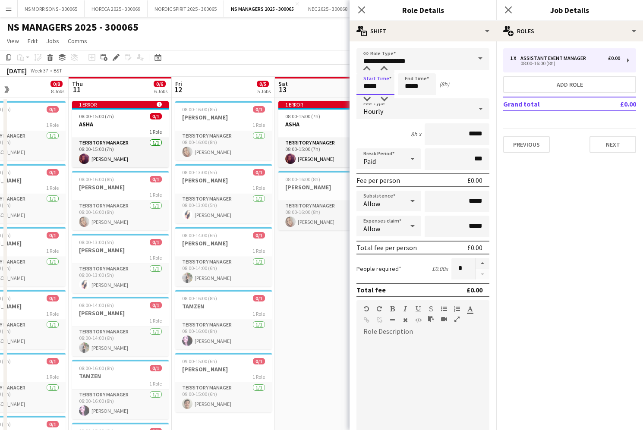
click at [376, 87] on input "*****" at bounding box center [376, 84] width 38 height 22
click at [367, 98] on div at bounding box center [366, 99] width 17 height 9
click at [368, 67] on div at bounding box center [366, 69] width 17 height 9
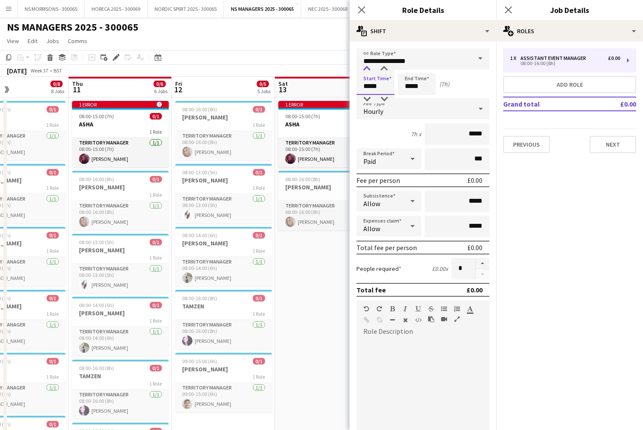
click at [368, 68] on div at bounding box center [366, 69] width 17 height 9
type input "*****"
click at [368, 68] on div at bounding box center [366, 69] width 17 height 9
click at [411, 85] on input "*****" at bounding box center [417, 84] width 38 height 22
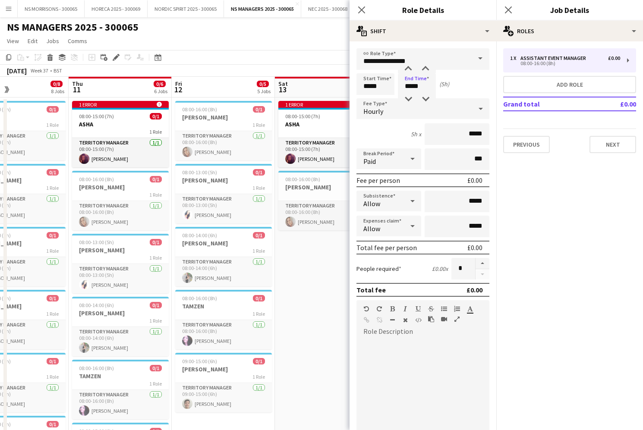
click at [404, 113] on div "Hourly" at bounding box center [415, 108] width 116 height 21
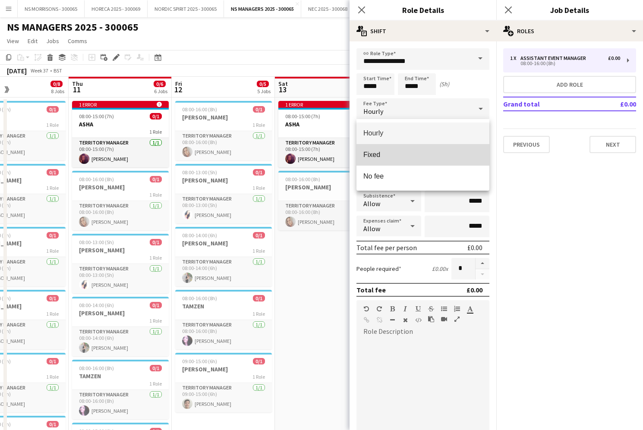
click at [401, 152] on span "Fixed" at bounding box center [422, 155] width 119 height 8
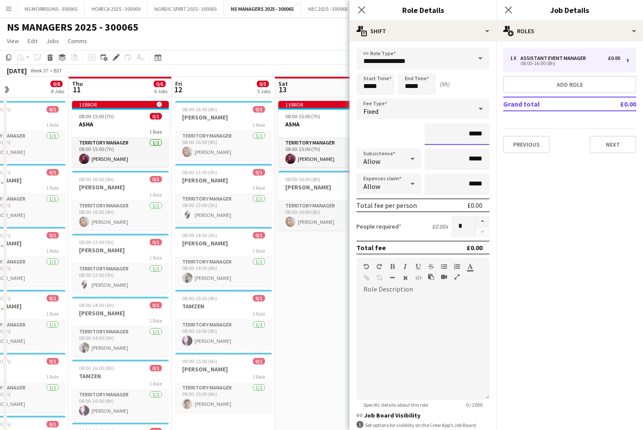
click at [469, 135] on input "*****" at bounding box center [457, 134] width 65 height 22
type input "*******"
click at [472, 184] on input "*****" at bounding box center [457, 185] width 65 height 22
type input "******"
click at [303, 303] on app-date-cell "1 error alert-circle 08:00-15:00 (7h) 0/1 ASHA 1 Role Territory Manager [DATE] …" at bounding box center [326, 361] width 103 height 527
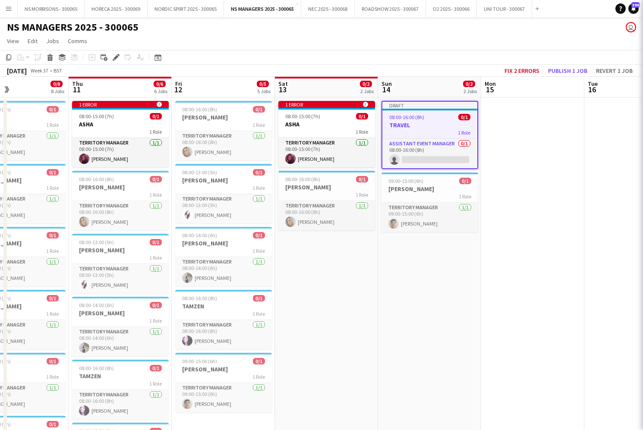
scroll to position [0, 241]
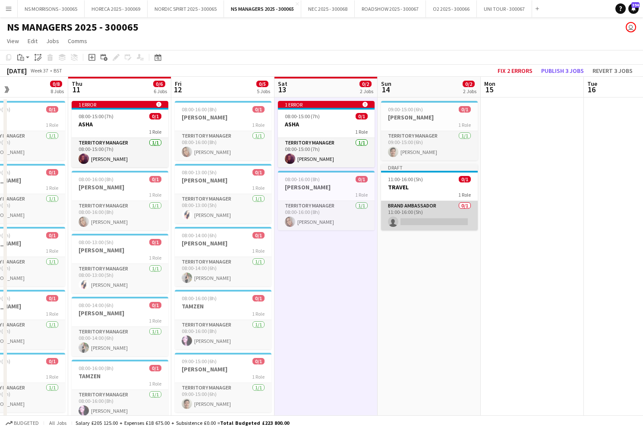
click at [438, 216] on app-card-role "Brand Ambassador 0/1 11:00-16:00 (5h) single-neutral-actions" at bounding box center [429, 215] width 97 height 29
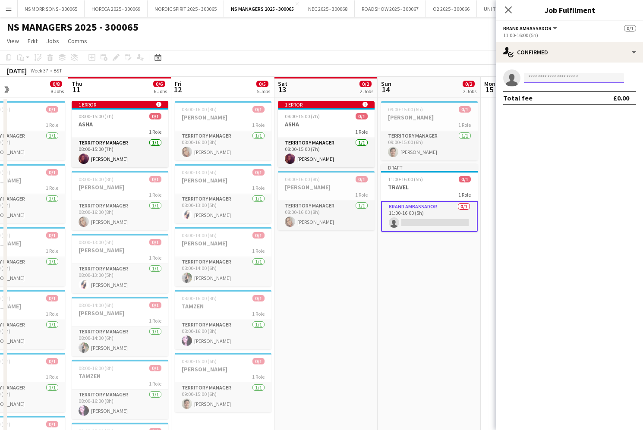
click at [547, 76] on input at bounding box center [574, 78] width 100 height 10
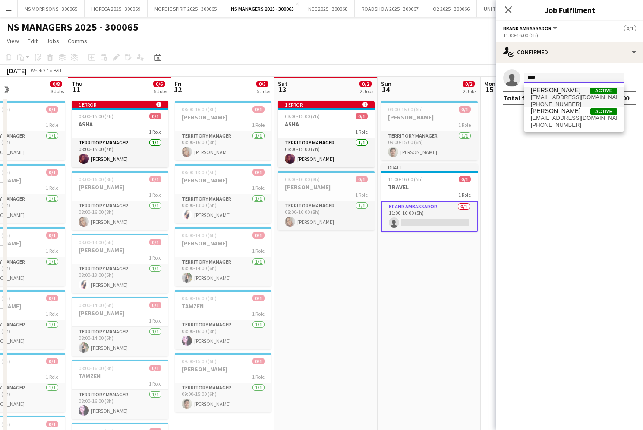
type input "****"
click at [553, 90] on span "[PERSON_NAME]" at bounding box center [556, 90] width 50 height 7
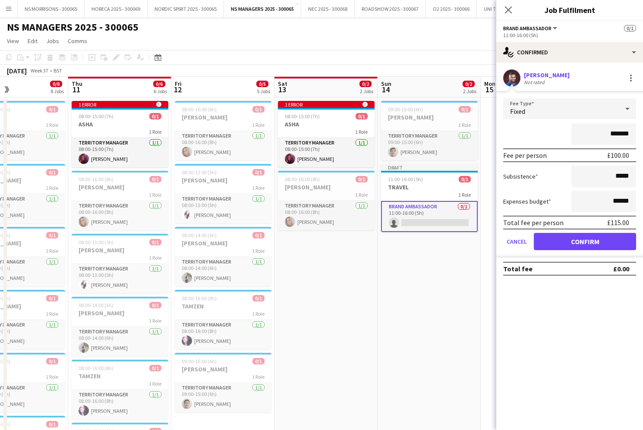
click at [557, 238] on button "Confirm" at bounding box center [585, 241] width 102 height 17
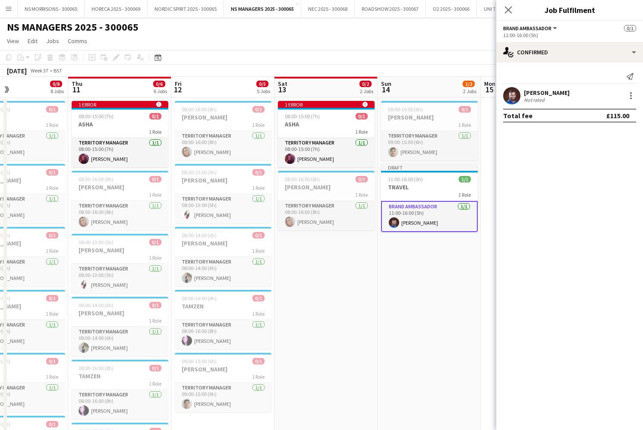
drag, startPoint x: 458, startPoint y: 274, endPoint x: 459, endPoint y: 268, distance: 5.7
click at [458, 272] on app-date-cell "09:00-15:00 (6h) 0/1 [PERSON_NAME] 1 Role Territory Manager [DATE] 09:00-15:00 …" at bounding box center [429, 361] width 103 height 527
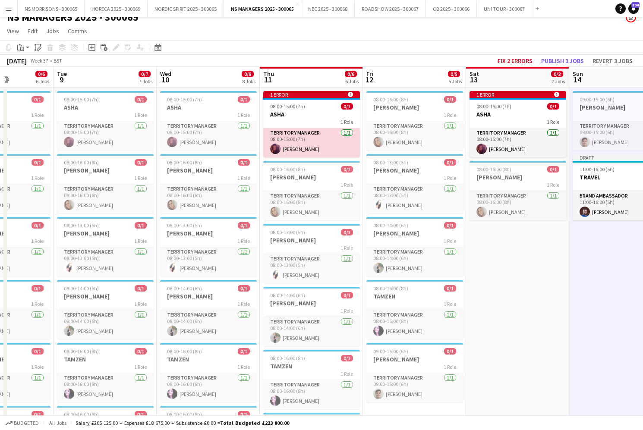
scroll to position [15, 0]
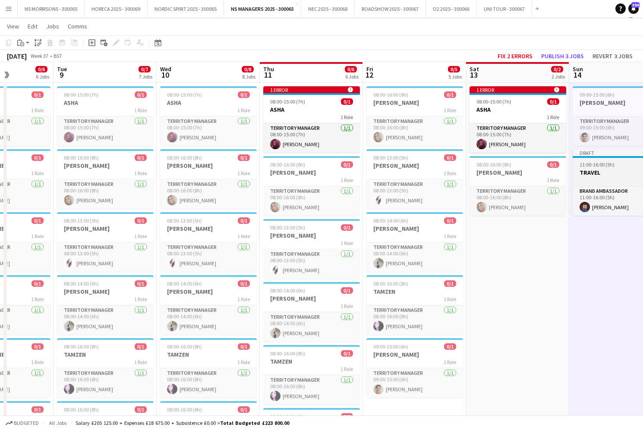
click at [576, 167] on div "11:00-16:00 (5h) 1/1" at bounding box center [621, 164] width 97 height 6
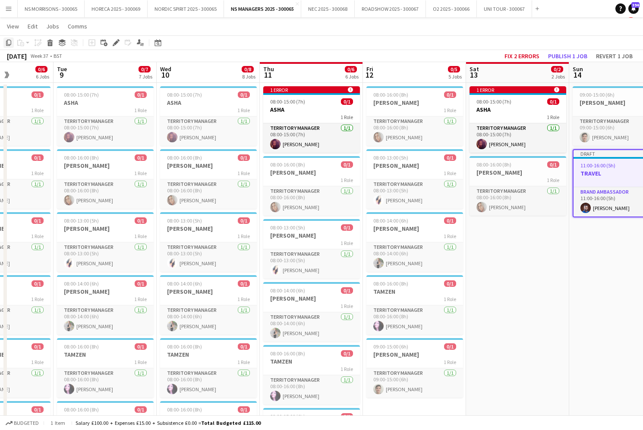
click at [8, 42] on icon "Copy" at bounding box center [8, 42] width 7 height 7
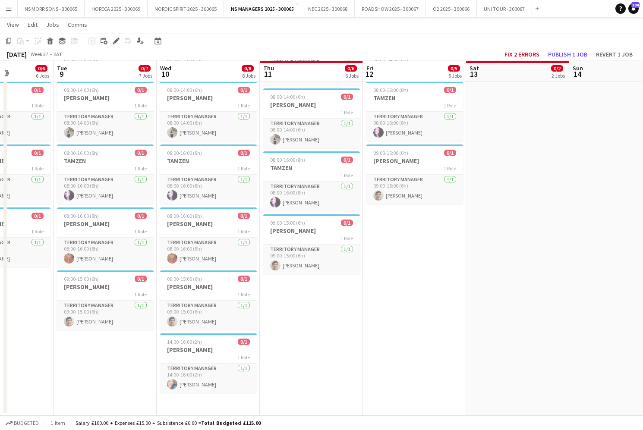
scroll to position [208, 0]
click at [200, 404] on app-date-cell "08:00-15:00 (7h) 0/1 ASHA 1 Role Territory Manager [DATE] 08:00-15:00 (7h) [PER…" at bounding box center [208, 152] width 103 height 527
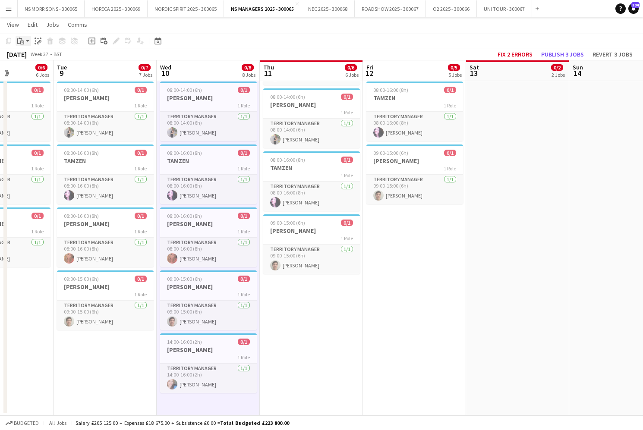
click at [22, 43] on icon "Paste" at bounding box center [20, 41] width 7 height 7
drag, startPoint x: 25, startPoint y: 58, endPoint x: 28, endPoint y: 63, distance: 5.9
click at [25, 58] on link "Paste Command V" at bounding box center [57, 58] width 68 height 8
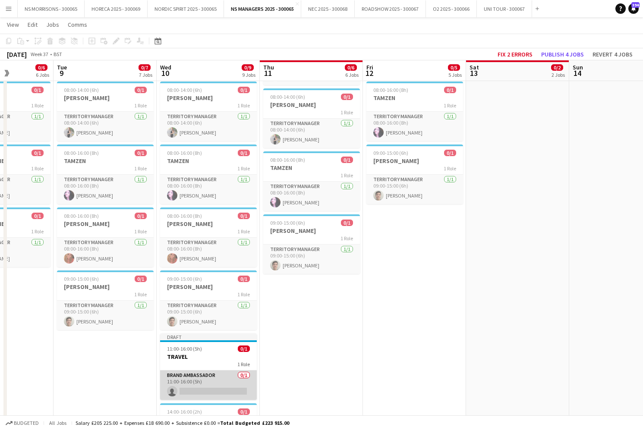
click at [198, 392] on app-card-role "Brand Ambassador 0/1 11:00-16:00 (5h) single-neutral-actions" at bounding box center [208, 385] width 97 height 29
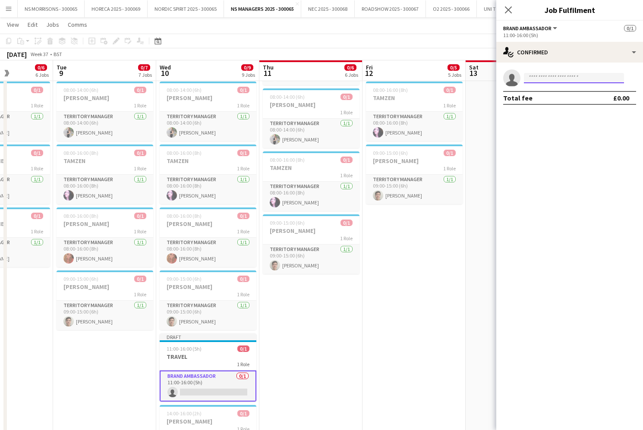
click at [527, 77] on input at bounding box center [574, 78] width 100 height 10
type input "****"
drag, startPoint x: 536, startPoint y: 102, endPoint x: 535, endPoint y: 111, distance: 8.7
click at [536, 102] on span "[PHONE_NUMBER]" at bounding box center [574, 104] width 86 height 7
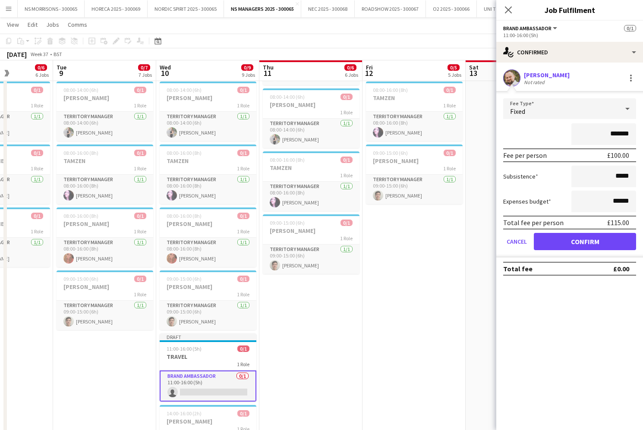
click at [555, 250] on button "Confirm" at bounding box center [585, 241] width 102 height 17
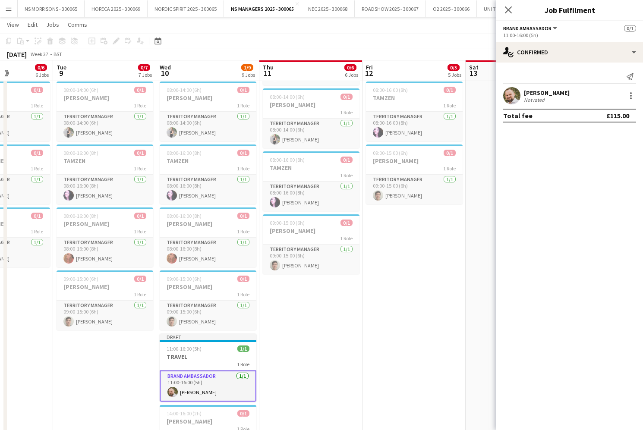
click at [442, 249] on app-date-cell "08:00-16:00 (8h) 0/1 [PERSON_NAME] 1 Role Territory Manager [DATE] 08:00-16:00 …" at bounding box center [414, 187] width 103 height 597
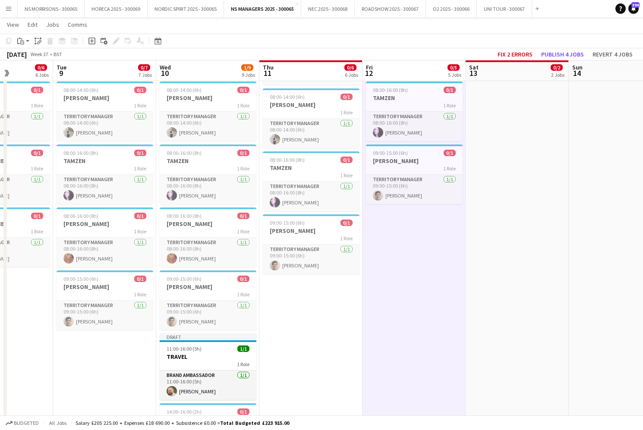
click at [556, 54] on button "Publish 4 jobs" at bounding box center [563, 54] width 50 height 11
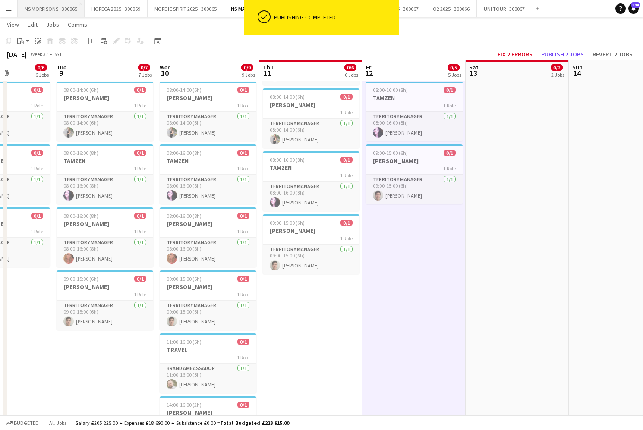
click at [66, 10] on button "NS MORRISONS - 300065 Close" at bounding box center [51, 8] width 67 height 17
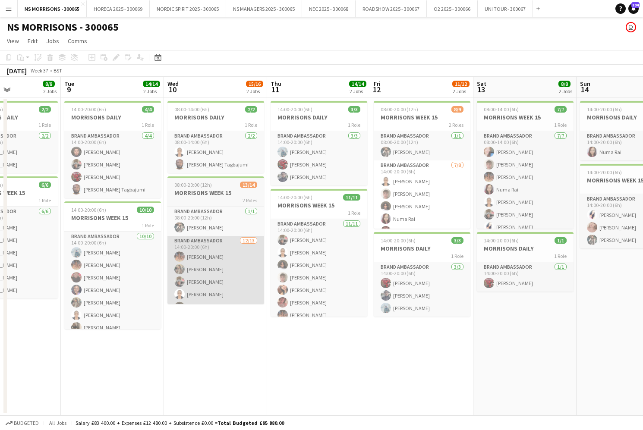
scroll to position [0, 249]
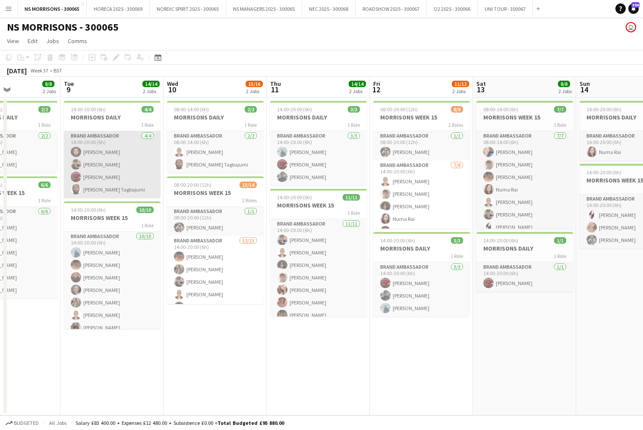
click at [106, 169] on app-card-role "Brand Ambassador [DATE] 14:00-20:00 (6h) [PERSON_NAME] Fayyad [PERSON_NAME] [PE…" at bounding box center [112, 164] width 97 height 67
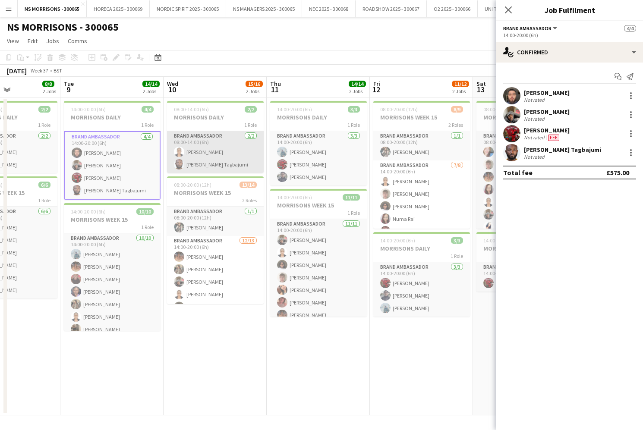
click at [186, 152] on app-card-role "Brand Ambassador [DATE] 08:00-14:00 (6h) [PERSON_NAME] Tagbajumi" at bounding box center [215, 152] width 97 height 42
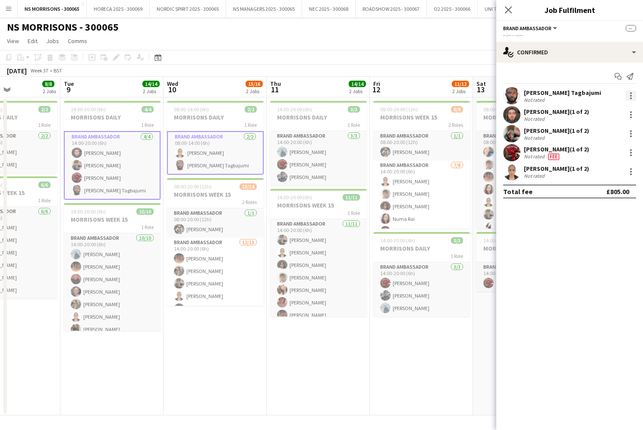
click at [631, 98] on div at bounding box center [631, 96] width 10 height 10
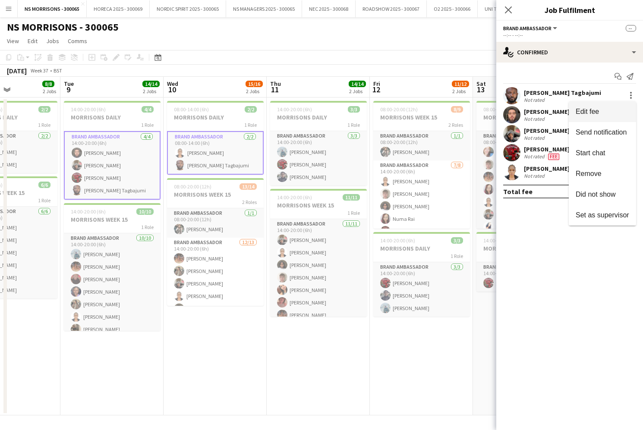
scroll to position [0, 0]
click at [620, 112] on span "Edit fee" at bounding box center [603, 112] width 54 height 8
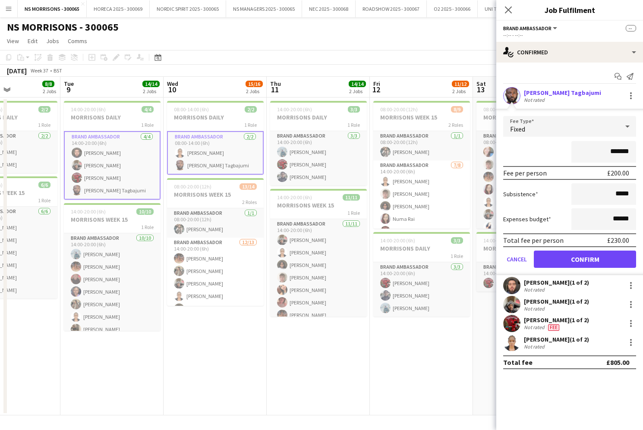
click at [616, 149] on input "*******" at bounding box center [604, 152] width 65 height 22
type input "*******"
click at [589, 259] on button "Confirm" at bounding box center [585, 259] width 102 height 17
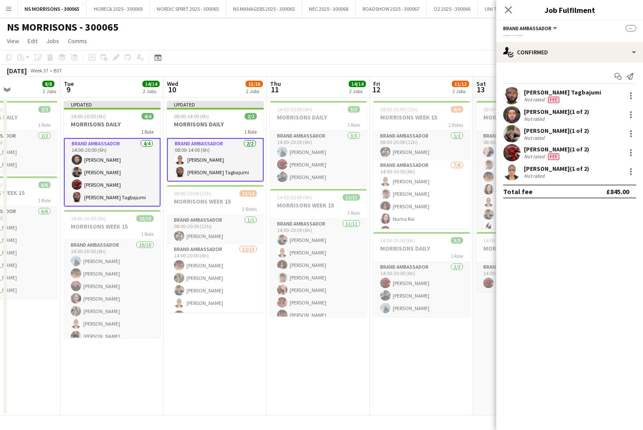
click at [351, 369] on app-date-cell "14:00-20:00 (6h) 3/3 MORRISONS DAILY 1 Role Brand Ambassador [DATE] 14:00-20:00…" at bounding box center [318, 257] width 103 height 318
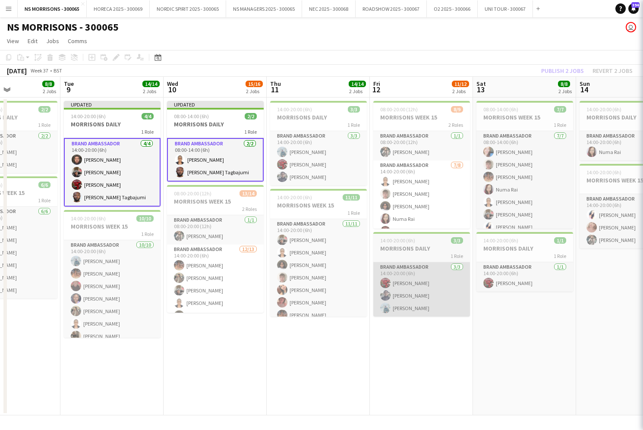
scroll to position [0, 249]
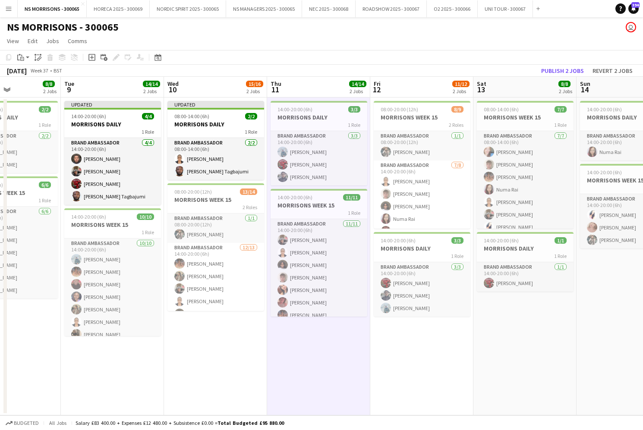
click at [573, 71] on button "Publish 2 jobs" at bounding box center [563, 70] width 50 height 11
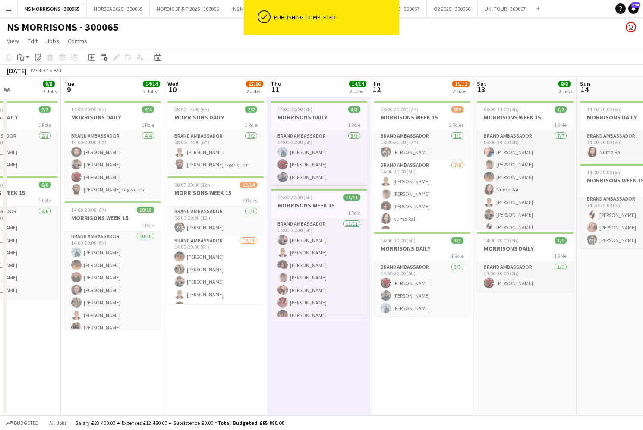
click at [204, 29] on div "NS MORRISONS - 300065 user" at bounding box center [321, 25] width 643 height 16
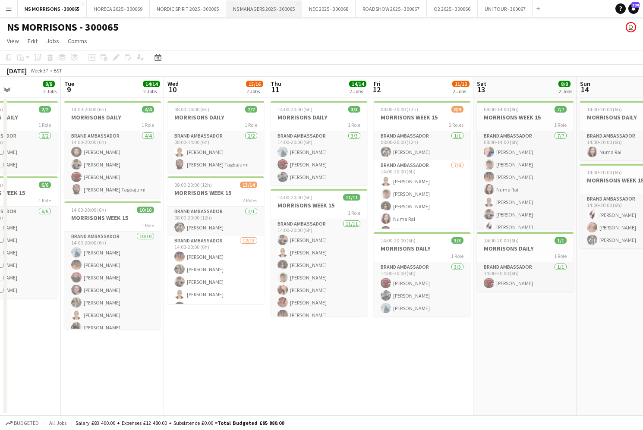
click at [277, 7] on button "NS MANAGERS 2025 - 300065 Close" at bounding box center [264, 8] width 76 height 17
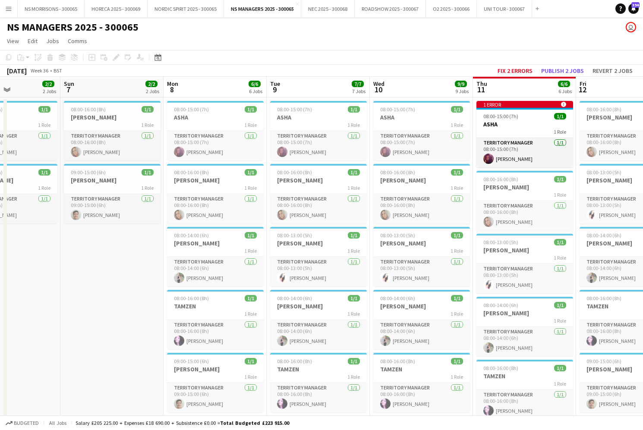
scroll to position [0, 376]
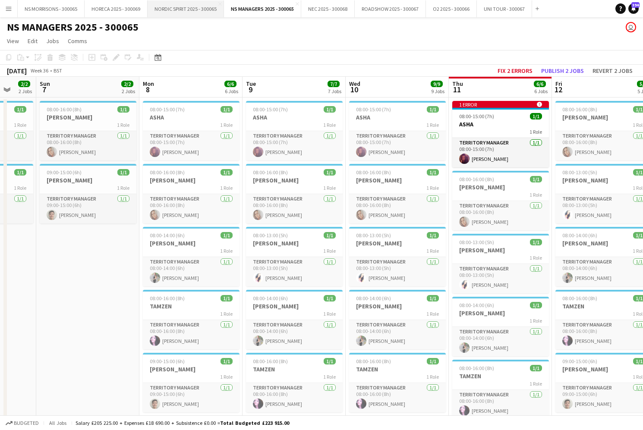
click at [180, 13] on button "NORDIC SPIRIT 2025 - 300065 Close" at bounding box center [186, 8] width 76 height 17
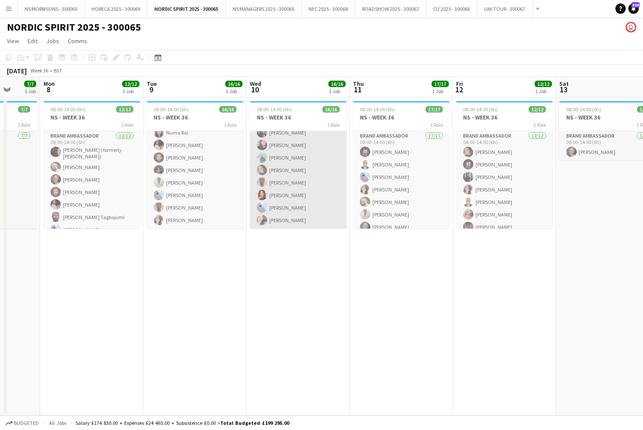
scroll to position [122, 0]
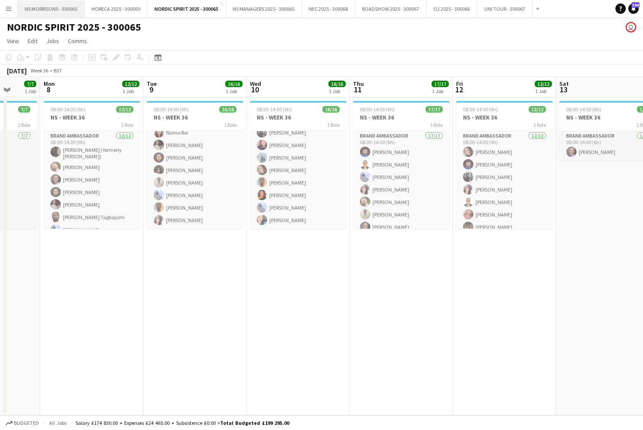
drag, startPoint x: 33, startPoint y: 9, endPoint x: 34, endPoint y: 15, distance: 6.1
click at [33, 9] on button "NS MORRISONS - 300065 Close" at bounding box center [51, 8] width 67 height 17
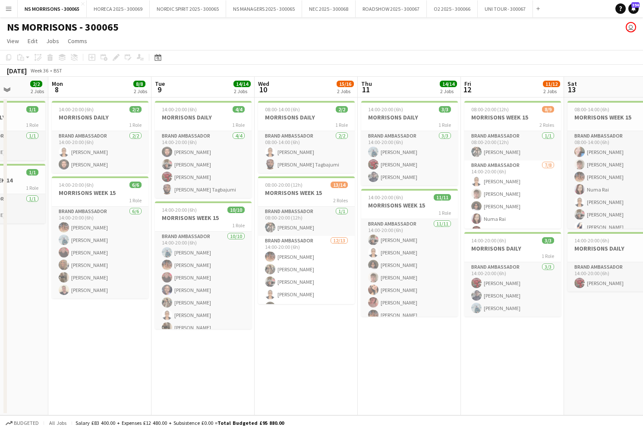
click at [15, 11] on button "Menu" at bounding box center [8, 8] width 17 height 17
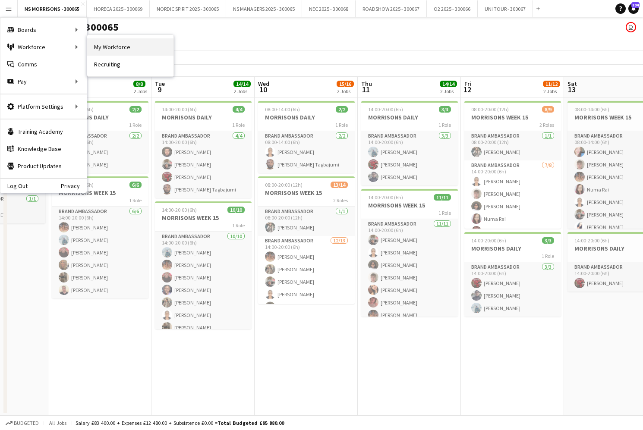
click at [112, 53] on link "My Workforce" at bounding box center [130, 46] width 86 height 17
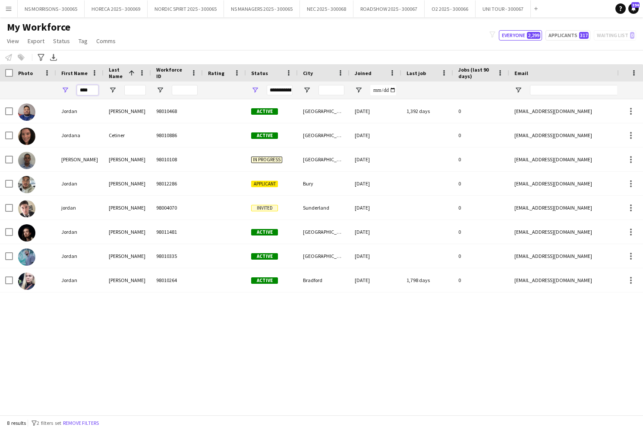
drag, startPoint x: 94, startPoint y: 92, endPoint x: 79, endPoint y: 92, distance: 14.7
click at [79, 92] on input "****" at bounding box center [88, 90] width 22 height 10
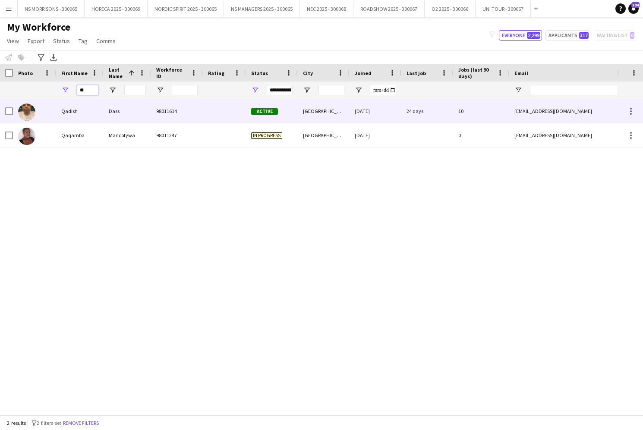
type input "**"
click at [77, 114] on div "Qadish" at bounding box center [79, 111] width 47 height 24
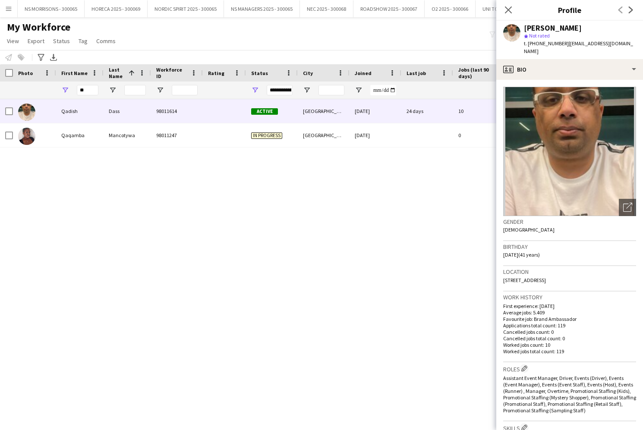
scroll to position [0, 0]
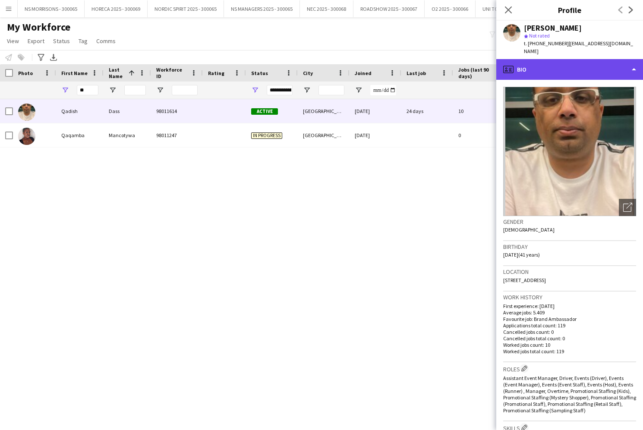
click at [555, 60] on div "profile Bio" at bounding box center [569, 69] width 147 height 21
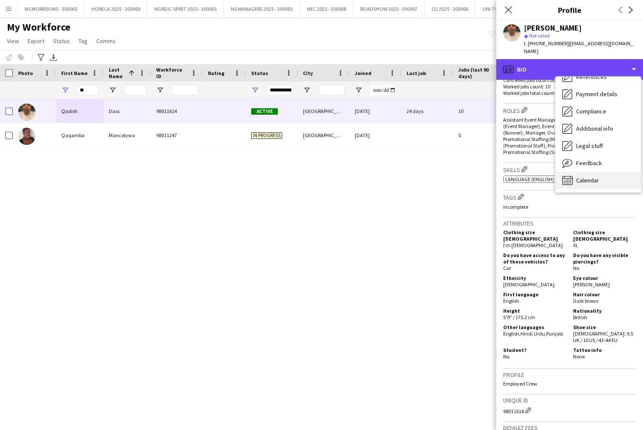
scroll to position [99, 0]
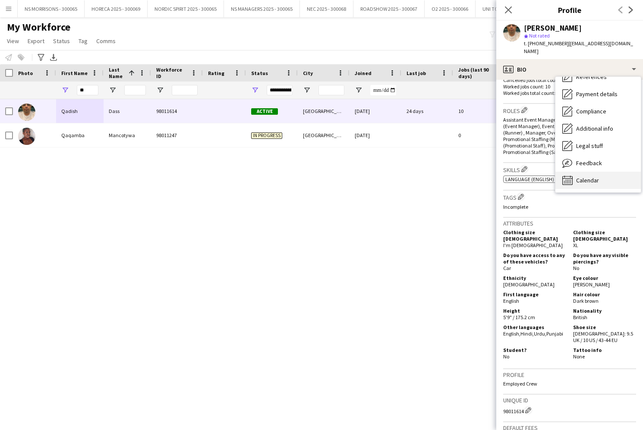
click at [582, 177] on span "Calendar" at bounding box center [587, 181] width 23 height 8
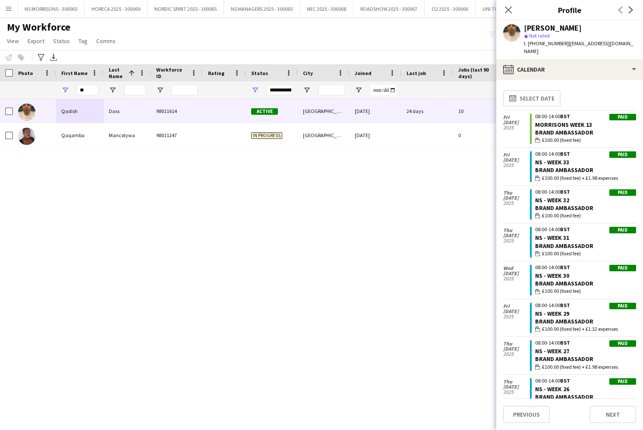
scroll to position [0, 0]
click at [507, 9] on icon at bounding box center [508, 10] width 8 height 8
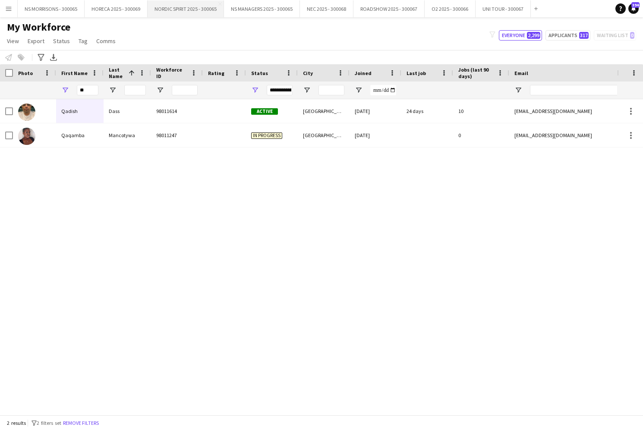
click at [172, 7] on button "NORDIC SPIRIT 2025 - 300065 Close" at bounding box center [186, 8] width 76 height 17
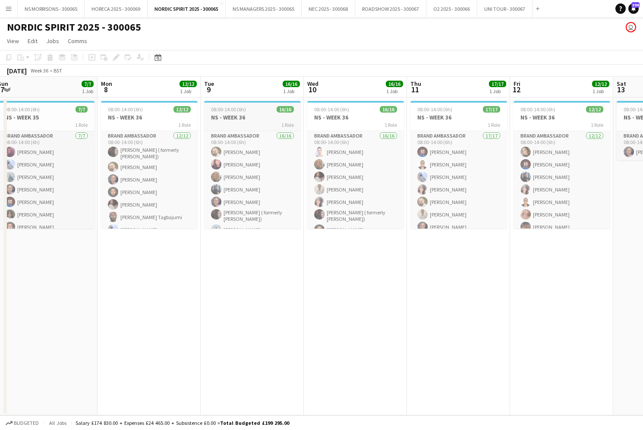
scroll to position [0, 387]
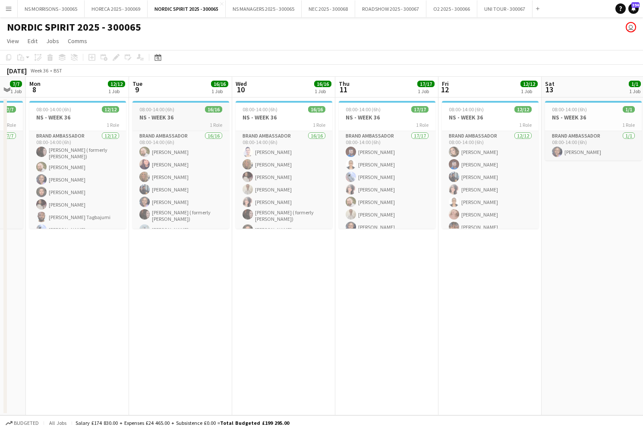
drag, startPoint x: 164, startPoint y: 110, endPoint x: 155, endPoint y: 110, distance: 8.2
click at [164, 110] on span "08:00-14:00 (6h)" at bounding box center [156, 109] width 35 height 6
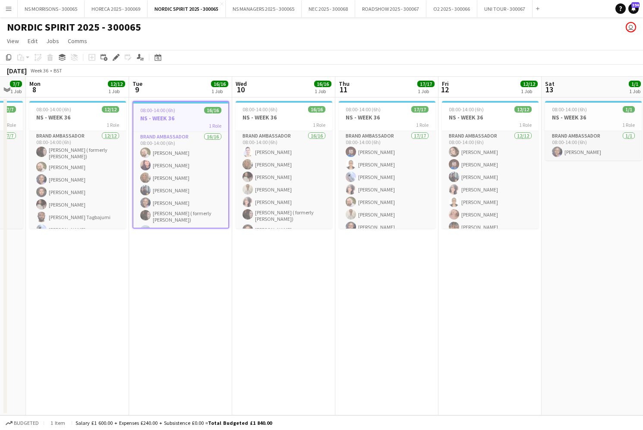
drag, startPoint x: 117, startPoint y: 56, endPoint x: 125, endPoint y: 57, distance: 8.7
click at [117, 56] on icon at bounding box center [116, 57] width 5 height 5
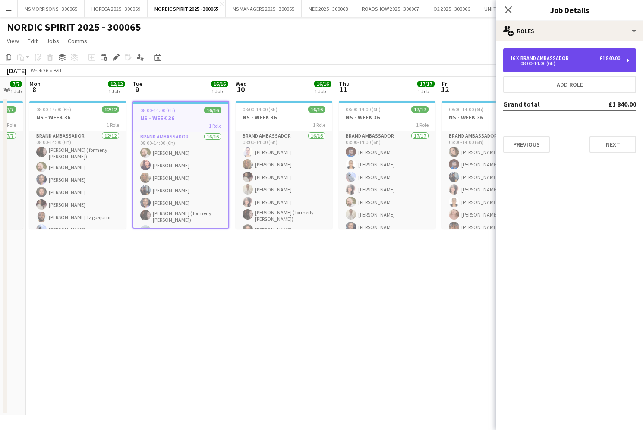
click at [527, 66] on div "16 x Brand Ambassador £1 840.00 08:00-14:00 (6h)" at bounding box center [569, 60] width 133 height 24
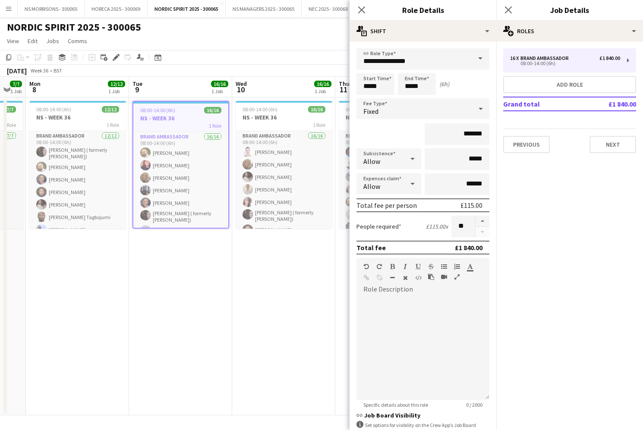
drag, startPoint x: 483, startPoint y: 223, endPoint x: 403, endPoint y: 271, distance: 93.7
click at [482, 224] on button "button" at bounding box center [483, 221] width 14 height 11
type input "**"
drag, startPoint x: 294, startPoint y: 301, endPoint x: 284, endPoint y: 290, distance: 15.0
click at [294, 300] on app-date-cell "08:00-14:00 (6h) 16/16 NS - WEEK 36 1 Role Brand Ambassador 16/16 08:00-14:00 (…" at bounding box center [283, 257] width 103 height 318
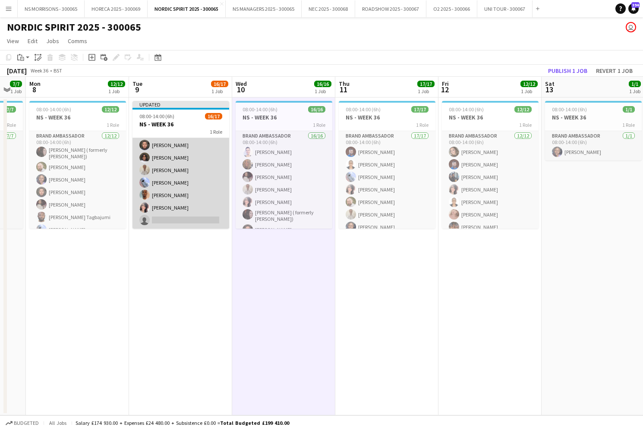
drag, startPoint x: 157, startPoint y: 218, endPoint x: 171, endPoint y: 216, distance: 14.5
click at [158, 218] on app-card-role "Brand Ambassador 16/17 08:00-14:00 (6h) [PERSON_NAME] [PERSON_NAME] [PERSON_NAM…" at bounding box center [181, 113] width 97 height 232
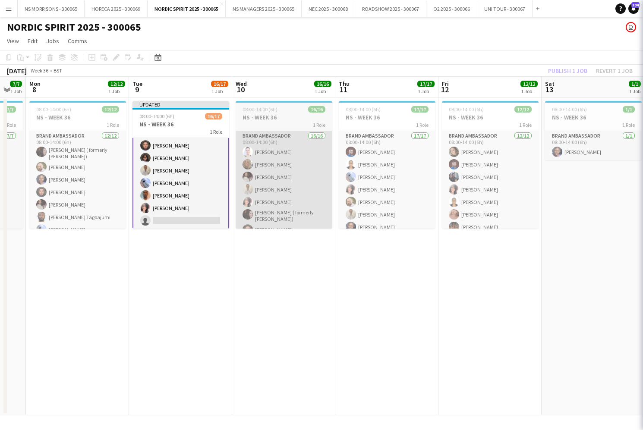
scroll to position [0, 386]
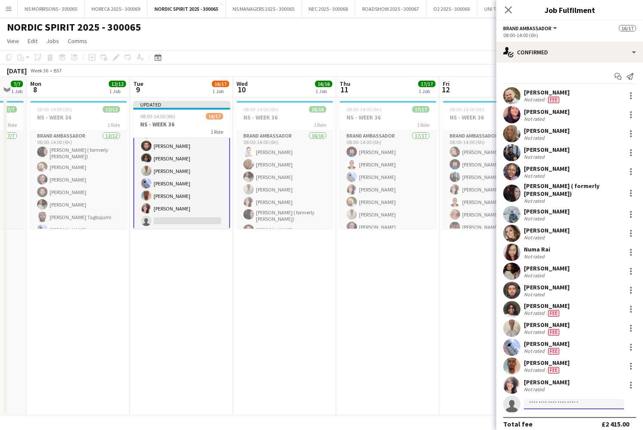
click at [558, 406] on input at bounding box center [574, 404] width 100 height 10
type input "****"
click at [564, 390] on span "[PHONE_NUMBER]" at bounding box center [574, 392] width 86 height 7
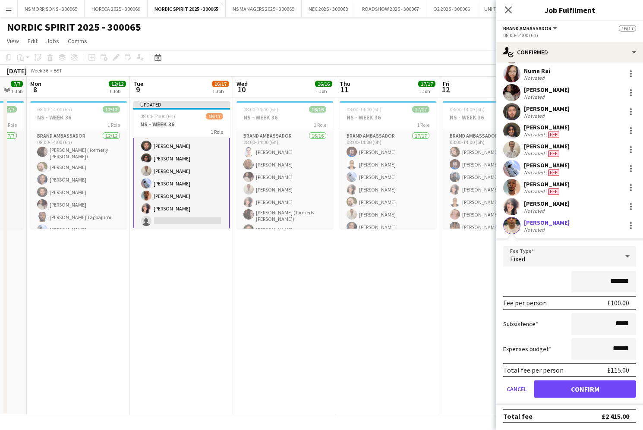
drag, startPoint x: 611, startPoint y: 282, endPoint x: 621, endPoint y: 281, distance: 10.4
click at [622, 281] on input "*******" at bounding box center [604, 282] width 65 height 22
type input "******"
drag, startPoint x: 603, startPoint y: 388, endPoint x: 328, endPoint y: 326, distance: 281.8
click at [603, 388] on button "Confirm" at bounding box center [585, 389] width 102 height 17
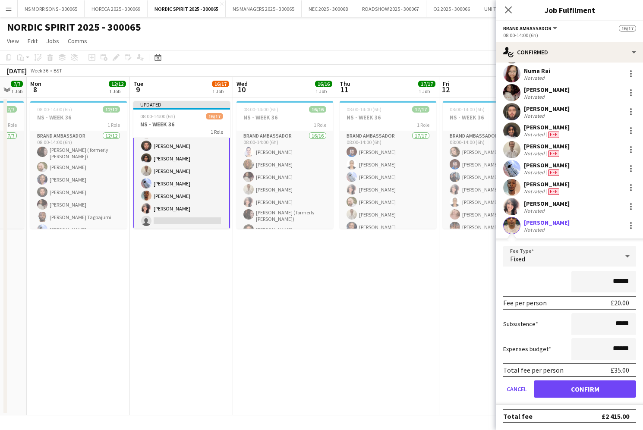
scroll to position [8, 0]
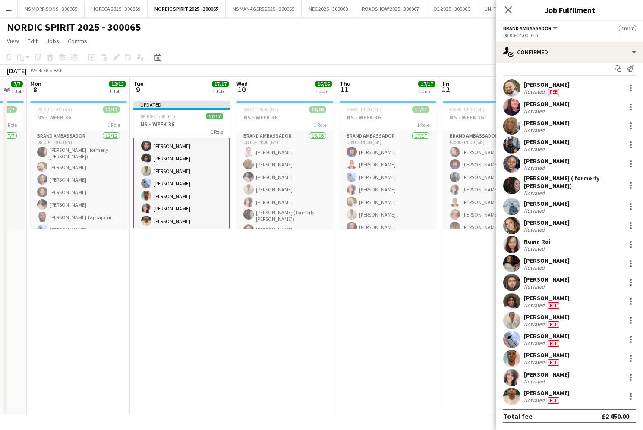
click at [328, 326] on app-date-cell "08:00-14:00 (6h) 16/16 NS - WEEK 36 1 Role Brand Ambassador 16/16 08:00-14:00 (…" at bounding box center [284, 257] width 103 height 318
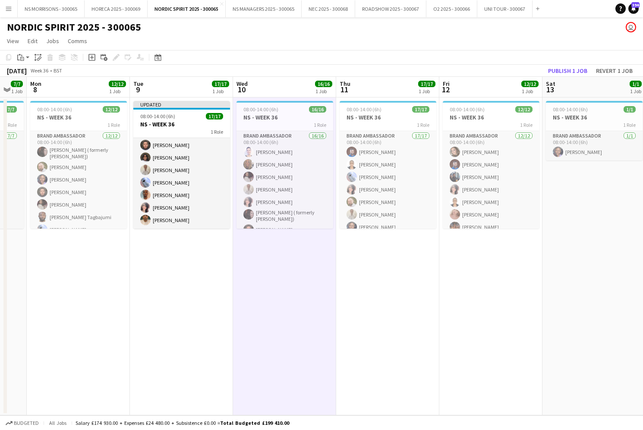
click at [573, 68] on button "Publish 1 job" at bounding box center [568, 70] width 46 height 11
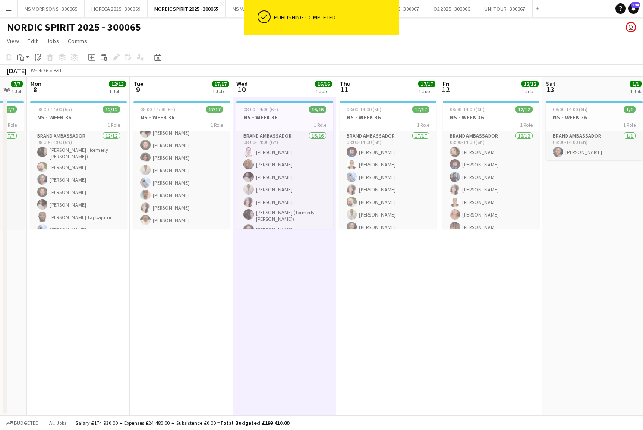
scroll to position [135, 0]
click at [240, 12] on button "NS MANAGERS 2025 - 300065 Close" at bounding box center [264, 8] width 76 height 17
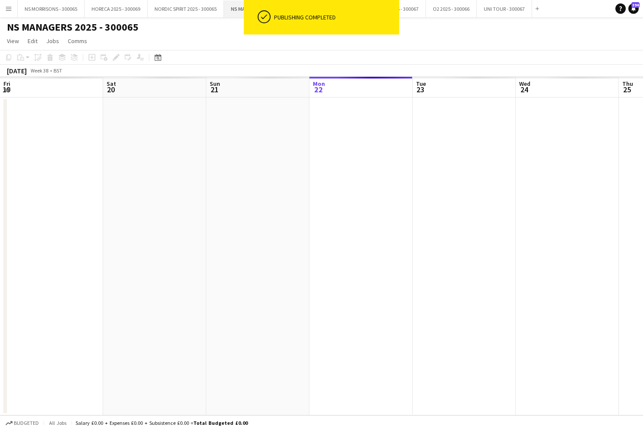
scroll to position [0, 206]
